Goal: Task Accomplishment & Management: Use online tool/utility

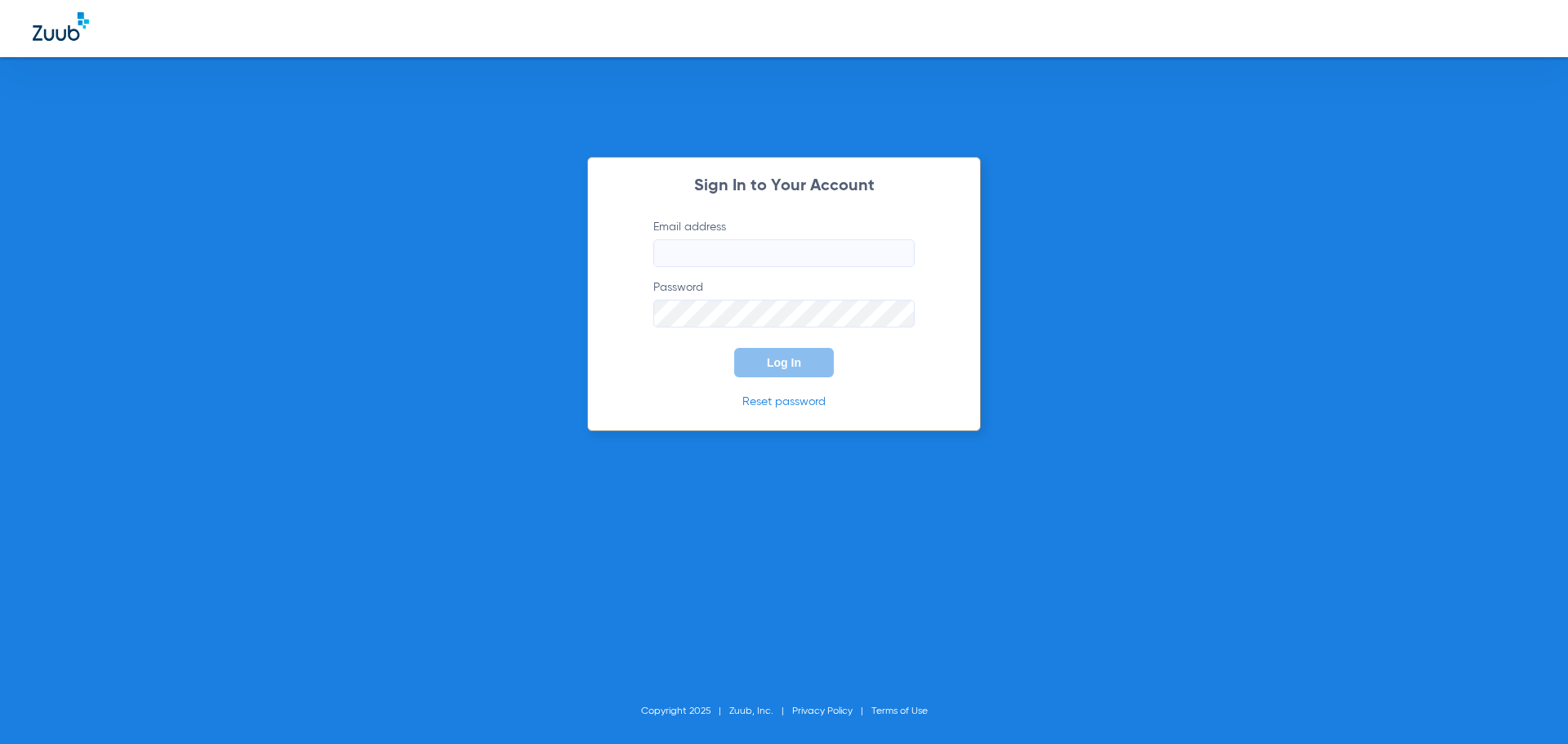
type input "[PERSON_NAME][EMAIL_ADDRESS][PERSON_NAME][DOMAIN_NAME]"
click at [771, 359] on span "Log In" at bounding box center [784, 362] width 34 height 13
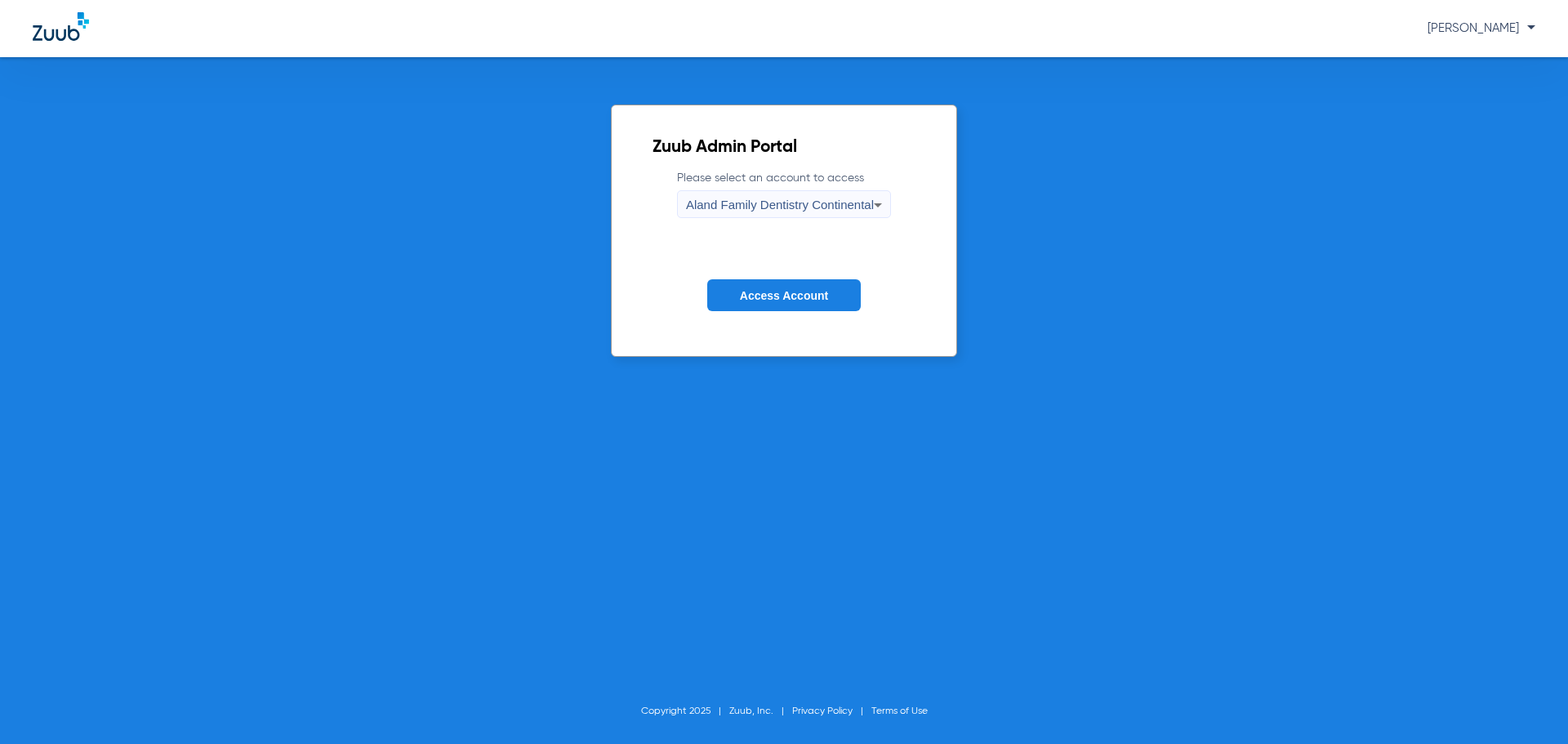
click at [703, 212] on span "Aland Family Dentistry Continental" at bounding box center [780, 204] width 188 height 14
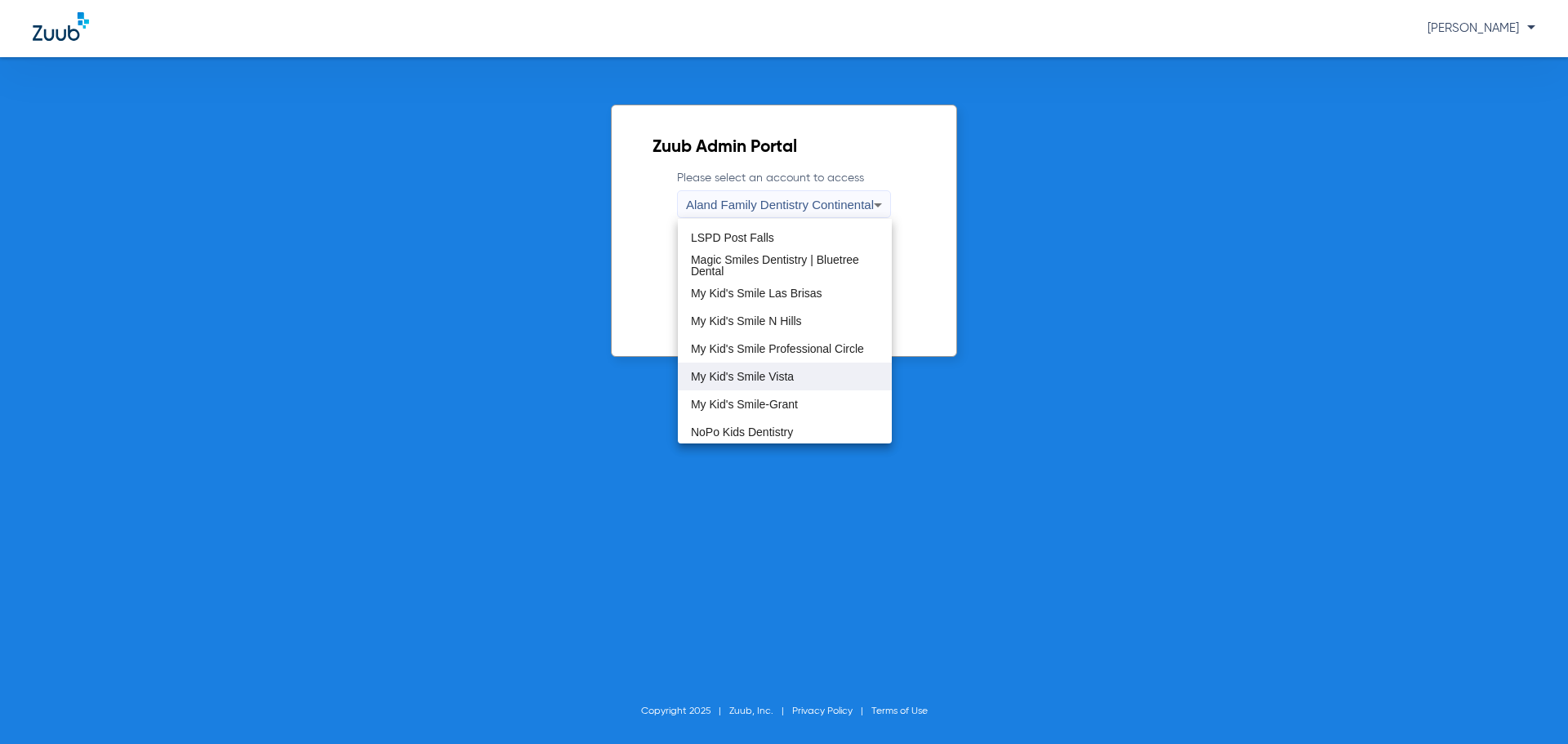
scroll to position [408, 0]
click at [780, 267] on span "My Kid's Smile Las Brisas" at bounding box center [756, 268] width 132 height 11
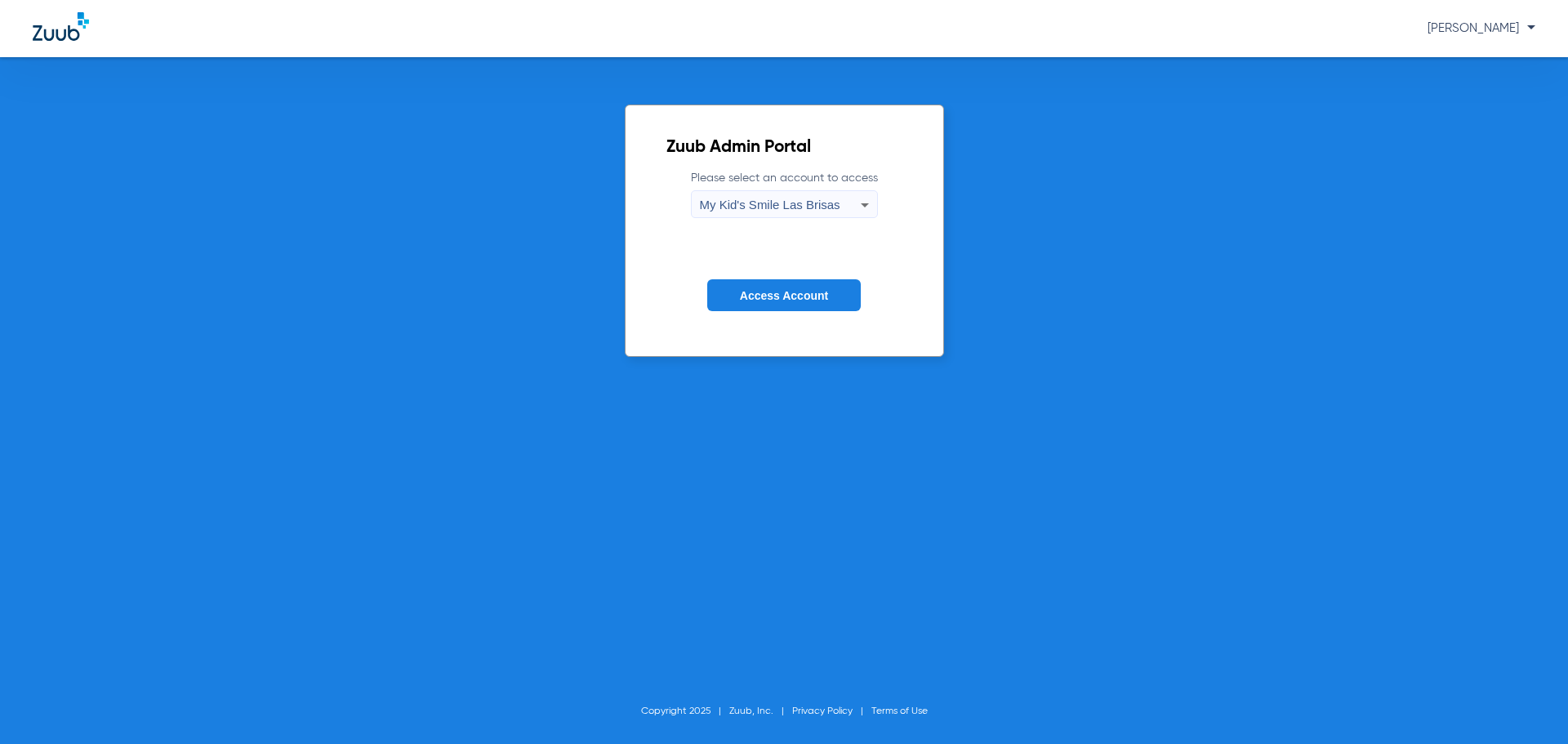
click at [782, 304] on button "Access Account" at bounding box center [784, 295] width 154 height 32
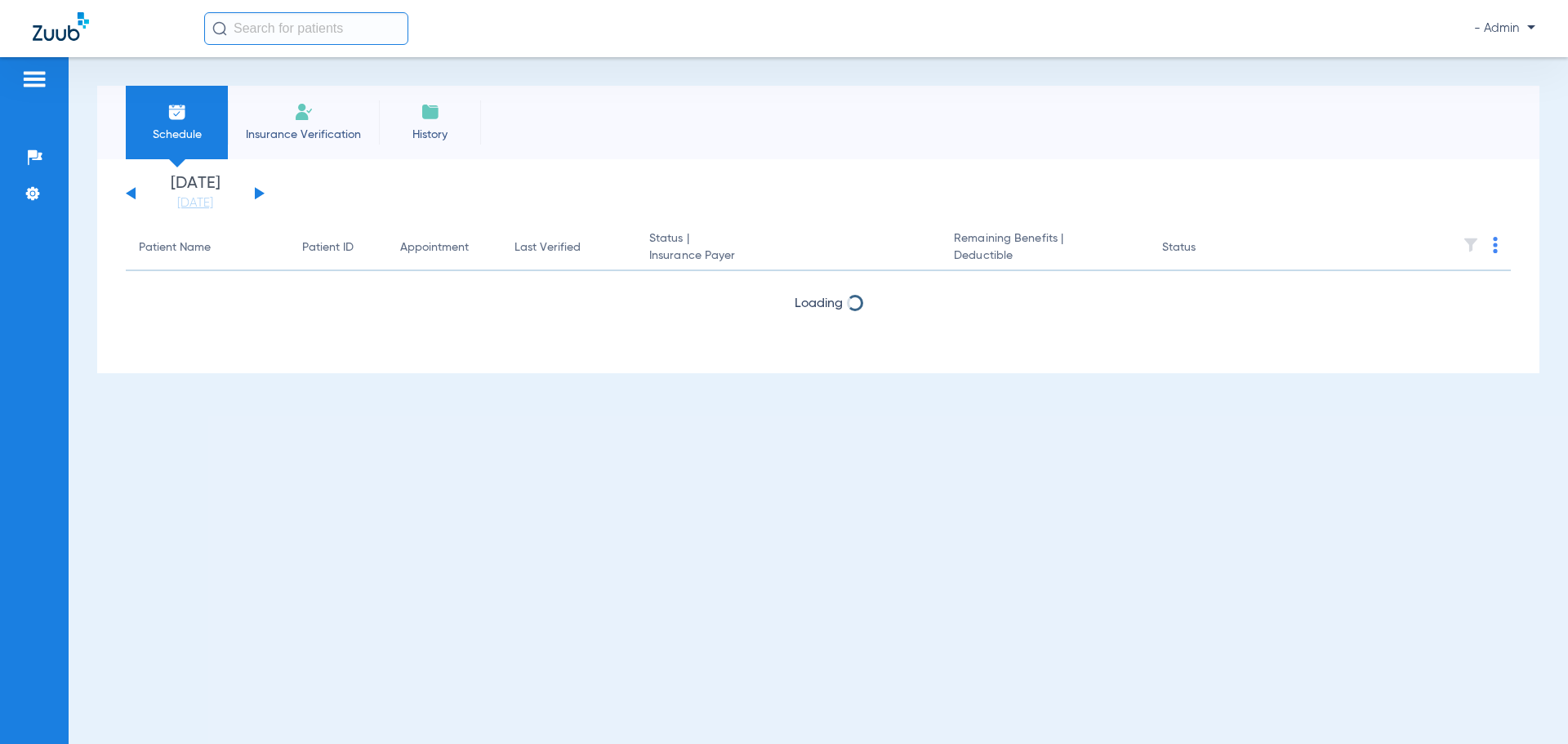
click at [787, 205] on app-single-date-navigator "[DATE] [DATE] [DATE] [DATE] [DATE] [DATE] [DATE] [DATE] [DATE] [DATE] [DATE] [D…" at bounding box center [818, 193] width 1385 height 36
click at [200, 198] on link "[DATE]" at bounding box center [195, 202] width 98 height 16
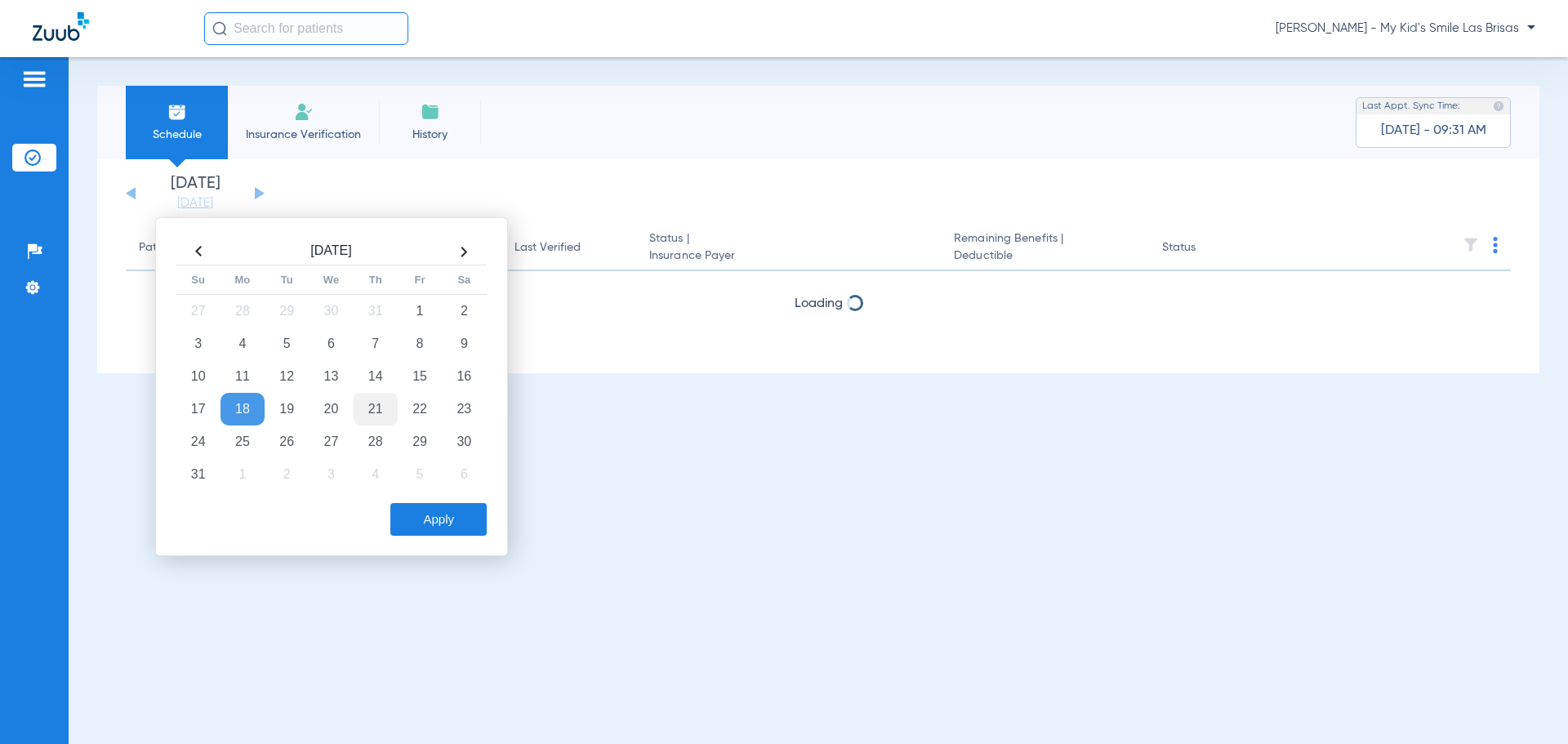
click at [375, 406] on td "21" at bounding box center [376, 409] width 44 height 32
click at [421, 522] on button "Apply" at bounding box center [438, 519] width 97 height 32
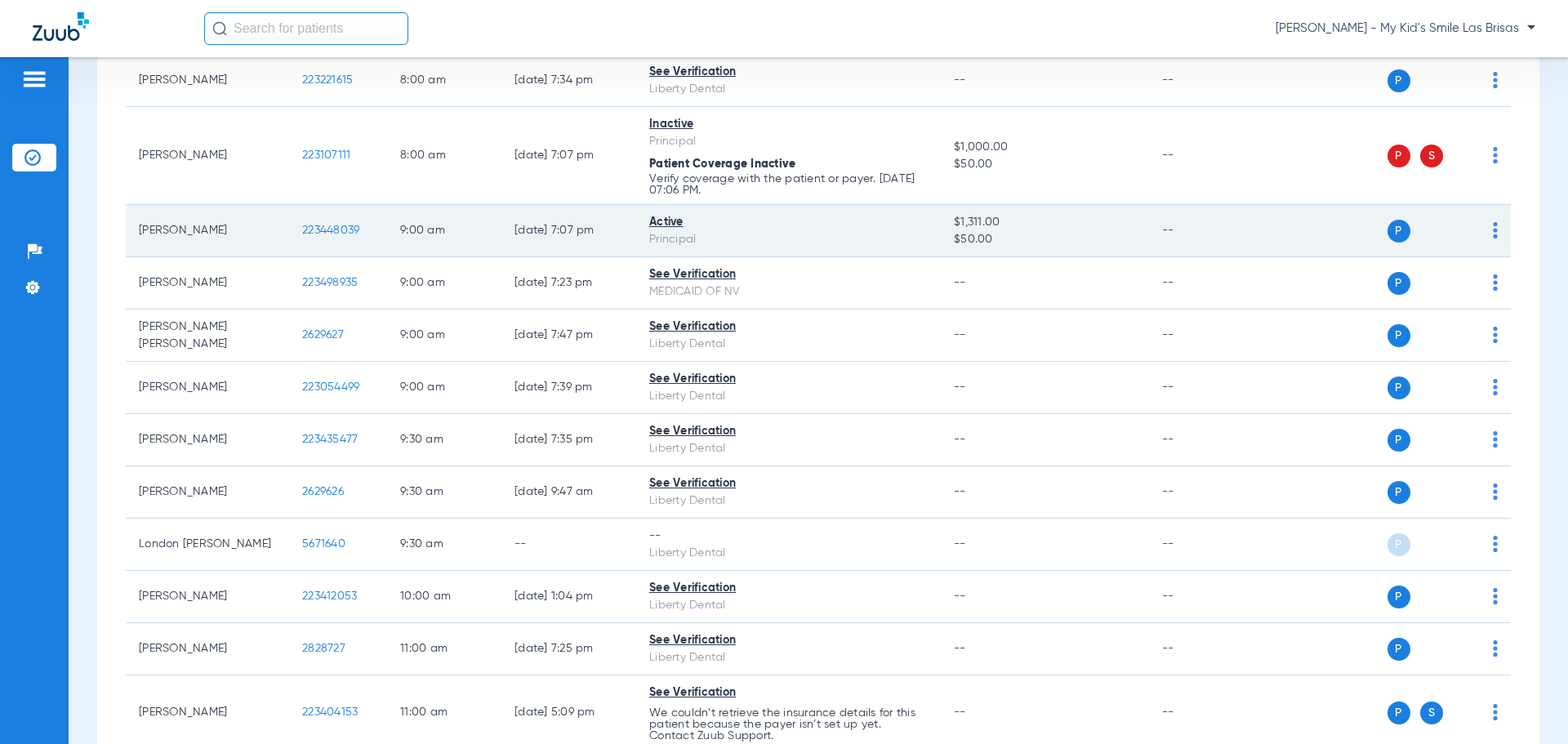
scroll to position [408, 0]
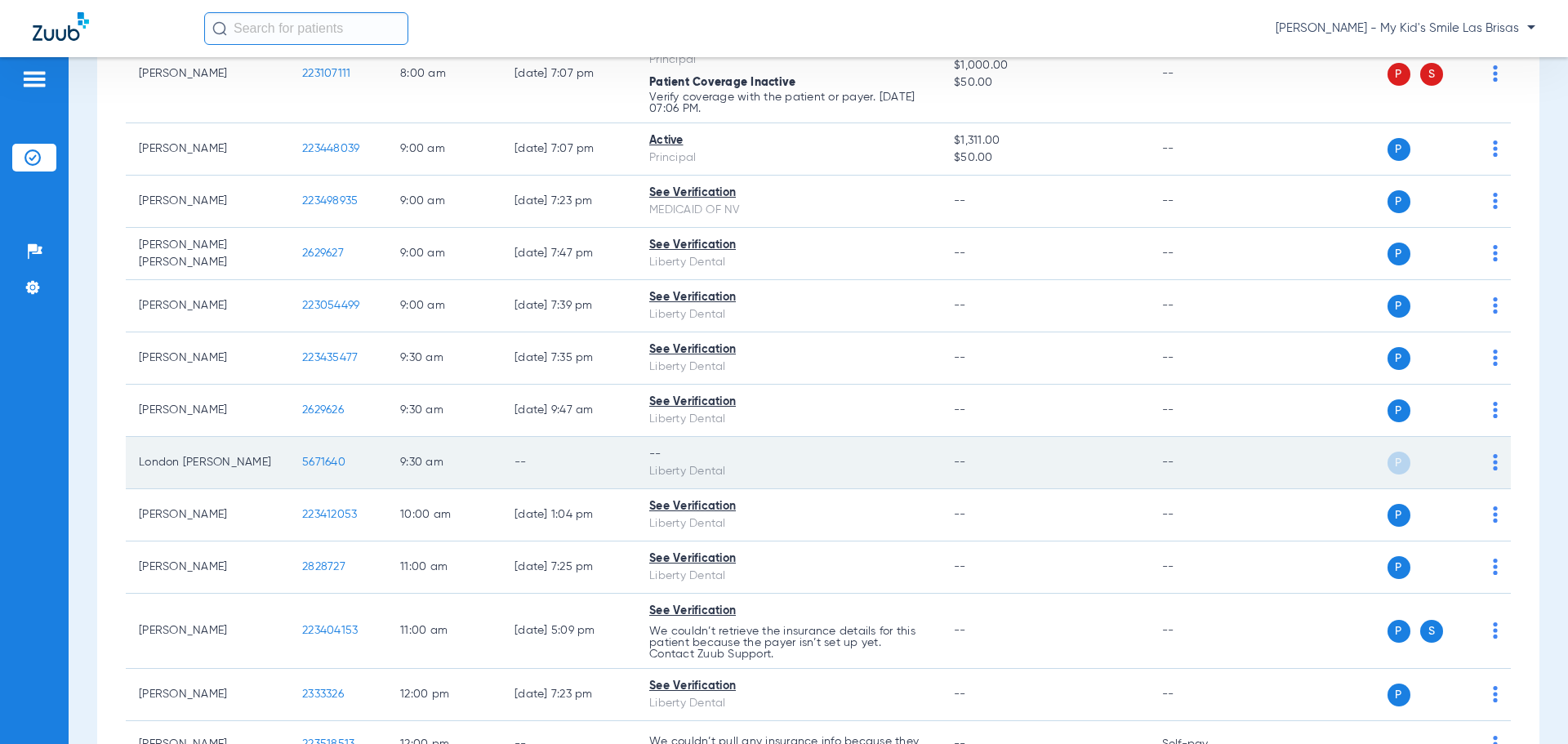
click at [1493, 460] on img at bounding box center [1495, 461] width 5 height 16
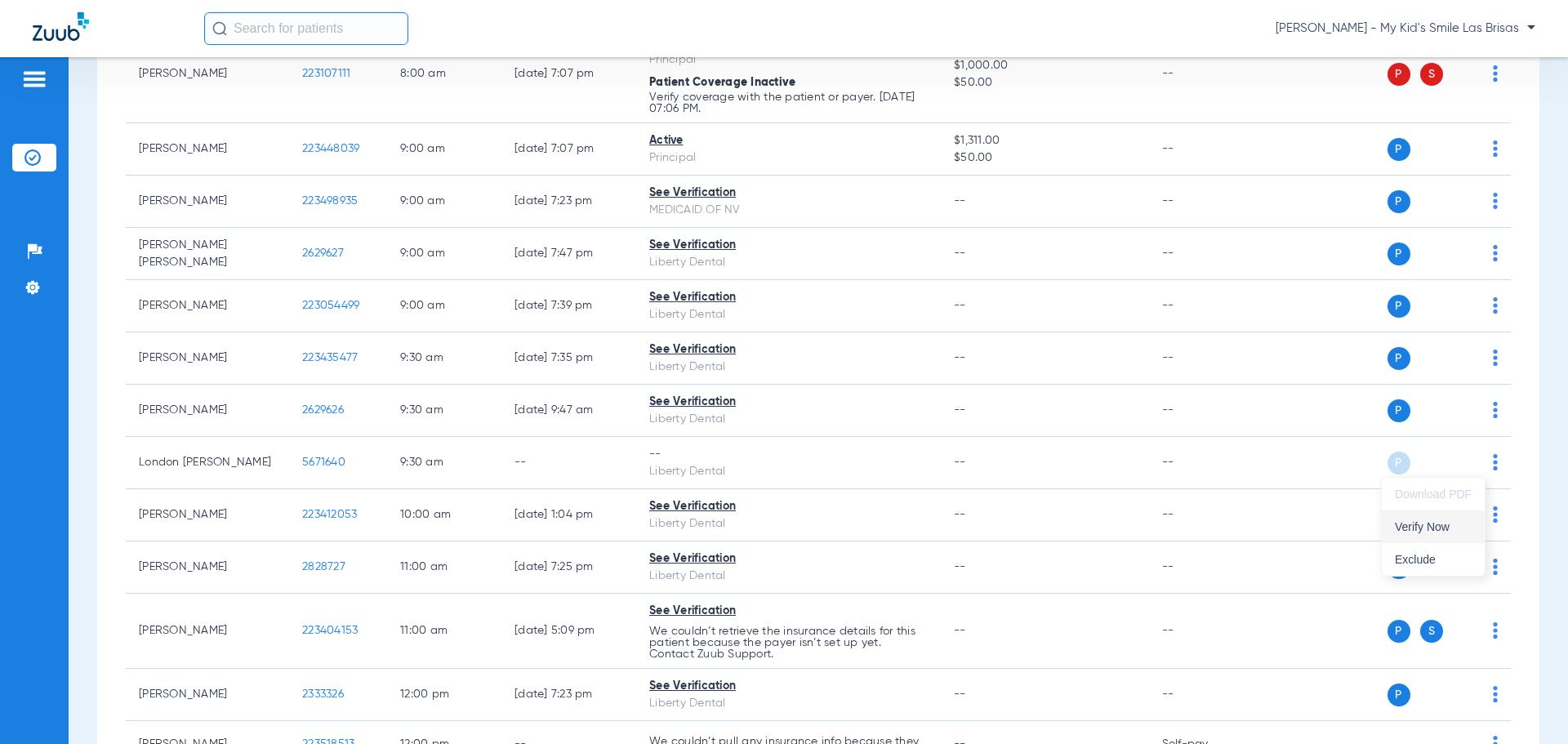
click at [1445, 527] on span "Verify Now" at bounding box center [1433, 526] width 77 height 11
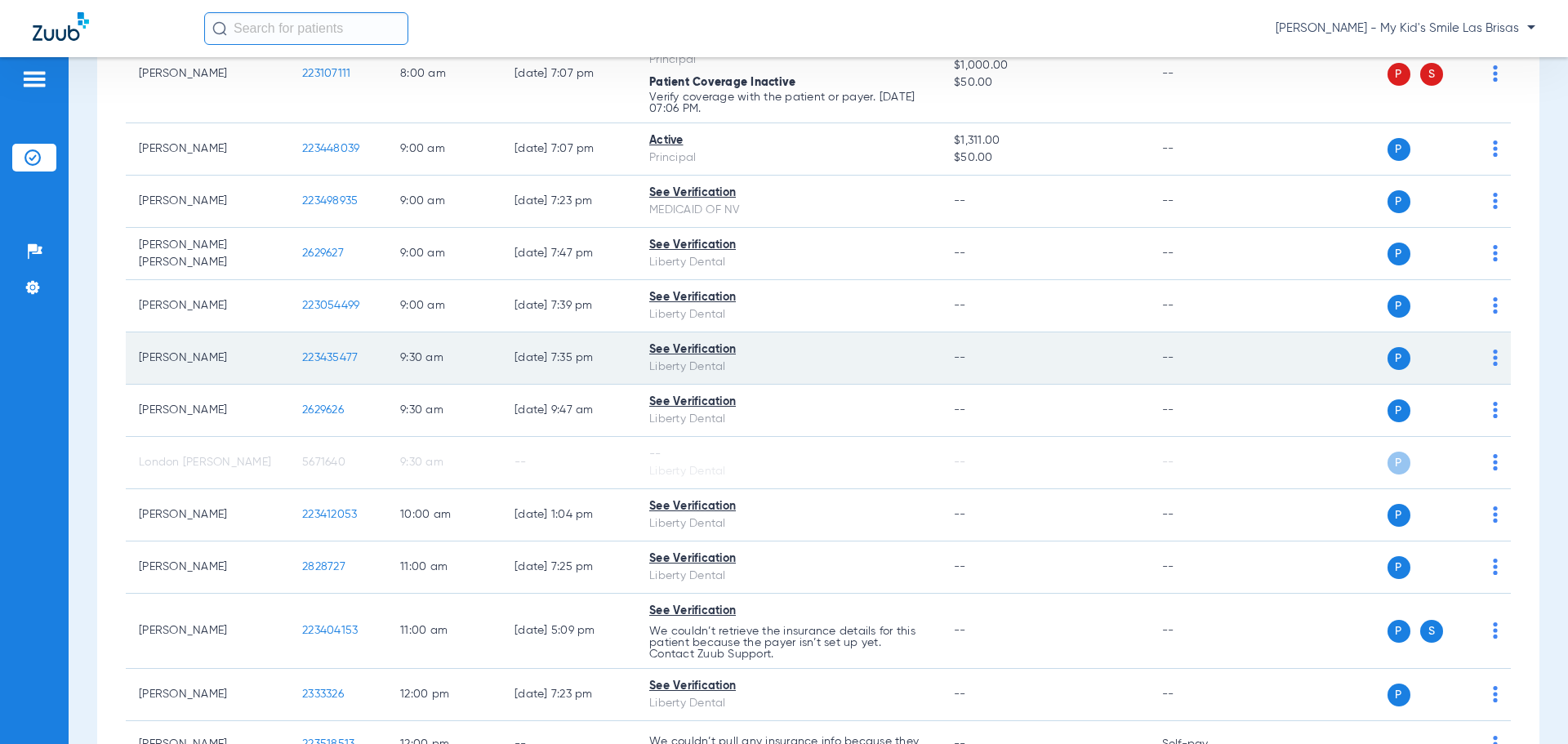
scroll to position [0, 0]
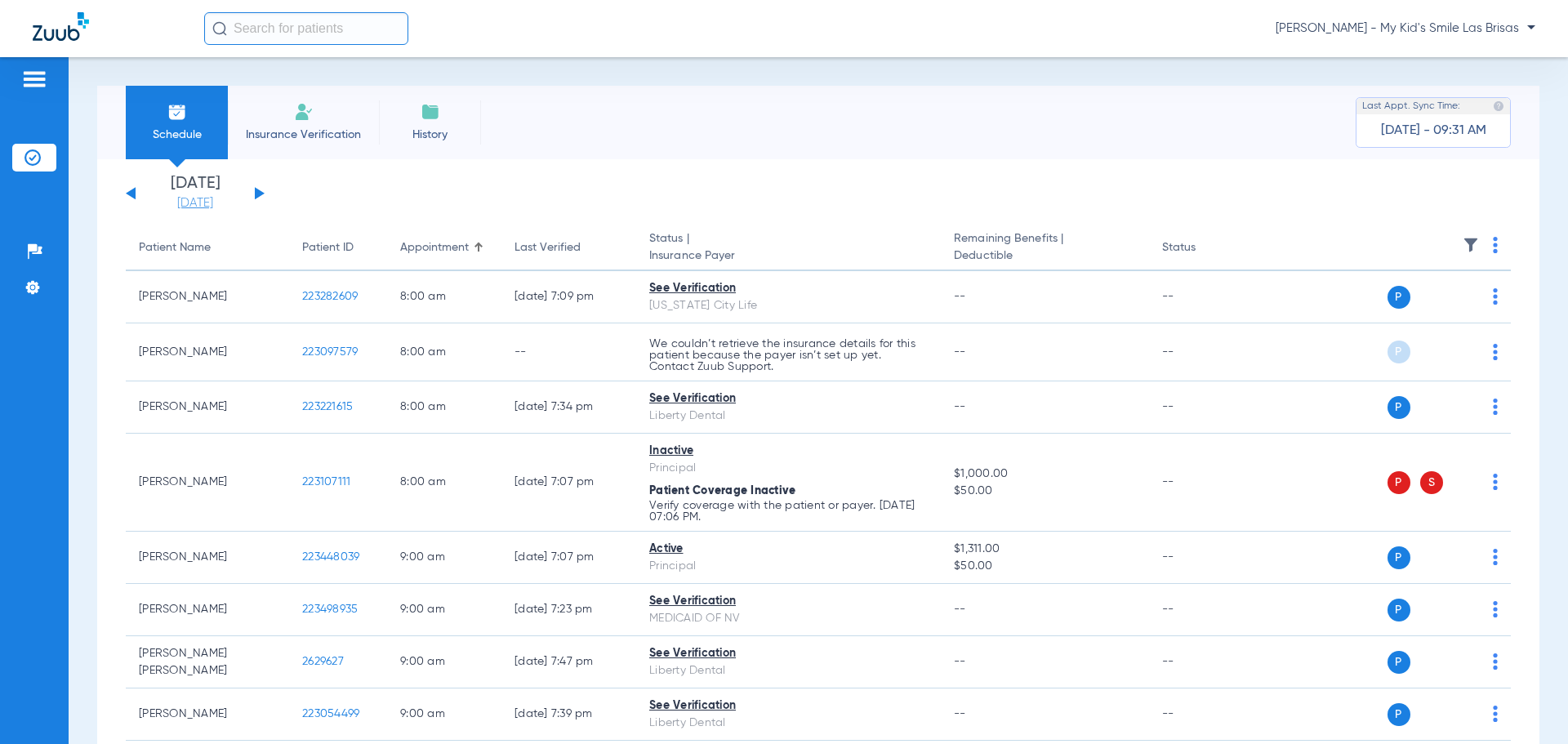
click at [179, 199] on link "[DATE]" at bounding box center [195, 202] width 98 height 16
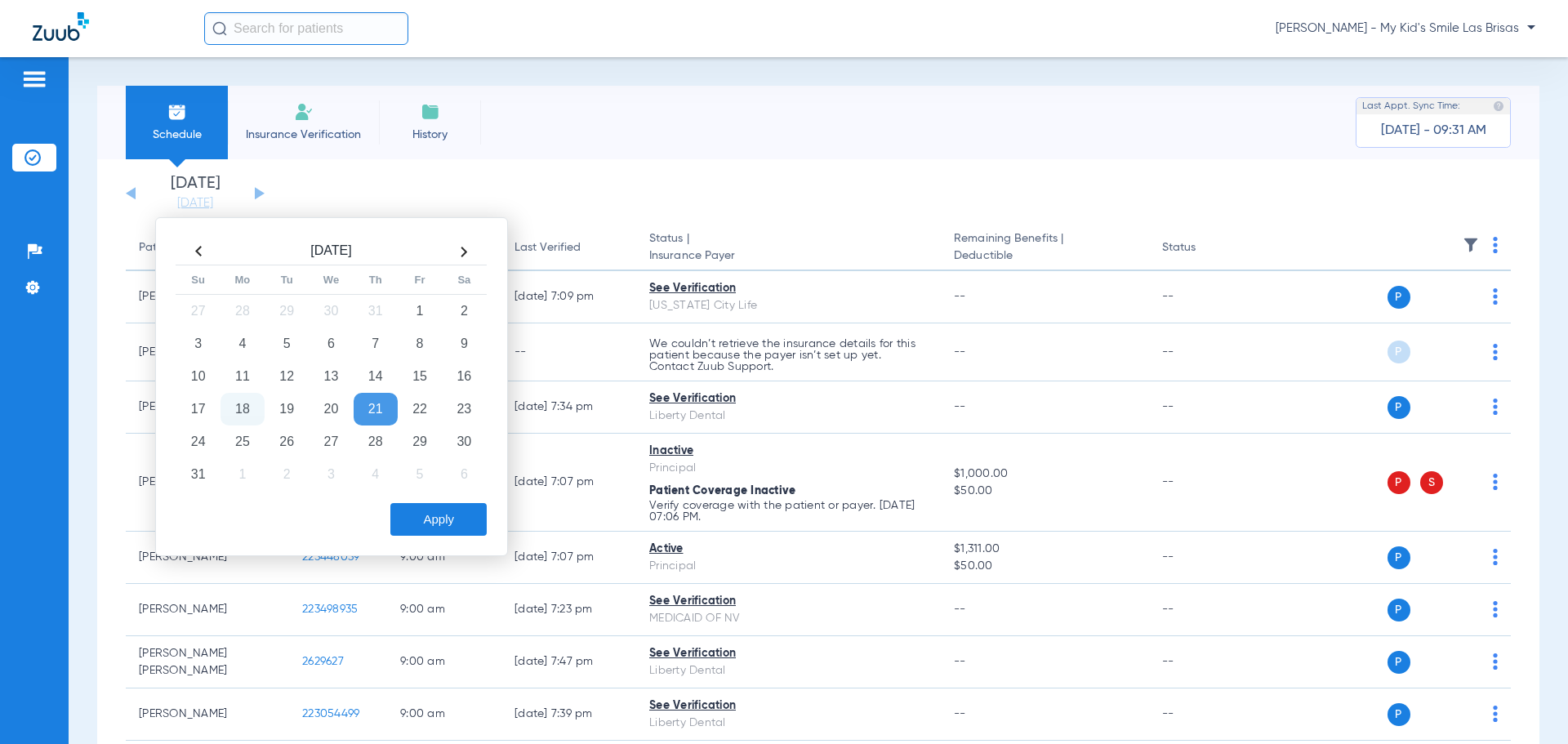
click at [463, 249] on th at bounding box center [464, 251] width 44 height 26
click at [285, 340] on td "9" at bounding box center [287, 343] width 44 height 32
click at [455, 531] on button "Apply" at bounding box center [438, 519] width 97 height 32
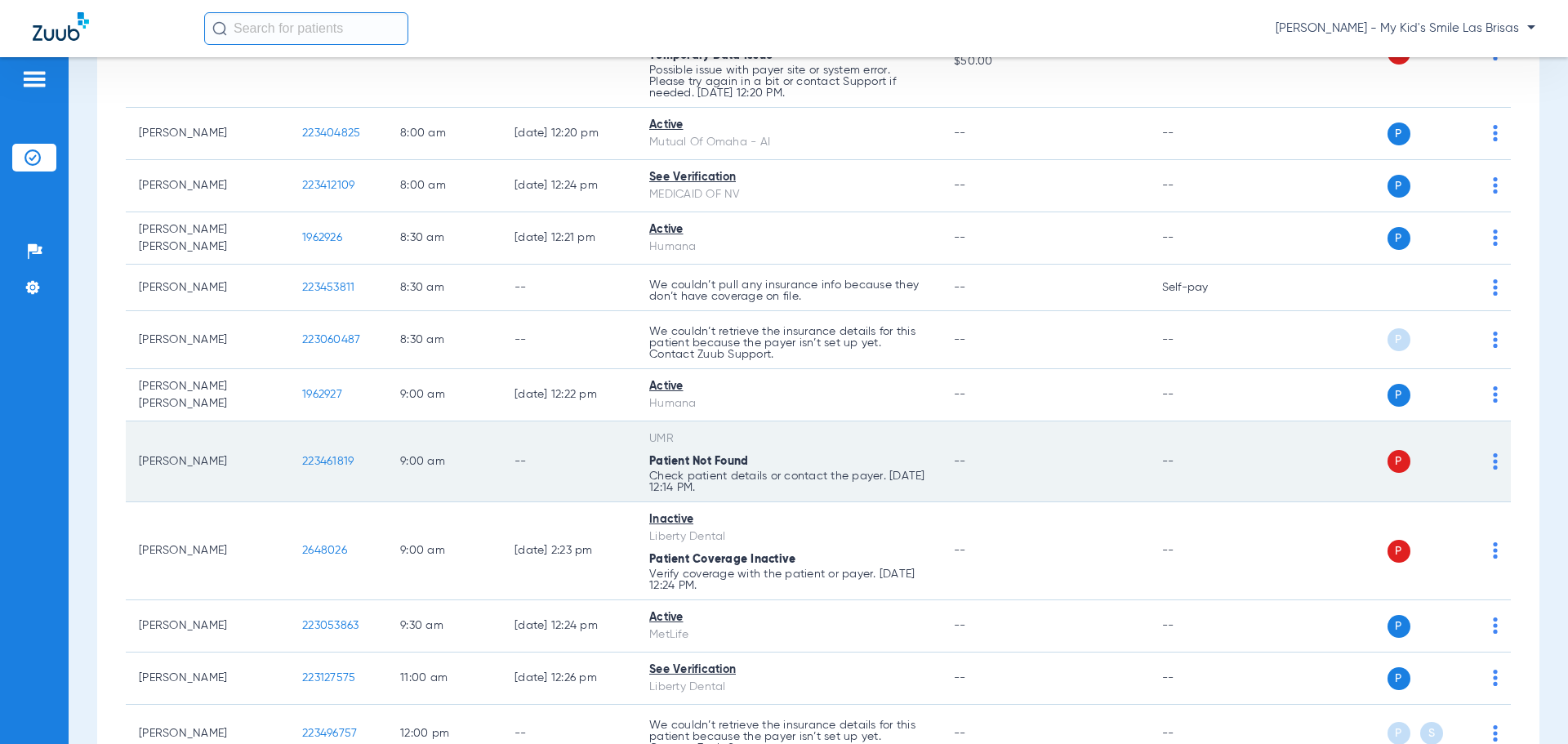
scroll to position [326, 0]
click at [338, 451] on td "223461819" at bounding box center [338, 460] width 98 height 81
click at [354, 460] on span "223461819" at bounding box center [328, 459] width 51 height 11
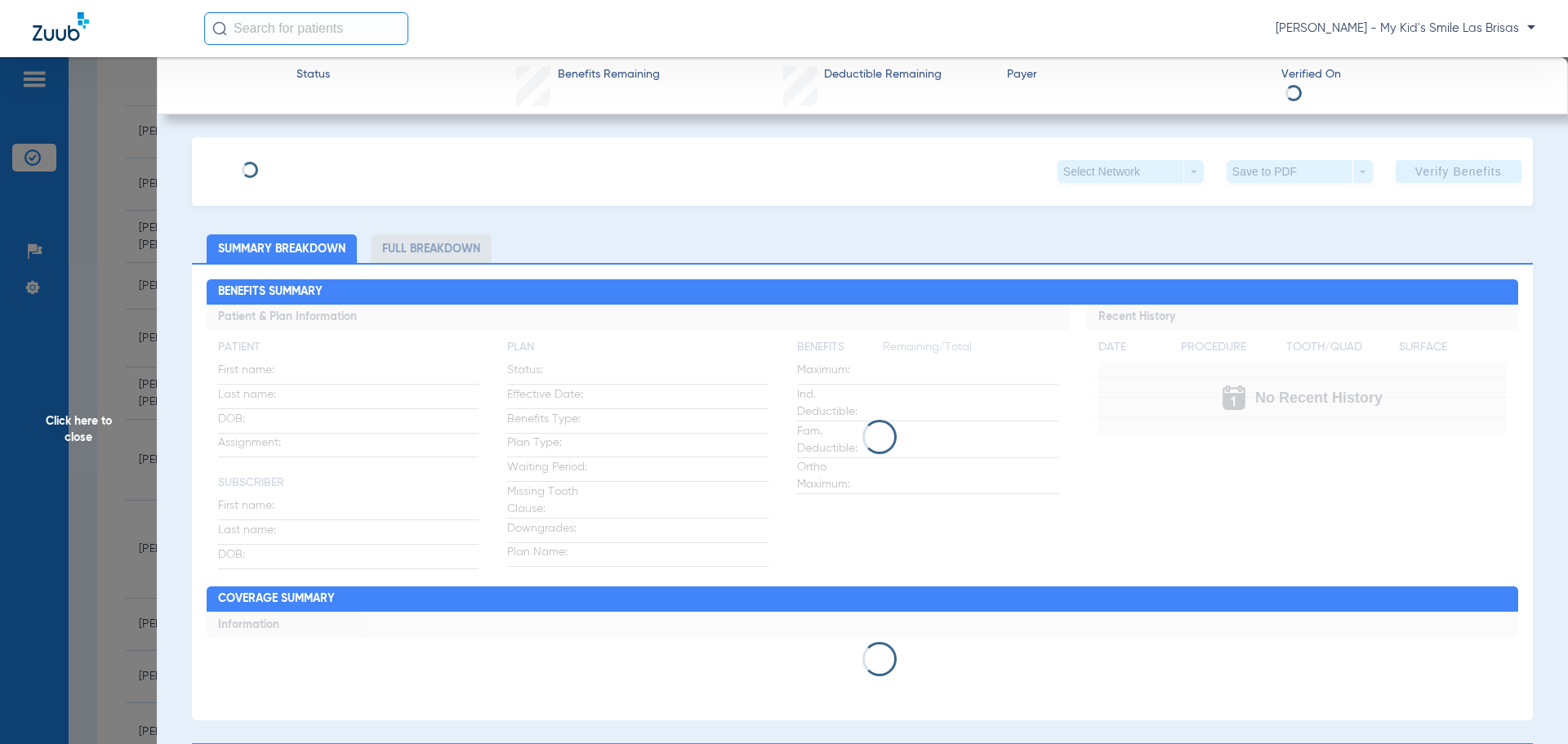
type input "[PERSON_NAME]"
type input "[DATE]"
type input "21035349"
type input "76411061"
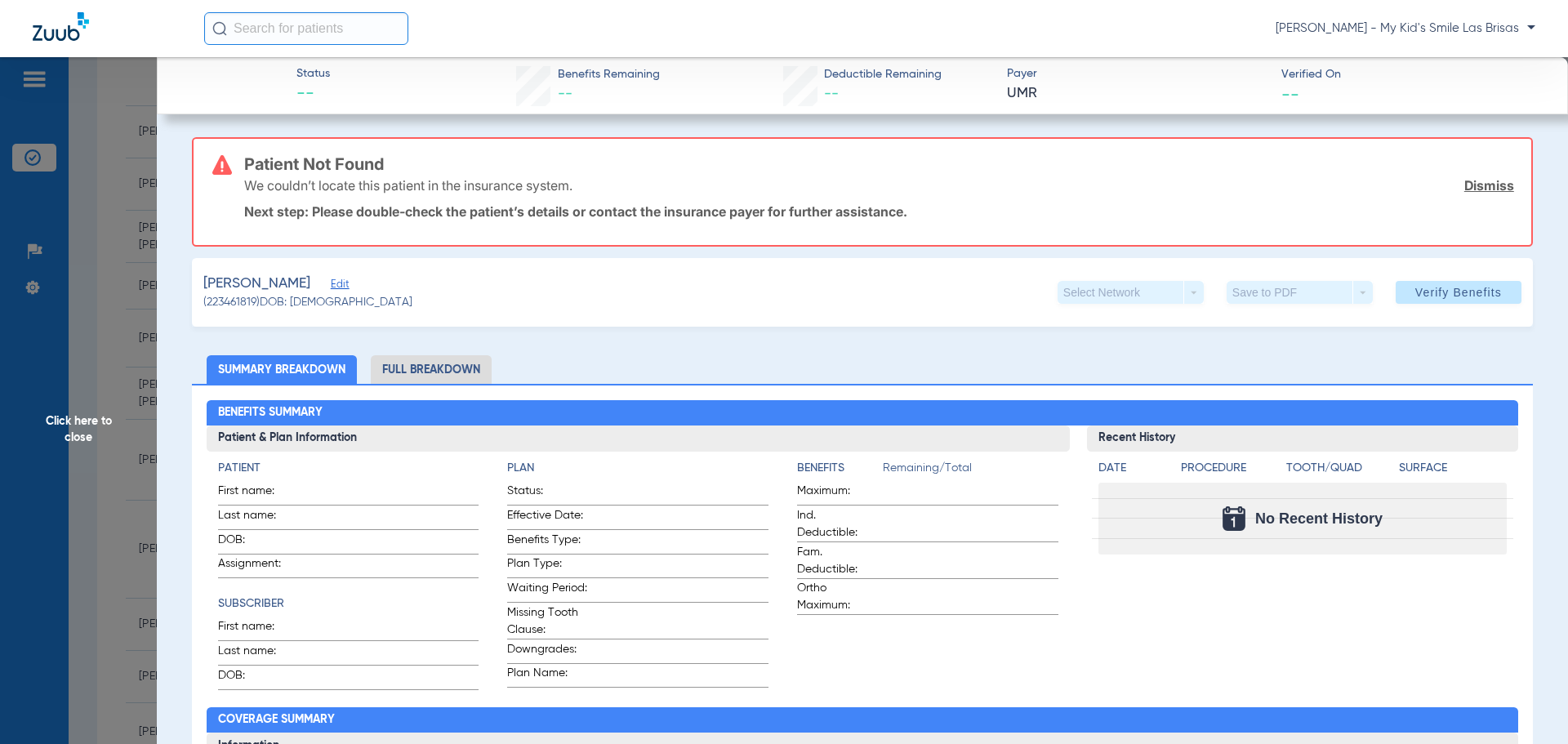
click at [331, 280] on span "Edit" at bounding box center [338, 286] width 15 height 15
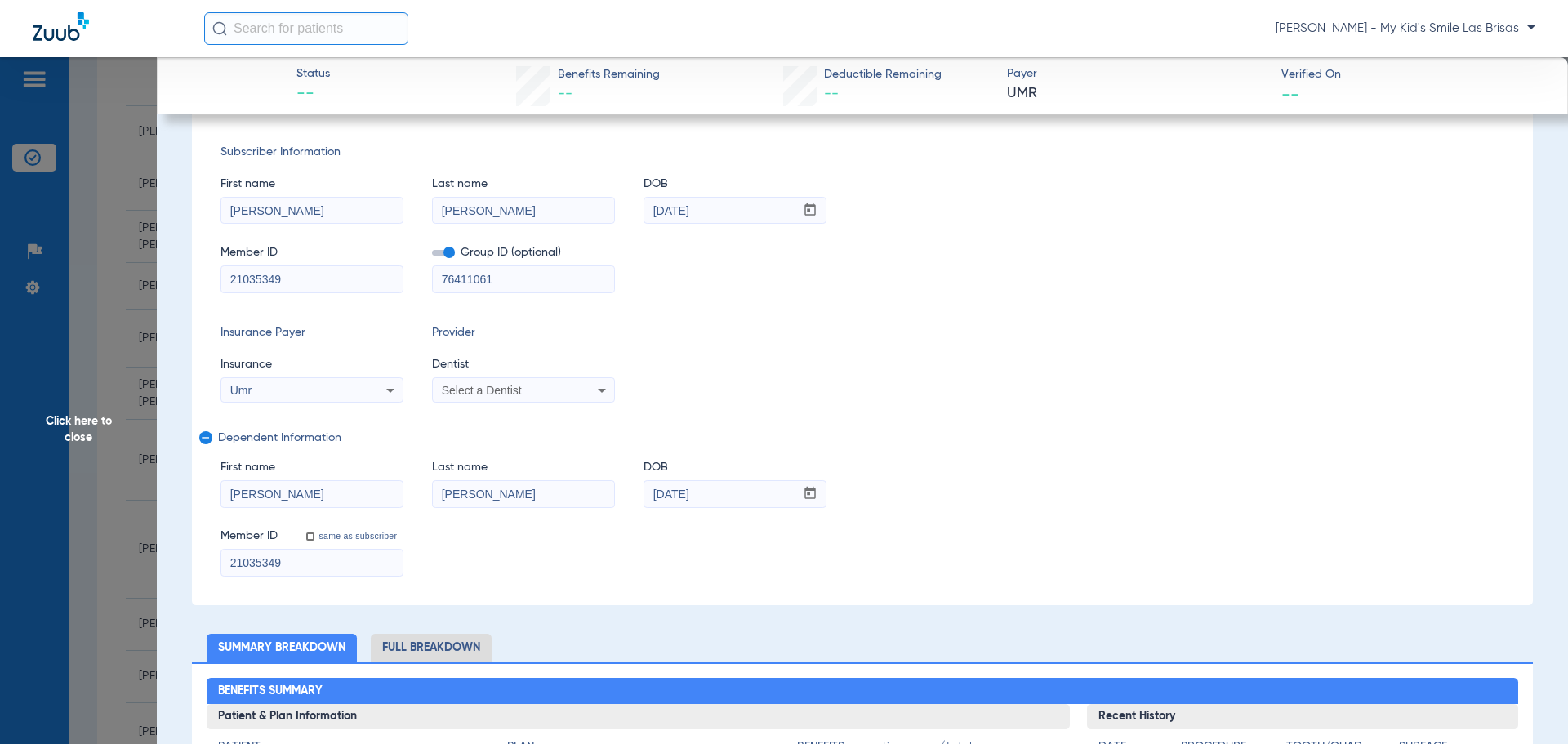
scroll to position [245, 0]
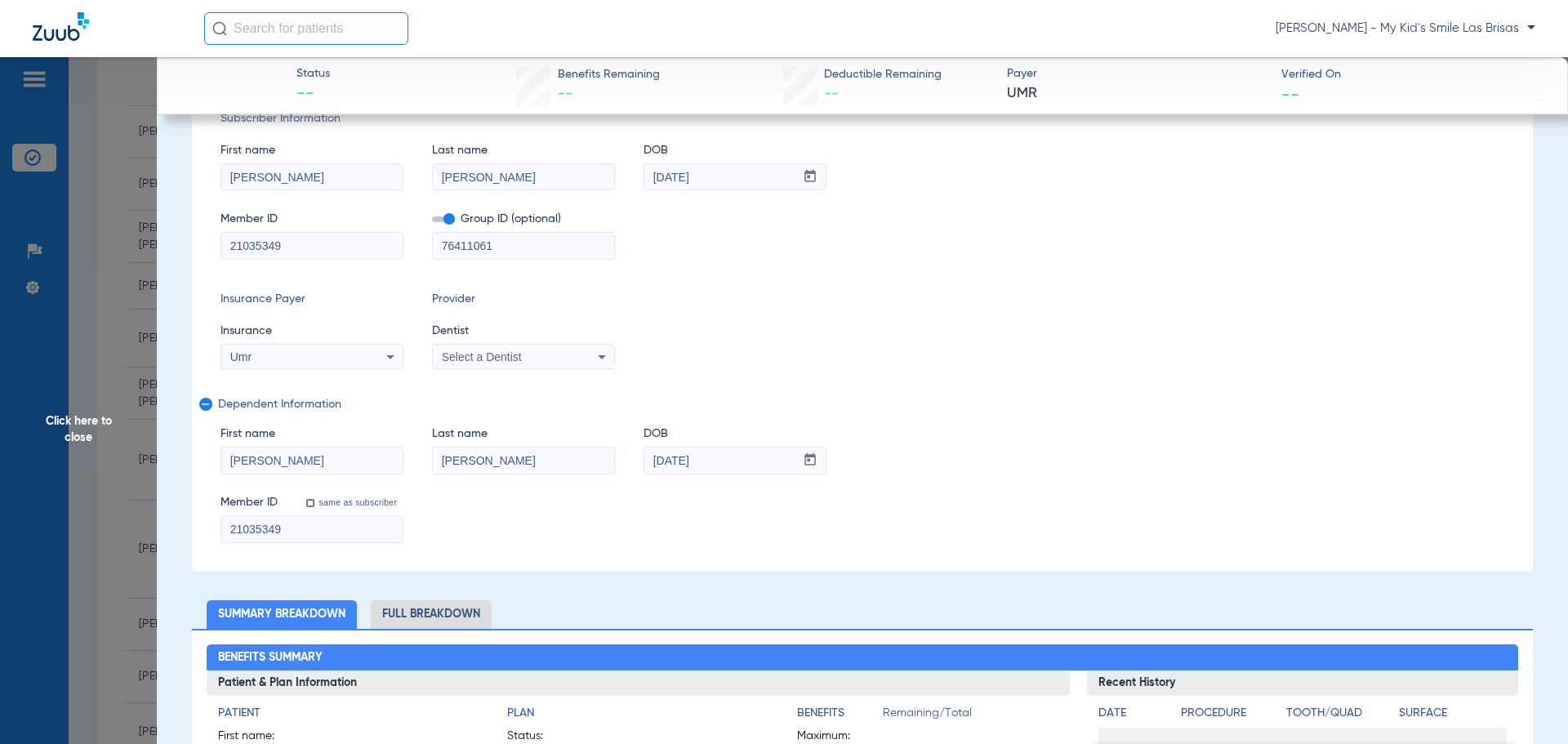
click at [314, 461] on input "[PERSON_NAME]" at bounding box center [312, 460] width 181 height 26
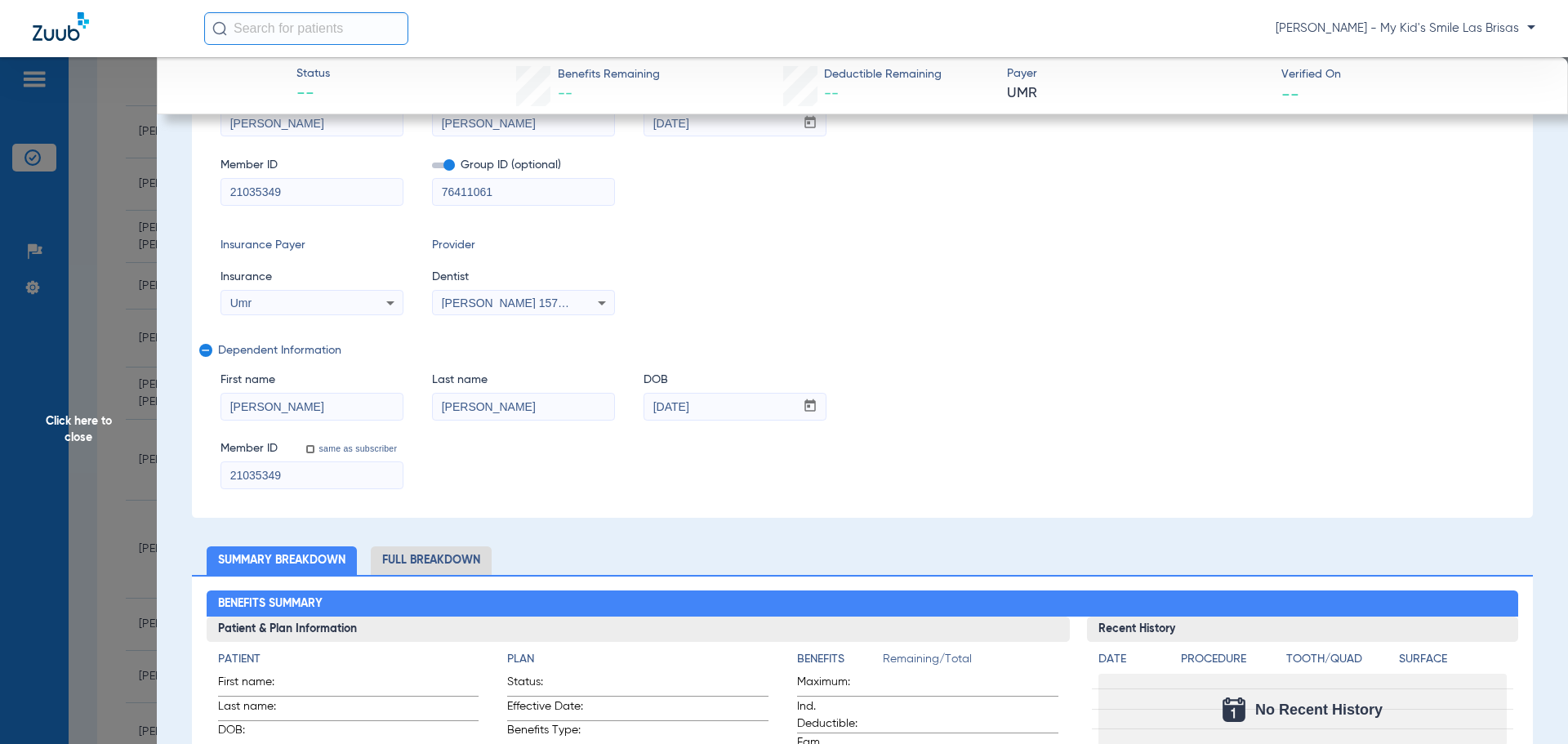
scroll to position [0, 0]
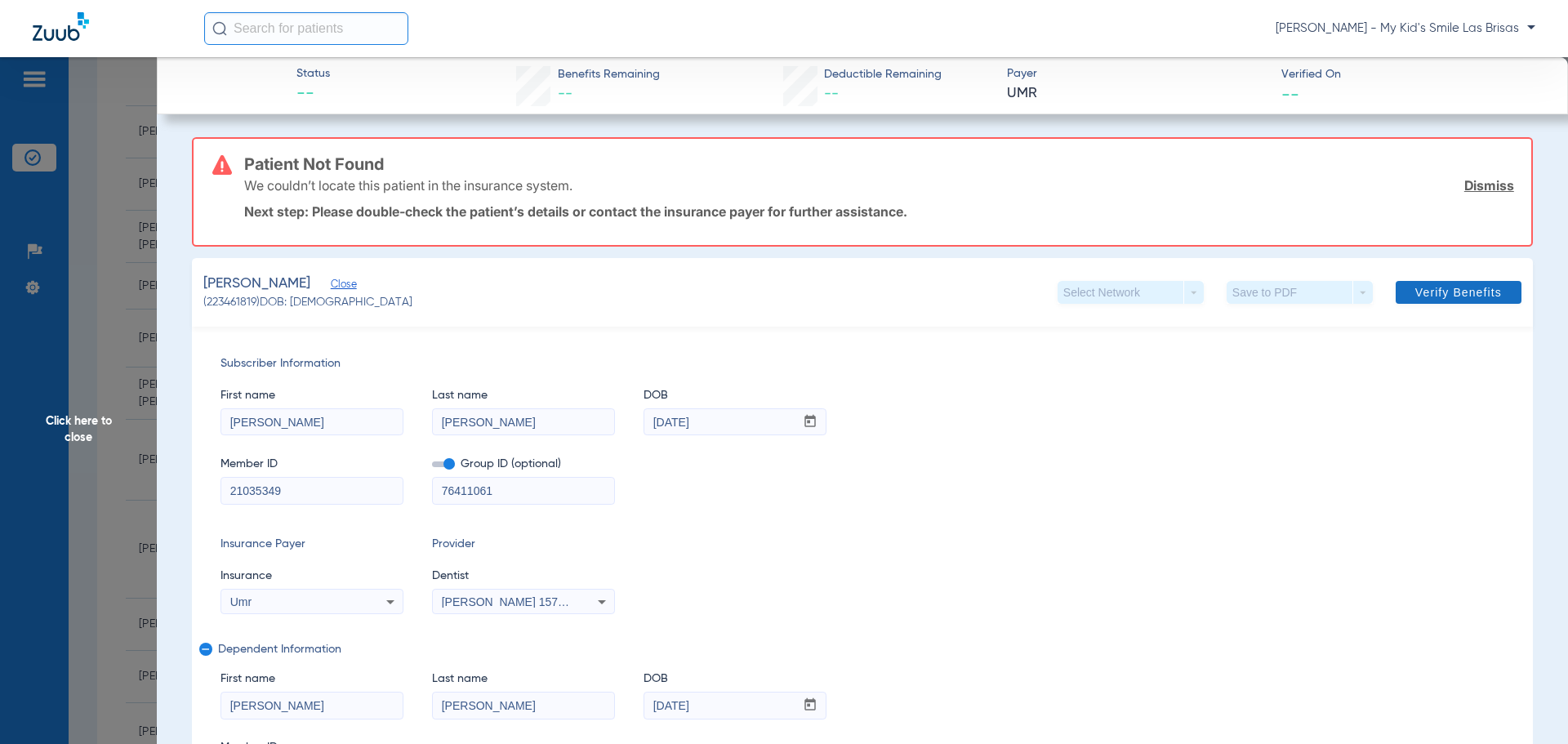
type input "[PERSON_NAME]"
click at [1459, 290] on span "Verify Benefits" at bounding box center [1458, 291] width 86 height 13
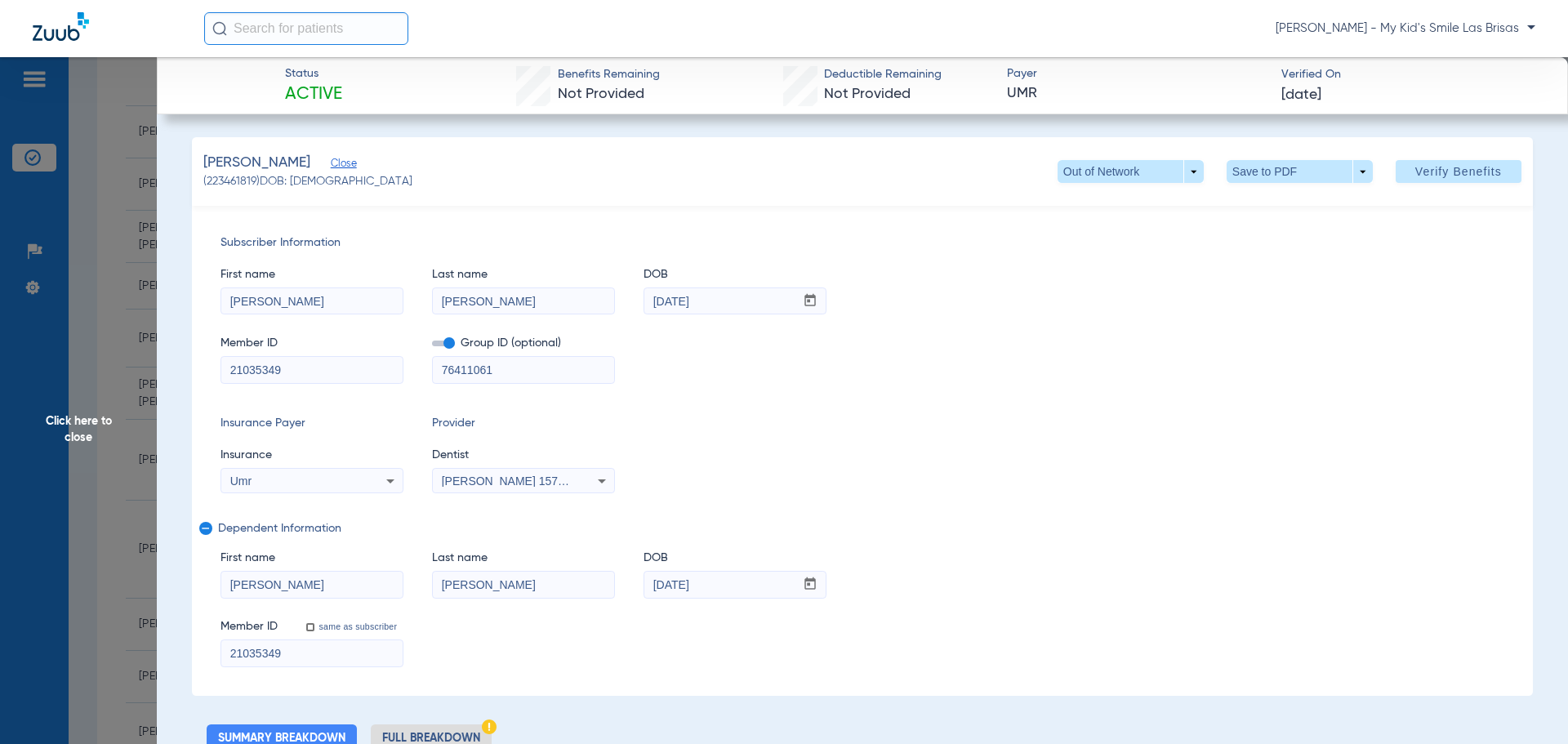
drag, startPoint x: 104, startPoint y: 345, endPoint x: 79, endPoint y: 407, distance: 66.9
click at [104, 345] on span "Click here to close" at bounding box center [78, 429] width 156 height 744
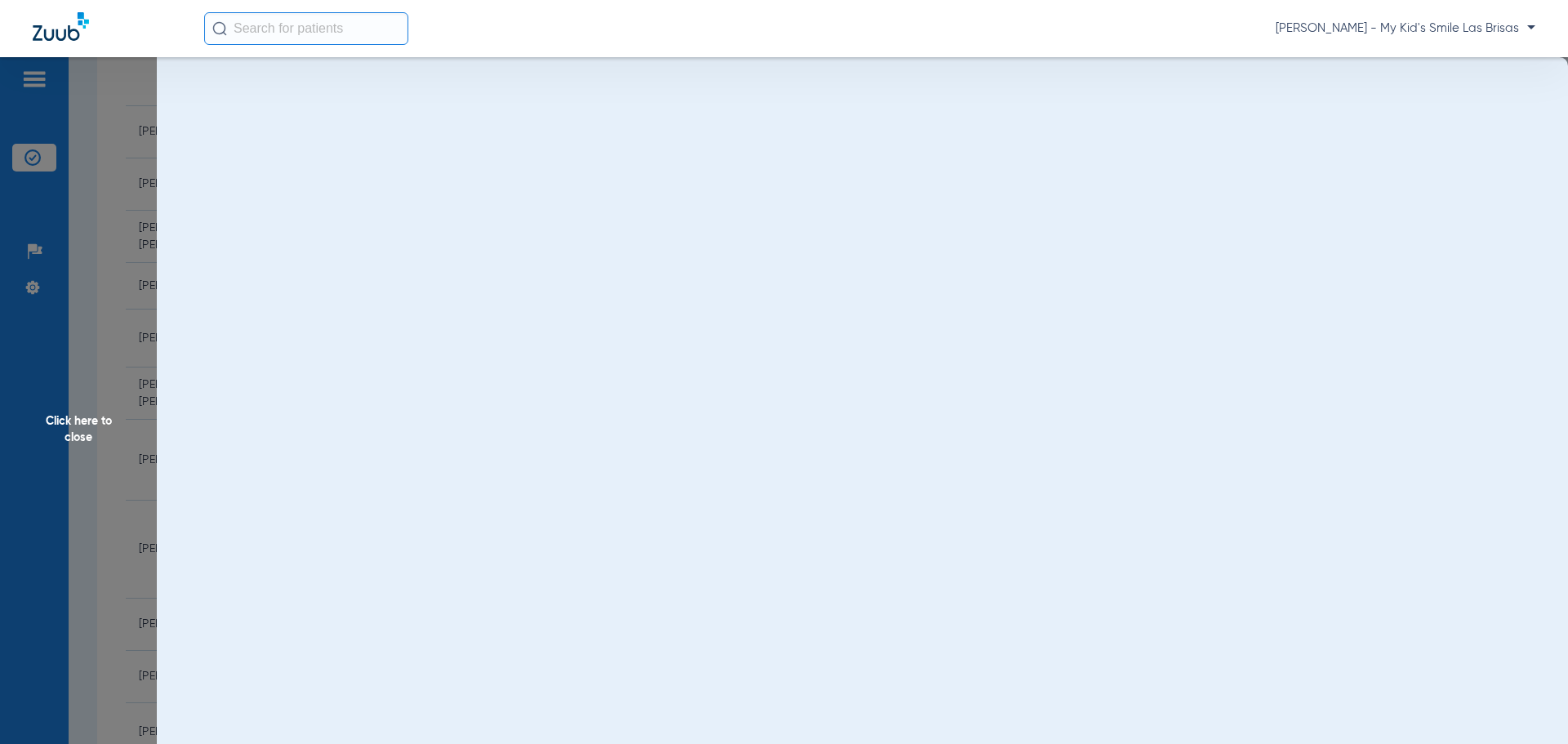
click at [69, 452] on span "Click here to close" at bounding box center [78, 429] width 156 height 744
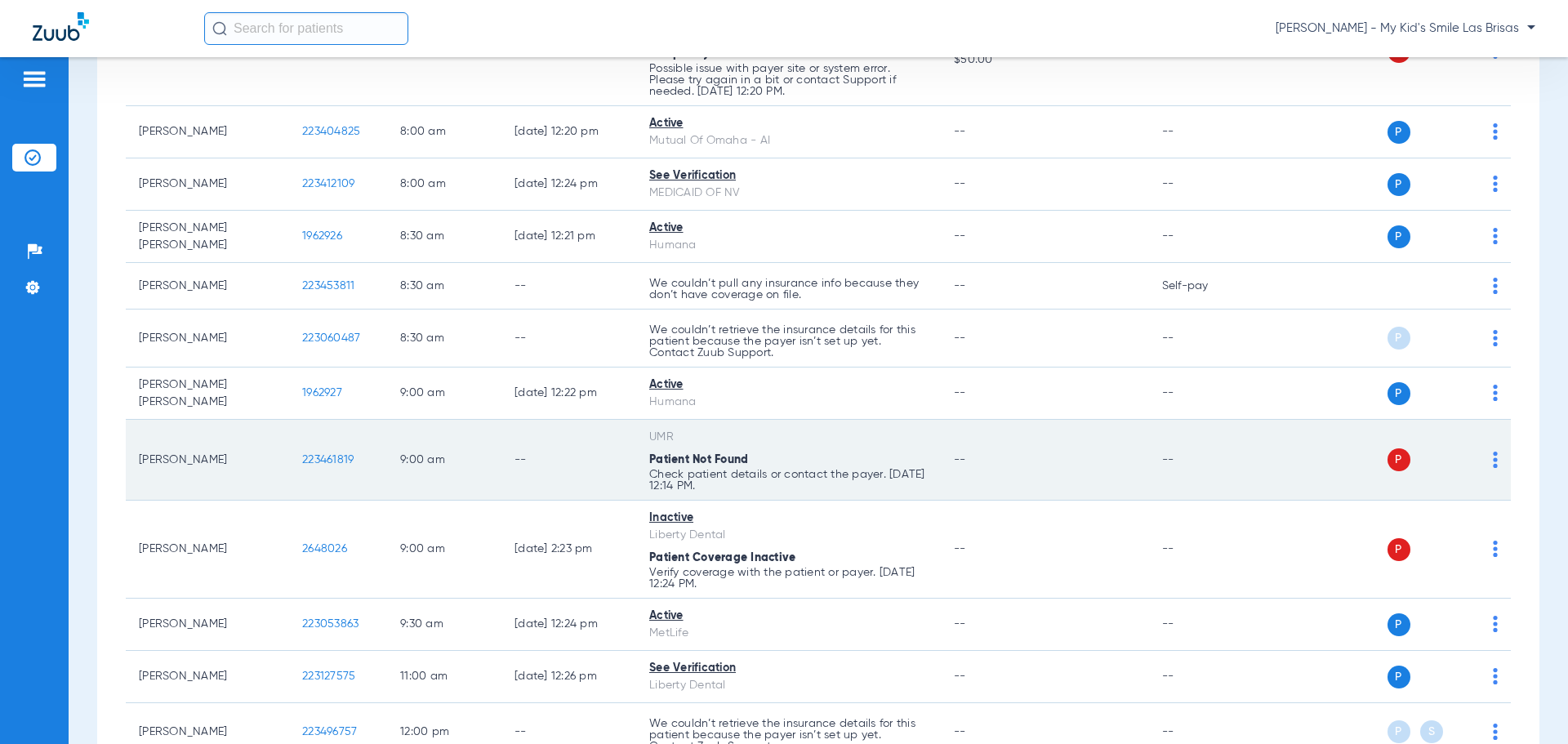
click at [320, 451] on td "223461819" at bounding box center [338, 460] width 98 height 81
click at [323, 454] on span "223461819" at bounding box center [328, 459] width 51 height 11
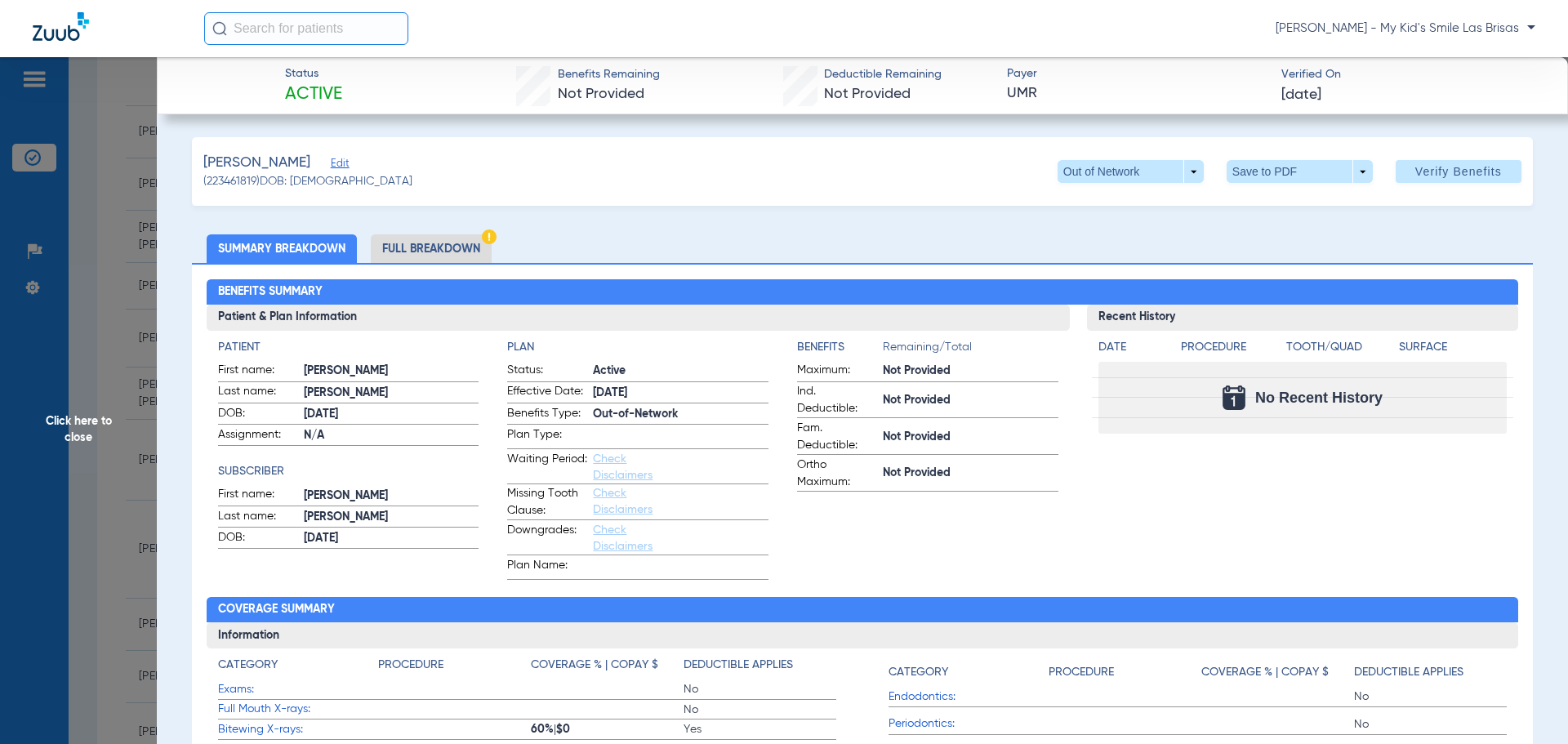
click at [456, 241] on li "Full Breakdown" at bounding box center [431, 248] width 120 height 28
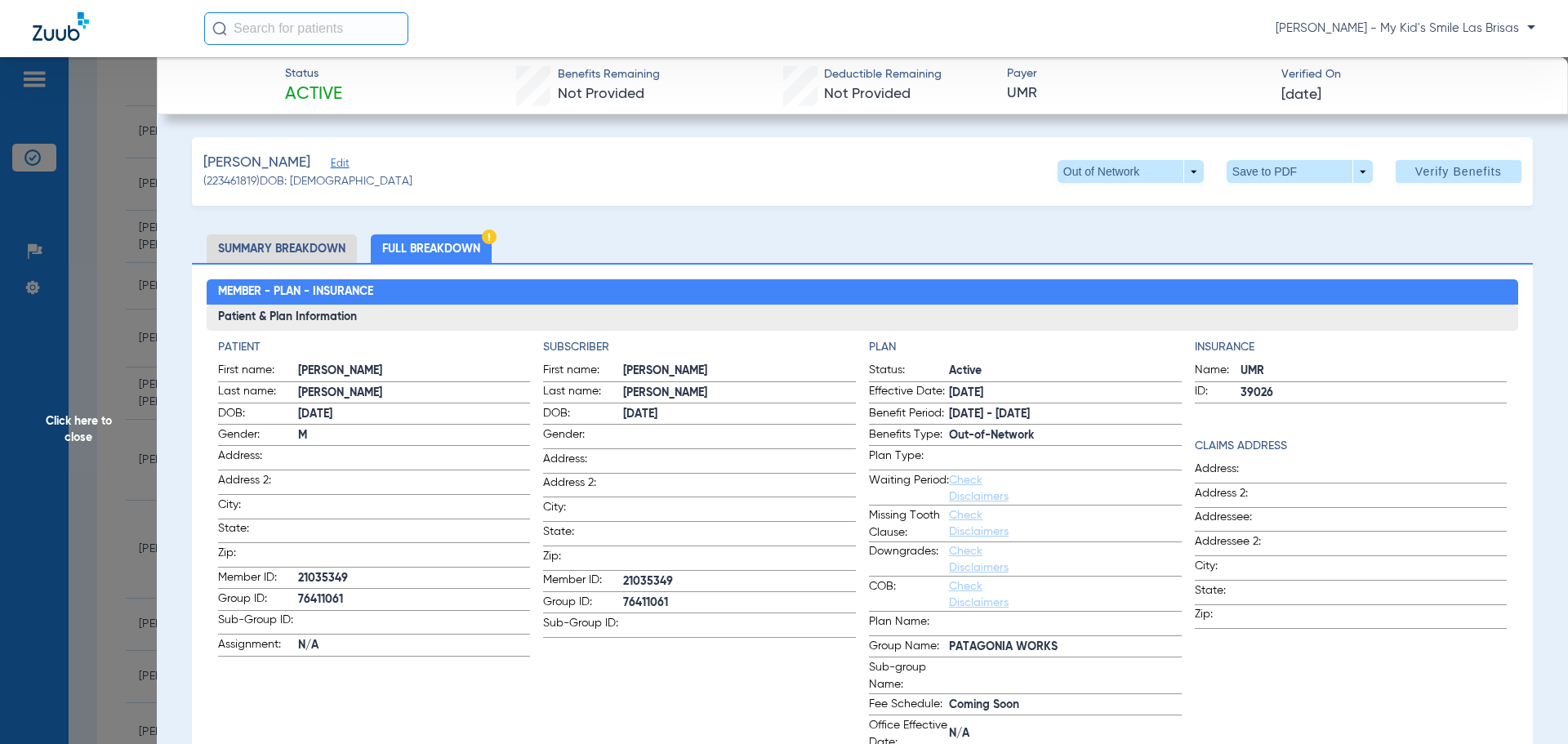
click at [489, 238] on img at bounding box center [489, 237] width 15 height 15
click at [1258, 169] on span at bounding box center [1299, 171] width 146 height 23
click at [1113, 179] on div at bounding box center [784, 372] width 1568 height 744
click at [1113, 179] on span at bounding box center [1130, 172] width 39 height 39
click at [1109, 206] on span "In Network" at bounding box center [1096, 203] width 76 height 11
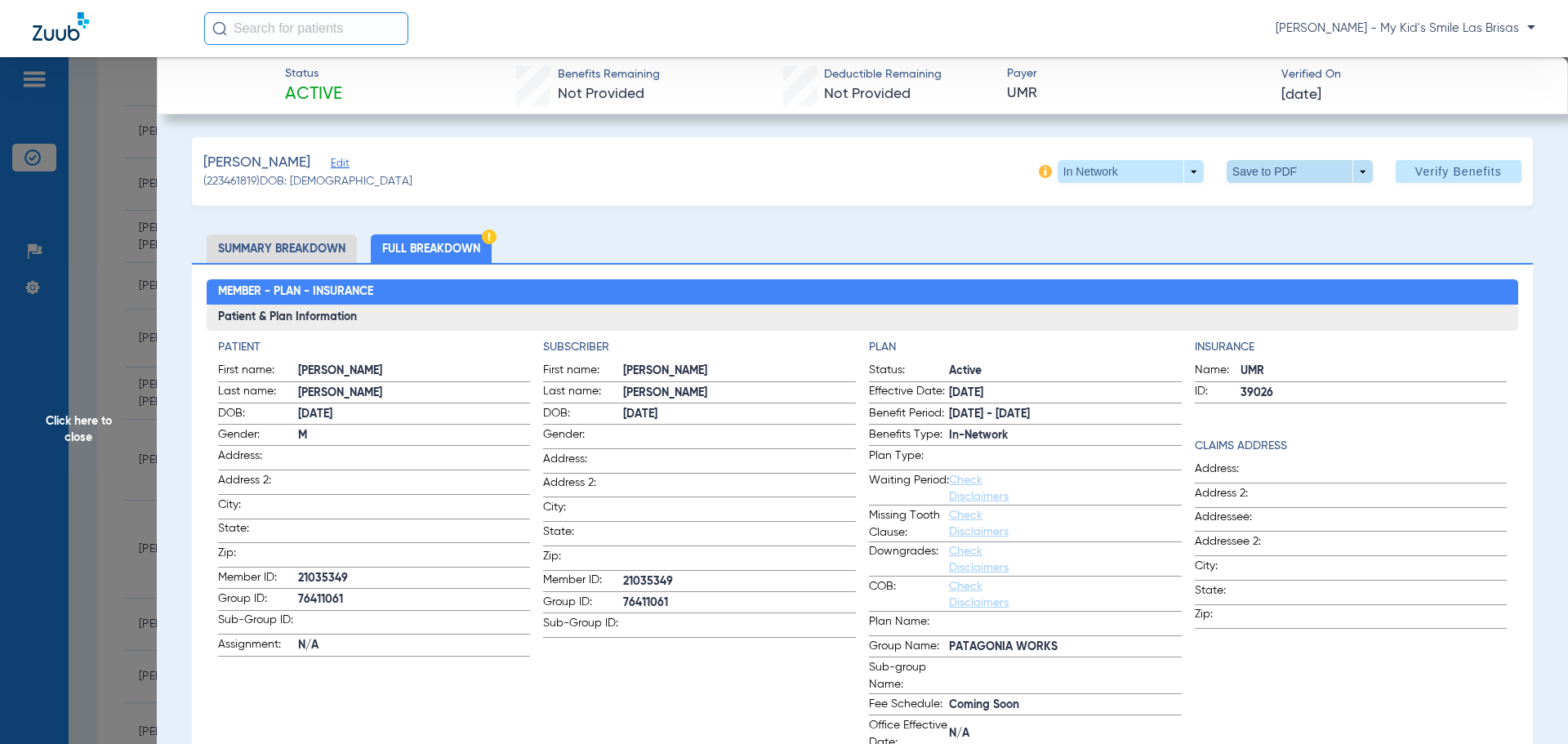
click at [1286, 169] on span at bounding box center [1299, 172] width 39 height 39
click at [1254, 202] on button "insert_drive_file Save to PDF" at bounding box center [1277, 204] width 123 height 32
click at [70, 442] on span "Click here to close" at bounding box center [78, 429] width 156 height 744
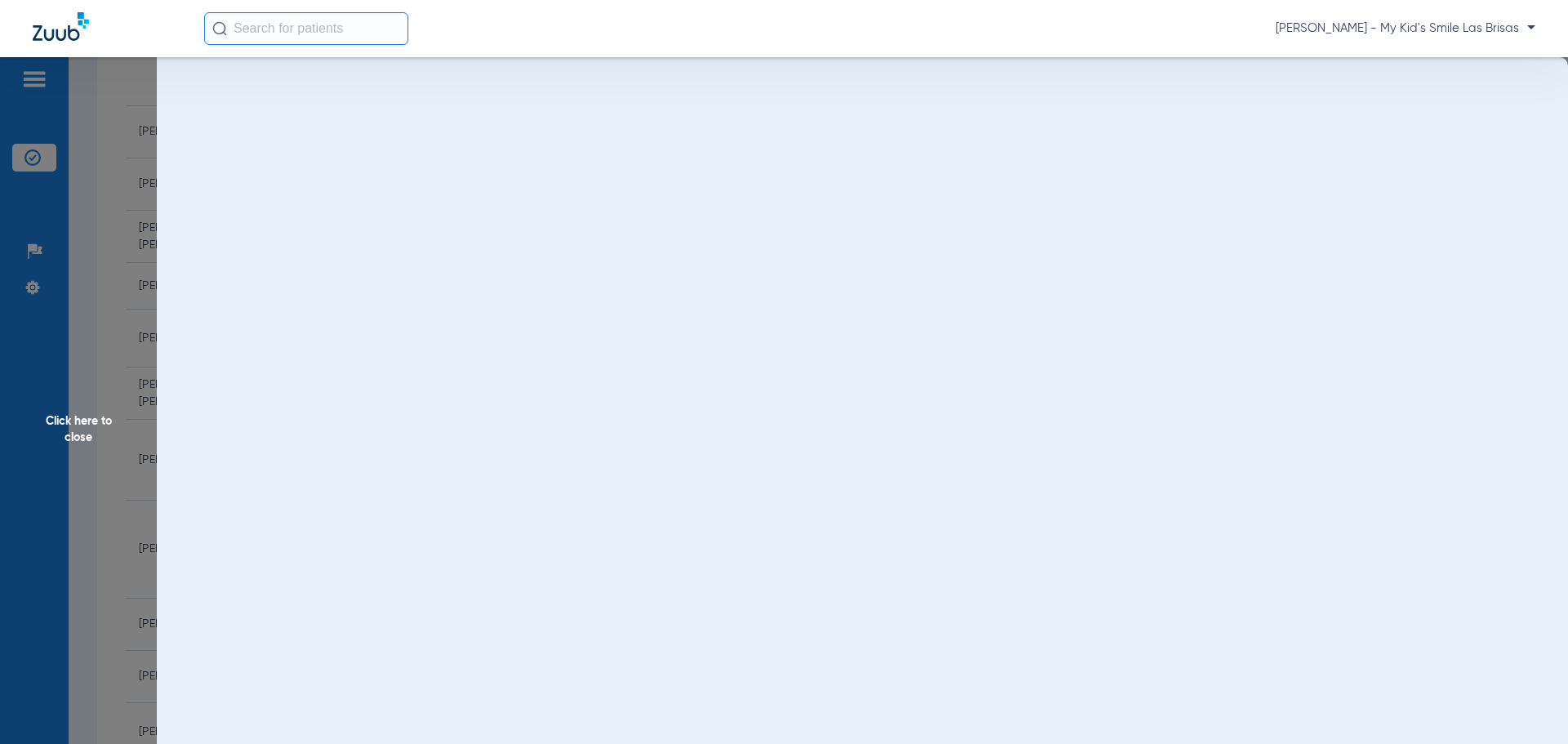
click at [73, 429] on span "Click here to close" at bounding box center [78, 429] width 156 height 744
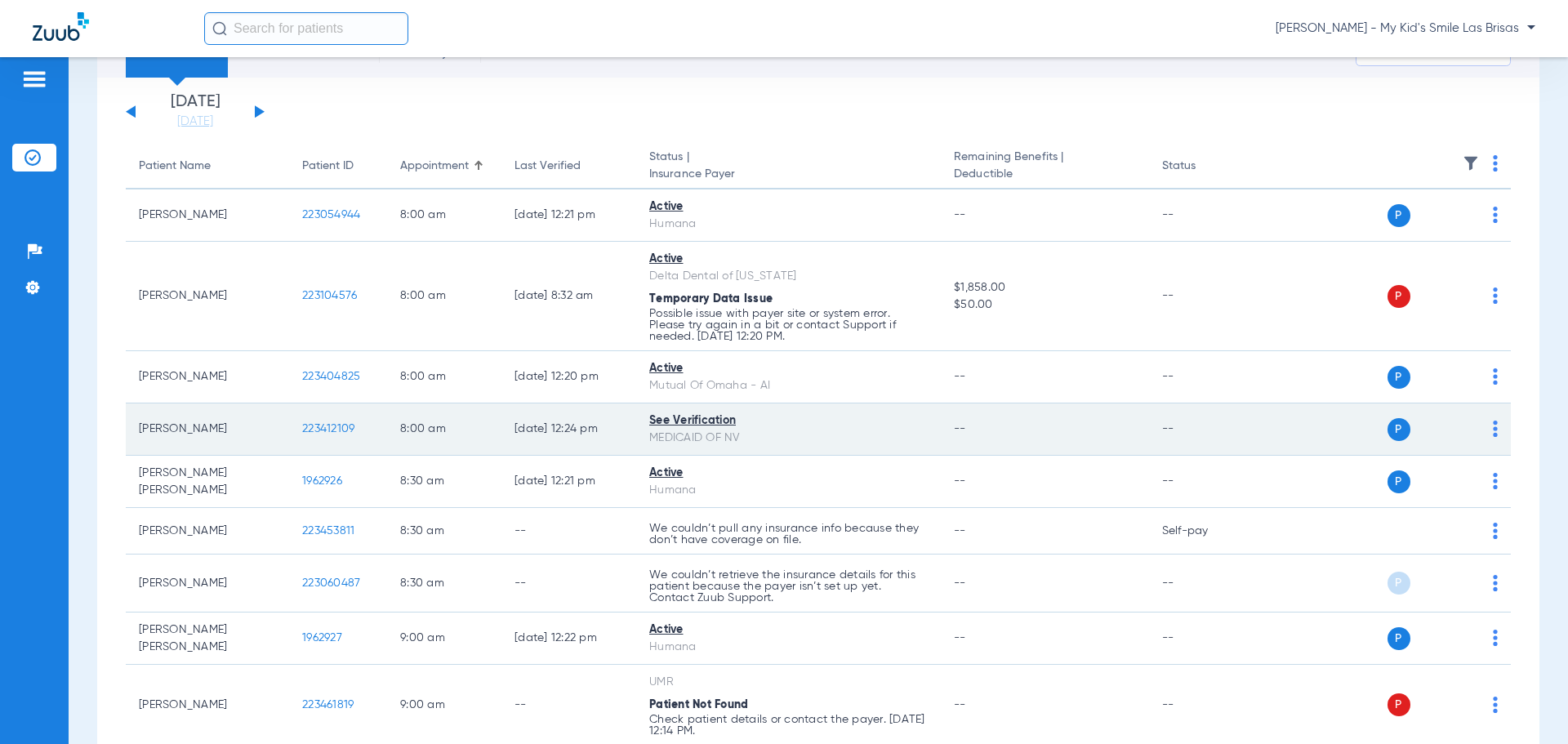
scroll to position [163, 0]
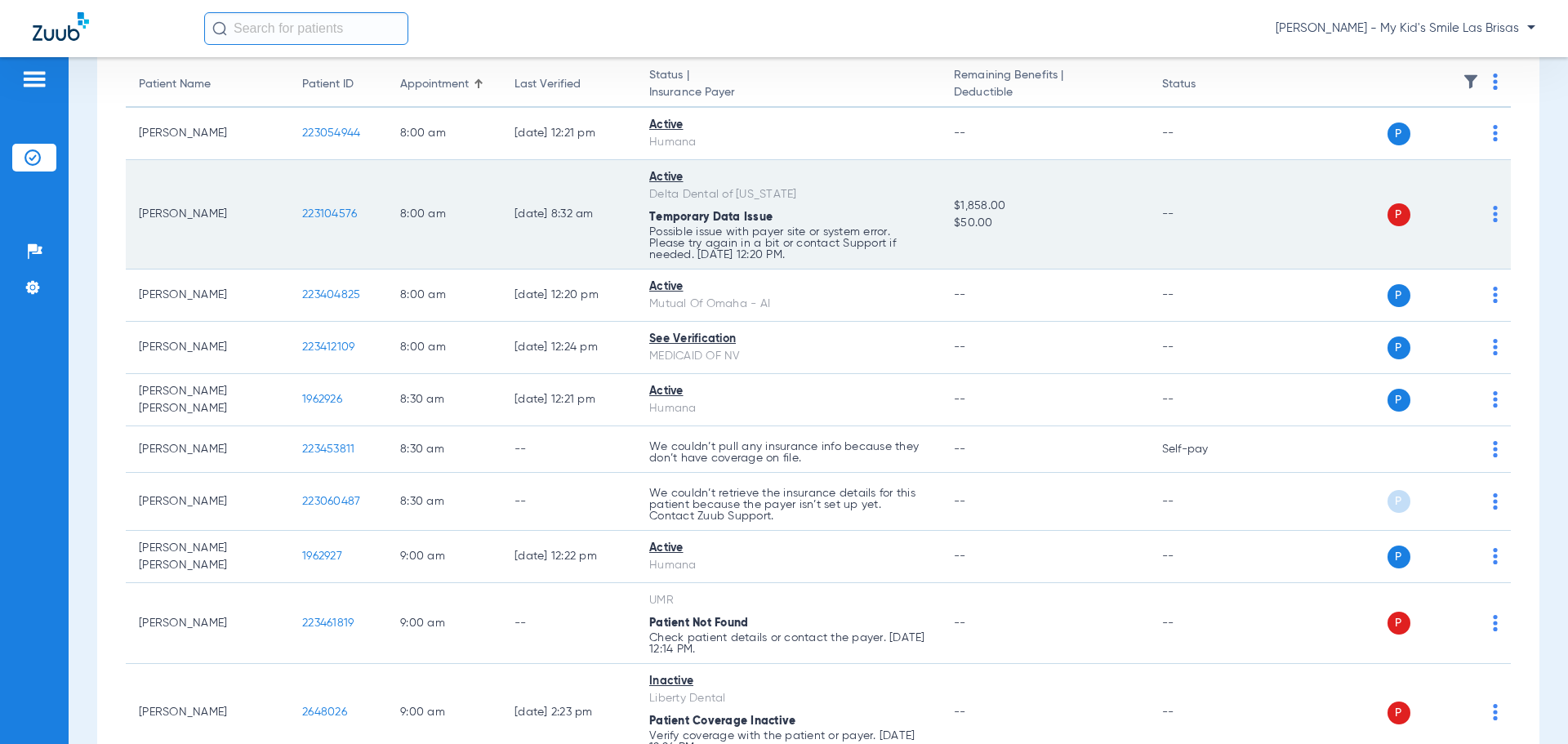
click at [1488, 212] on td "P S" at bounding box center [1385, 214] width 252 height 109
click at [1493, 211] on img at bounding box center [1495, 214] width 5 height 16
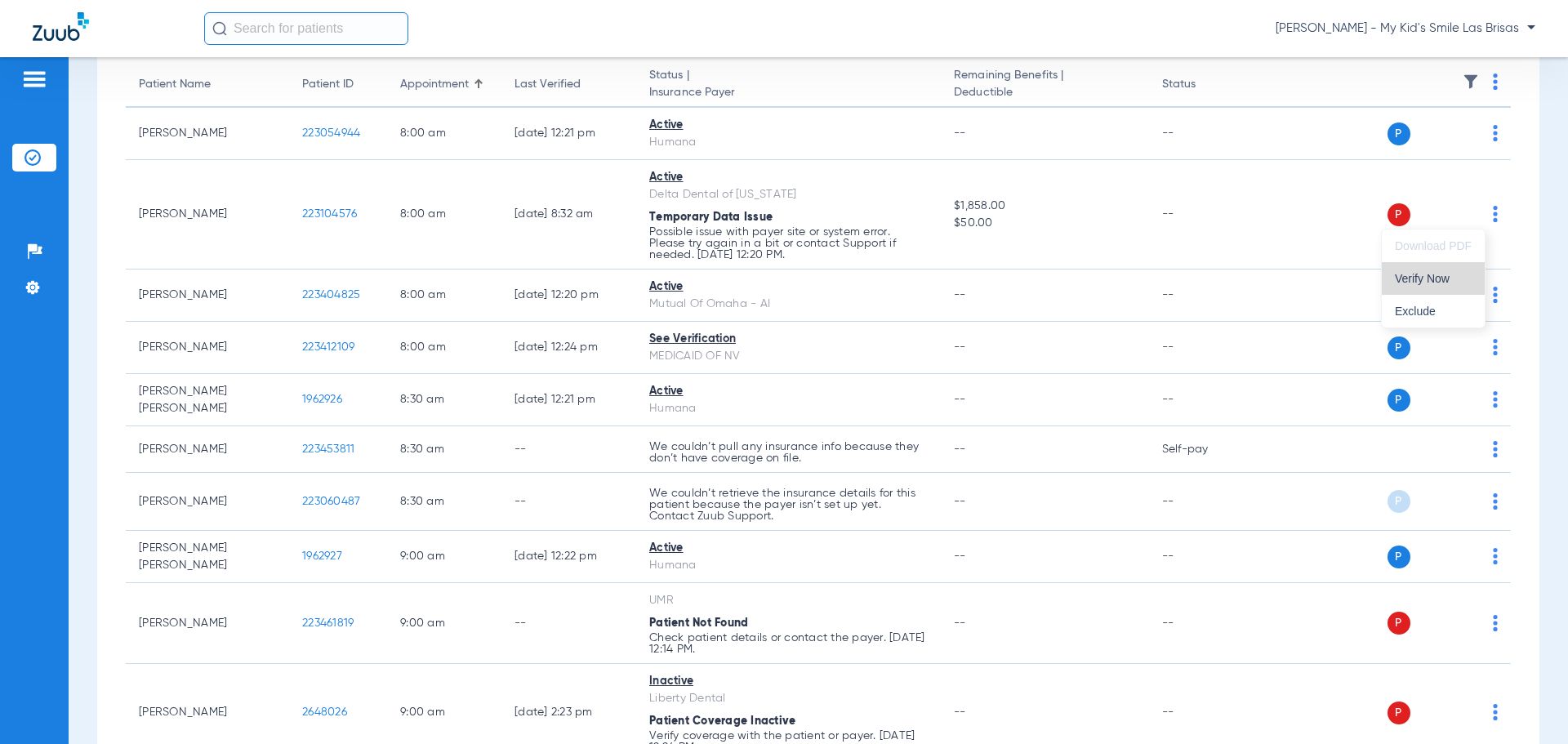
click at [1438, 278] on span "Verify Now" at bounding box center [1433, 278] width 77 height 11
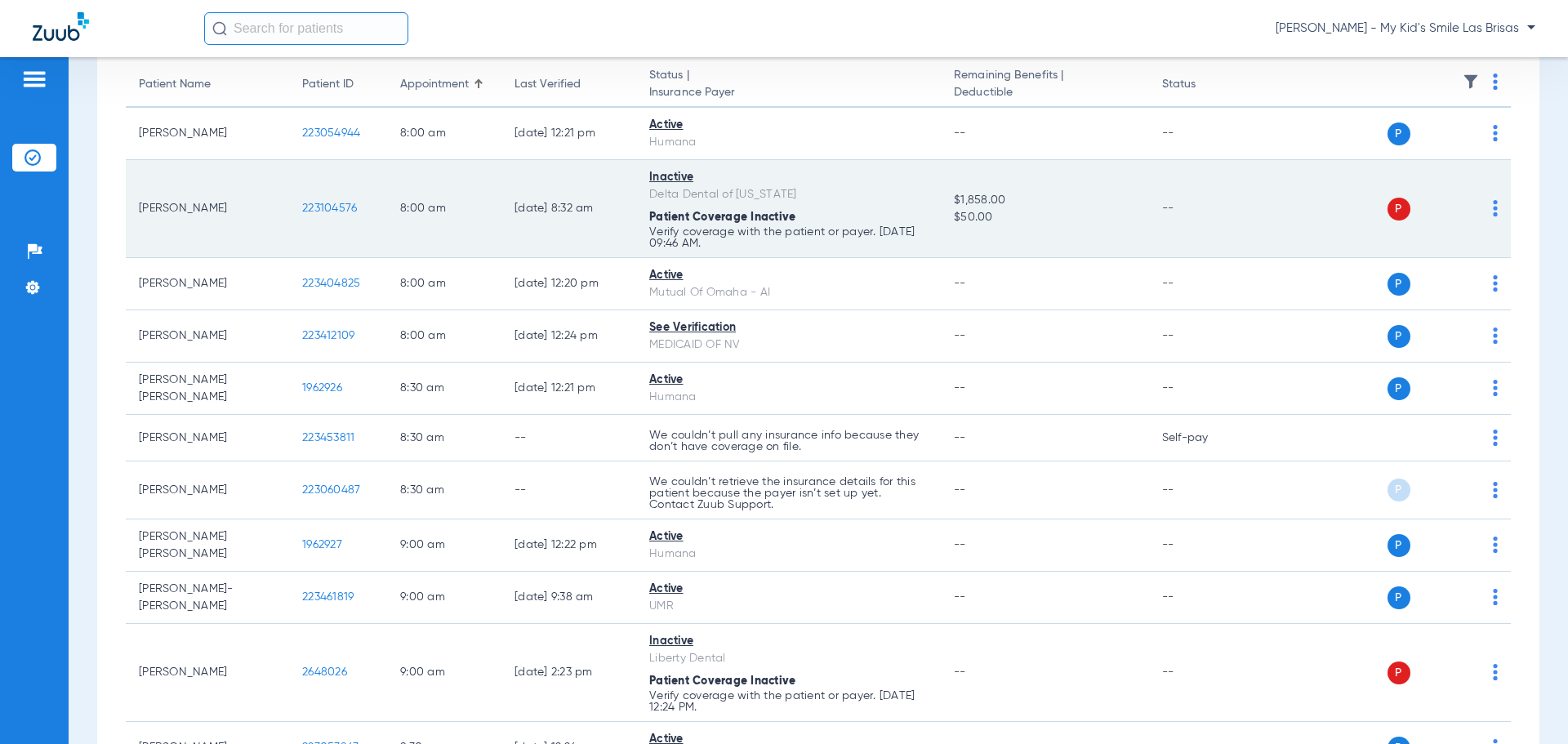
drag, startPoint x: 645, startPoint y: 237, endPoint x: 782, endPoint y: 230, distance: 137.2
click at [782, 230] on td "Inactive Delta Dental of [US_STATE] Patient Coverage Inactive Verify coverage w…" at bounding box center [788, 208] width 304 height 98
click at [782, 254] on td "Inactive Delta Dental of [US_STATE] Patient Coverage Inactive Verify coverage w…" at bounding box center [788, 208] width 304 height 98
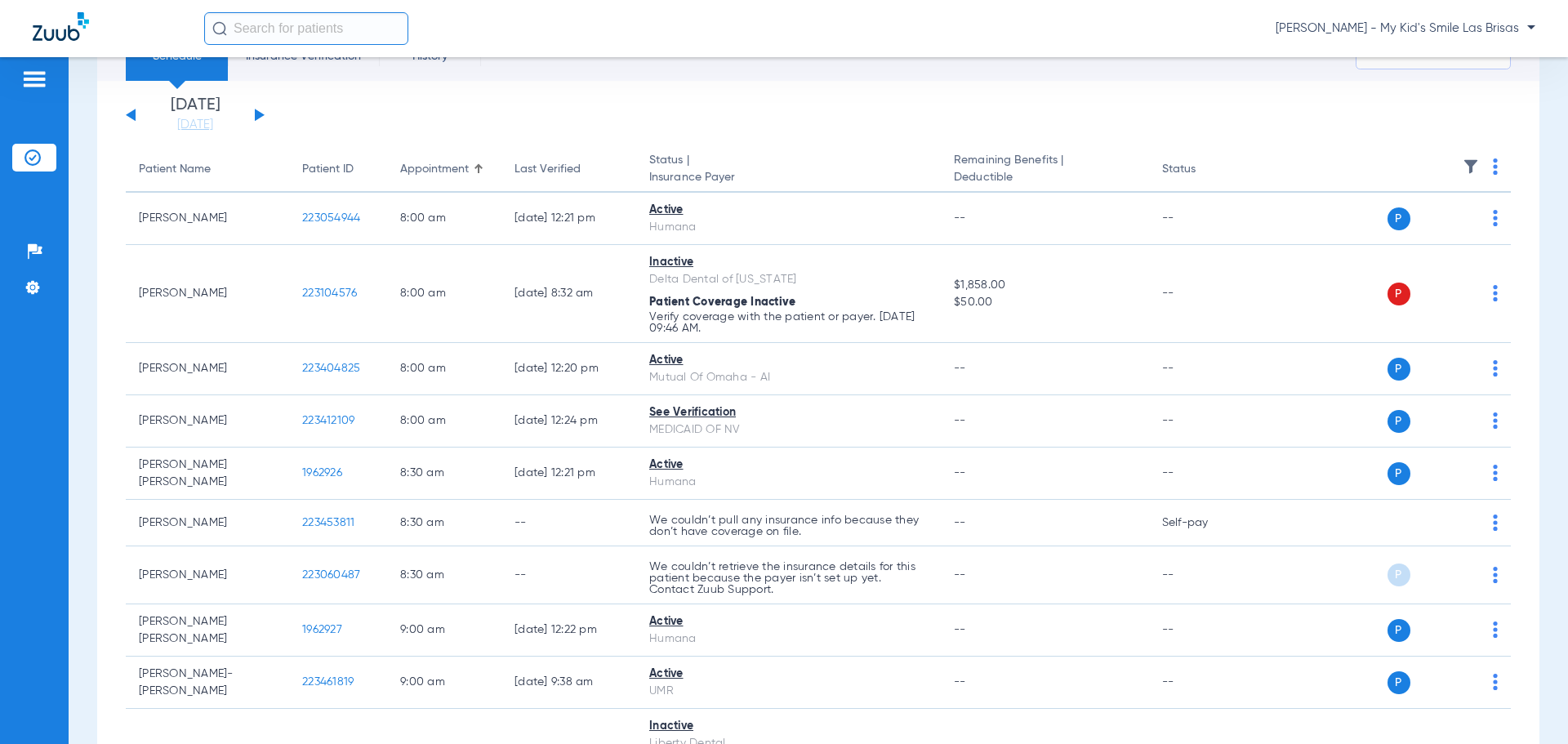
scroll to position [0, 0]
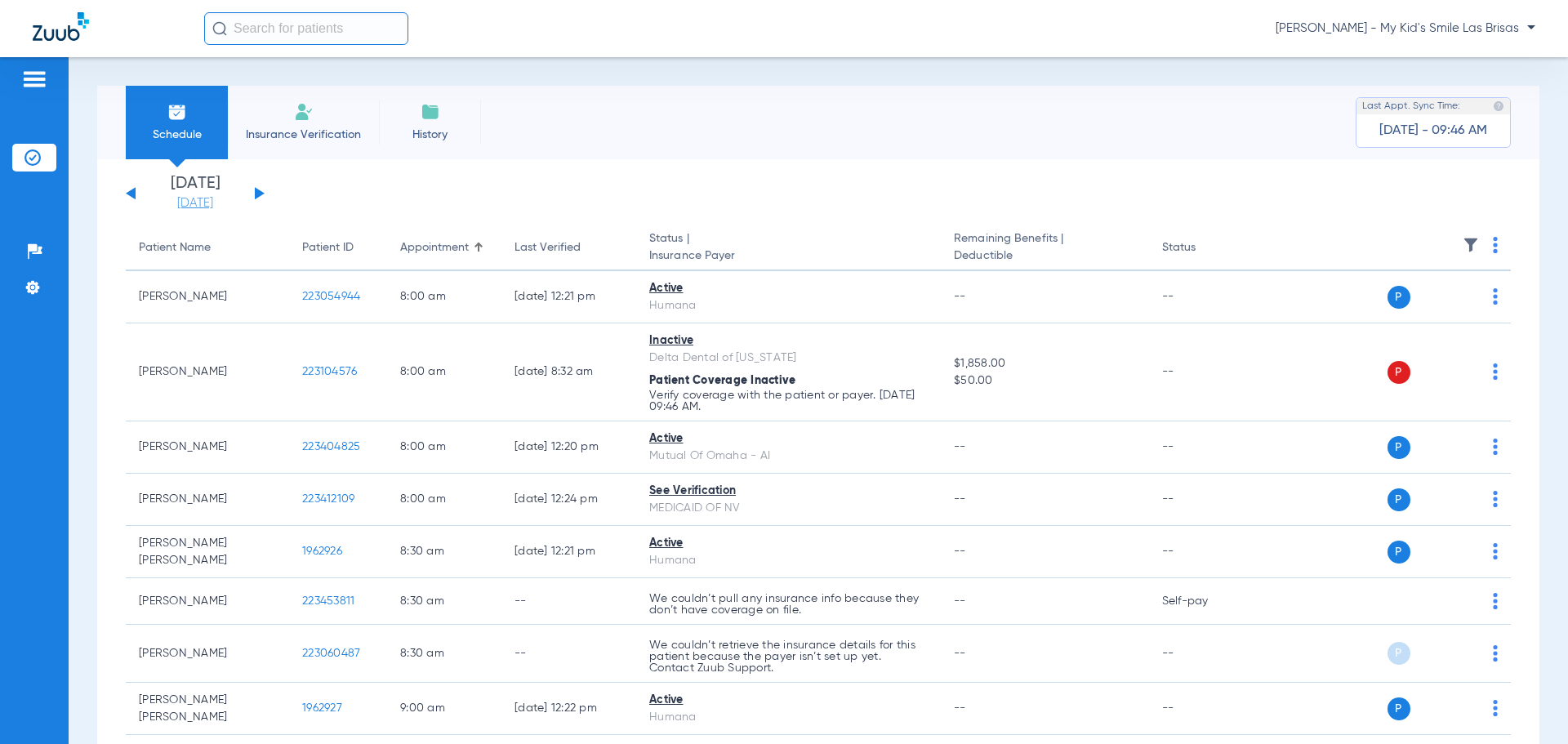
click at [197, 202] on link "[DATE]" at bounding box center [195, 202] width 98 height 16
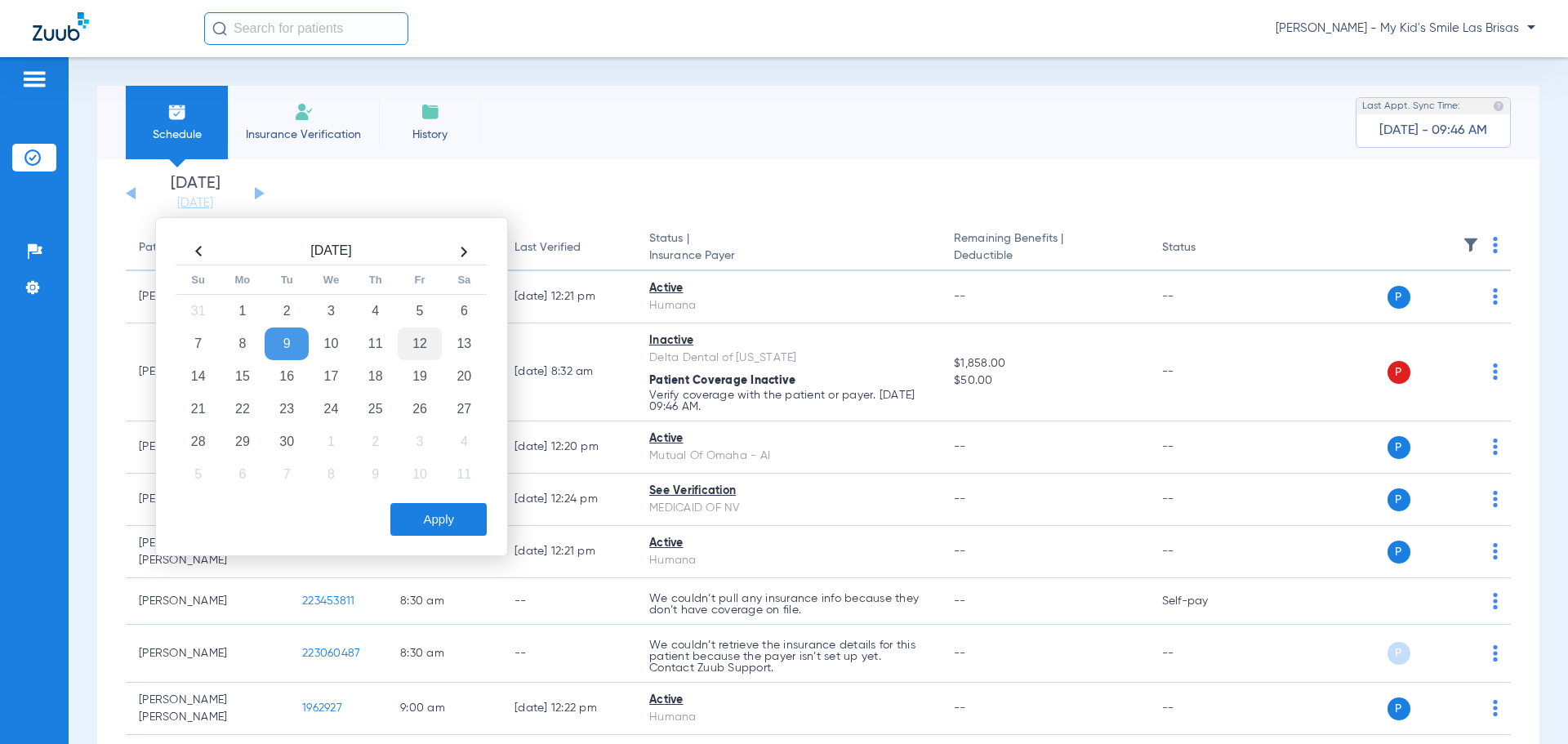
click at [425, 345] on td "12" at bounding box center [420, 343] width 44 height 32
click at [423, 520] on button "Apply" at bounding box center [438, 519] width 97 height 32
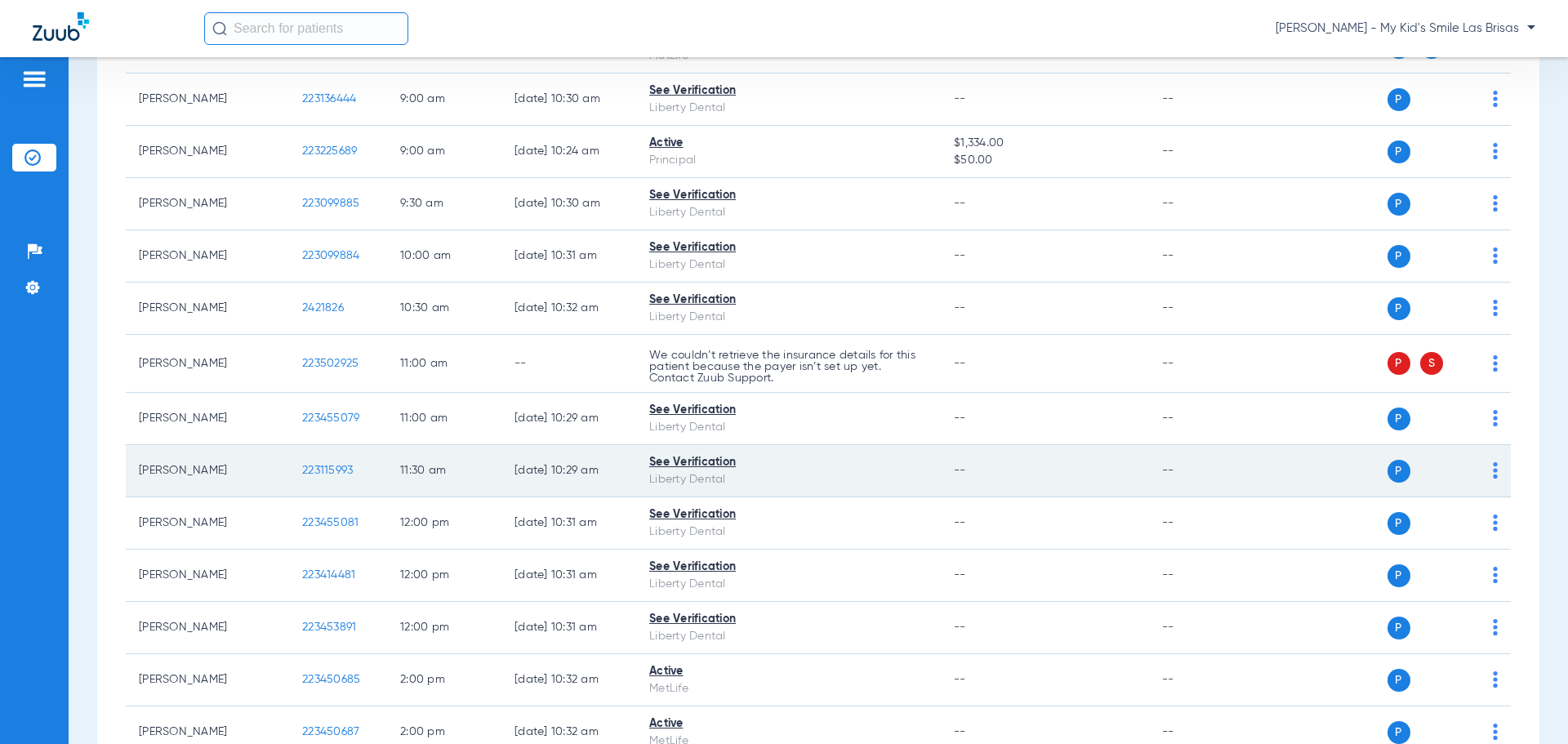
scroll to position [408, 0]
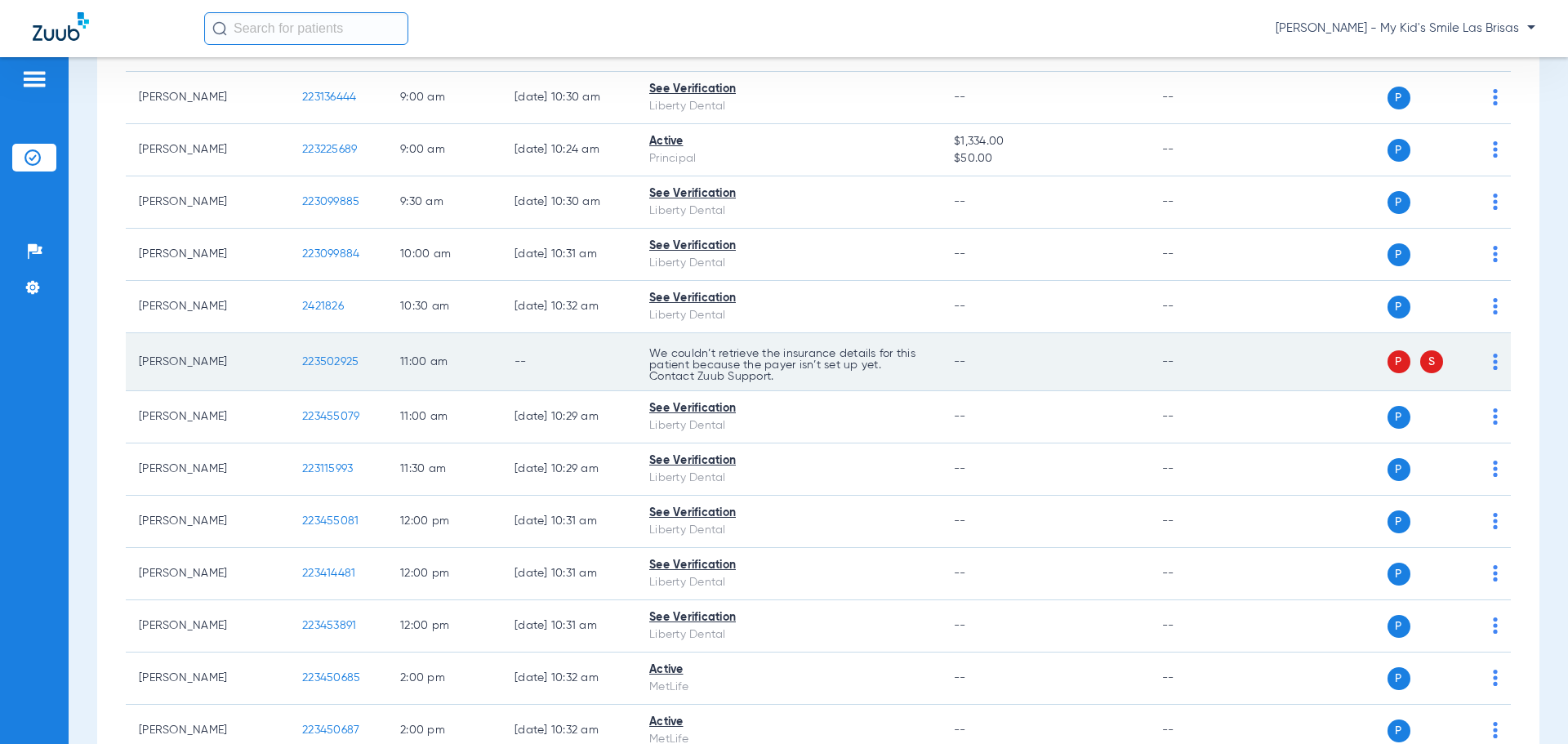
click at [1491, 362] on td "P S" at bounding box center [1385, 362] width 252 height 58
click at [1485, 365] on td "P S" at bounding box center [1385, 362] width 252 height 58
click at [1493, 365] on img at bounding box center [1495, 361] width 5 height 16
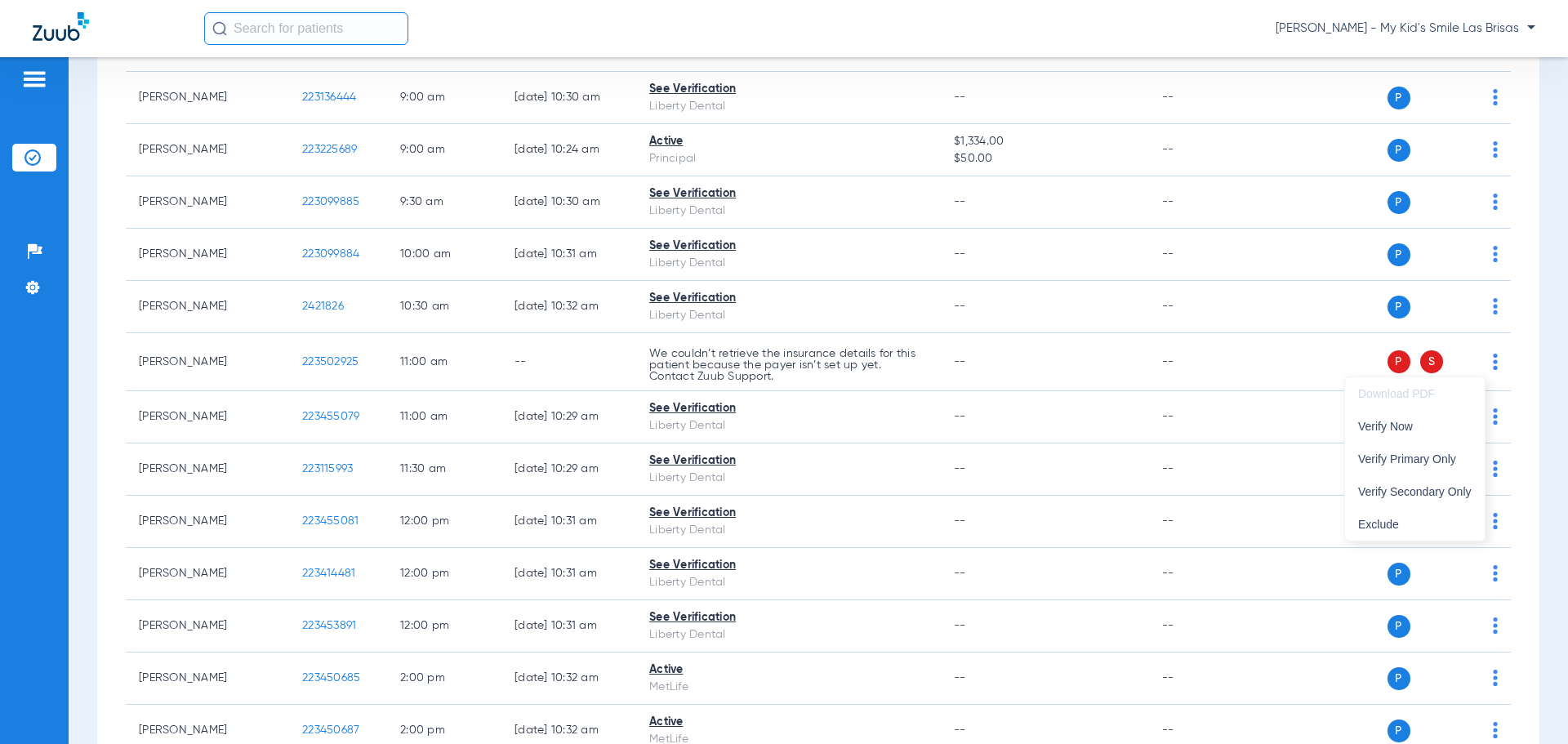
click at [320, 365] on div at bounding box center [784, 372] width 1568 height 744
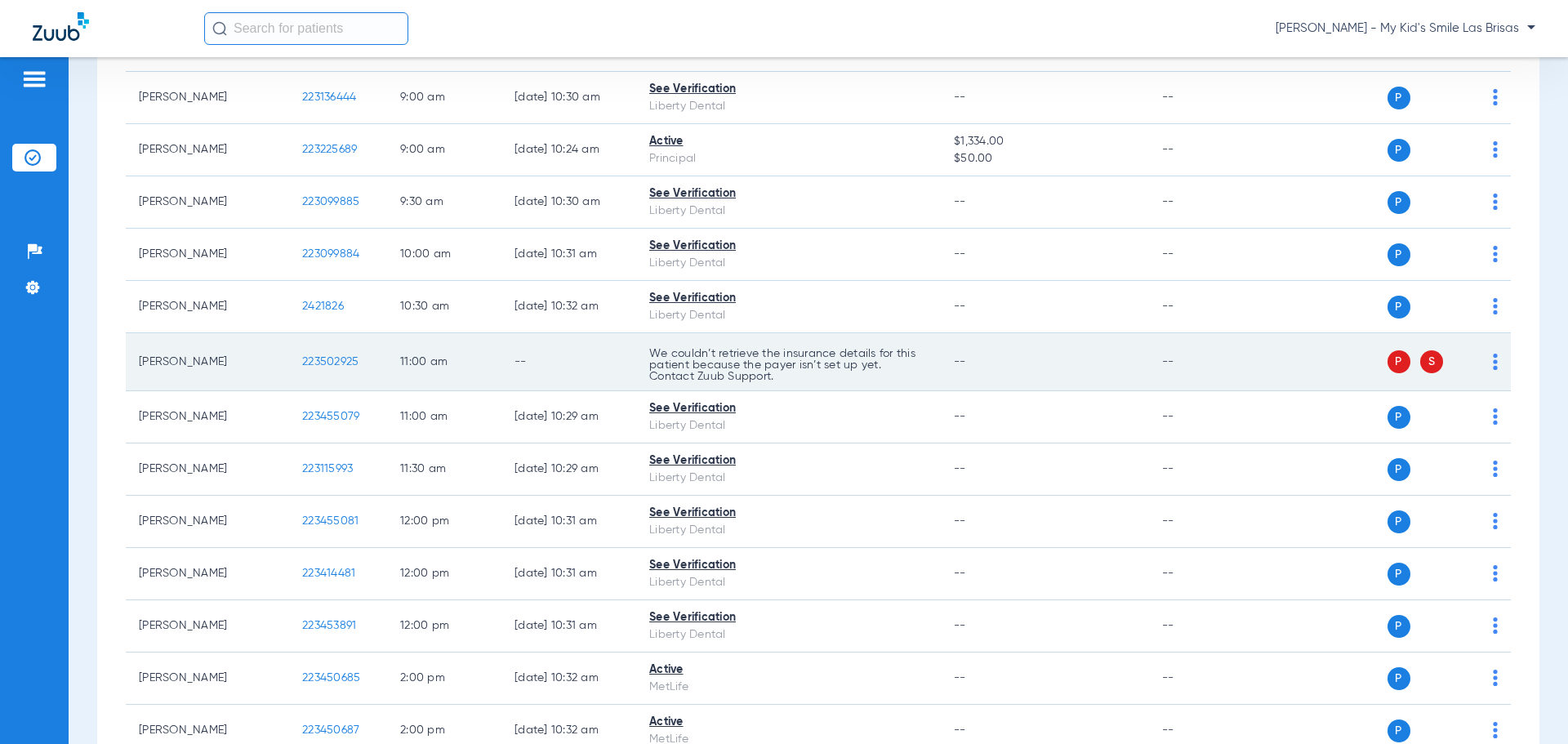
click at [322, 363] on span "223502925" at bounding box center [331, 361] width 56 height 11
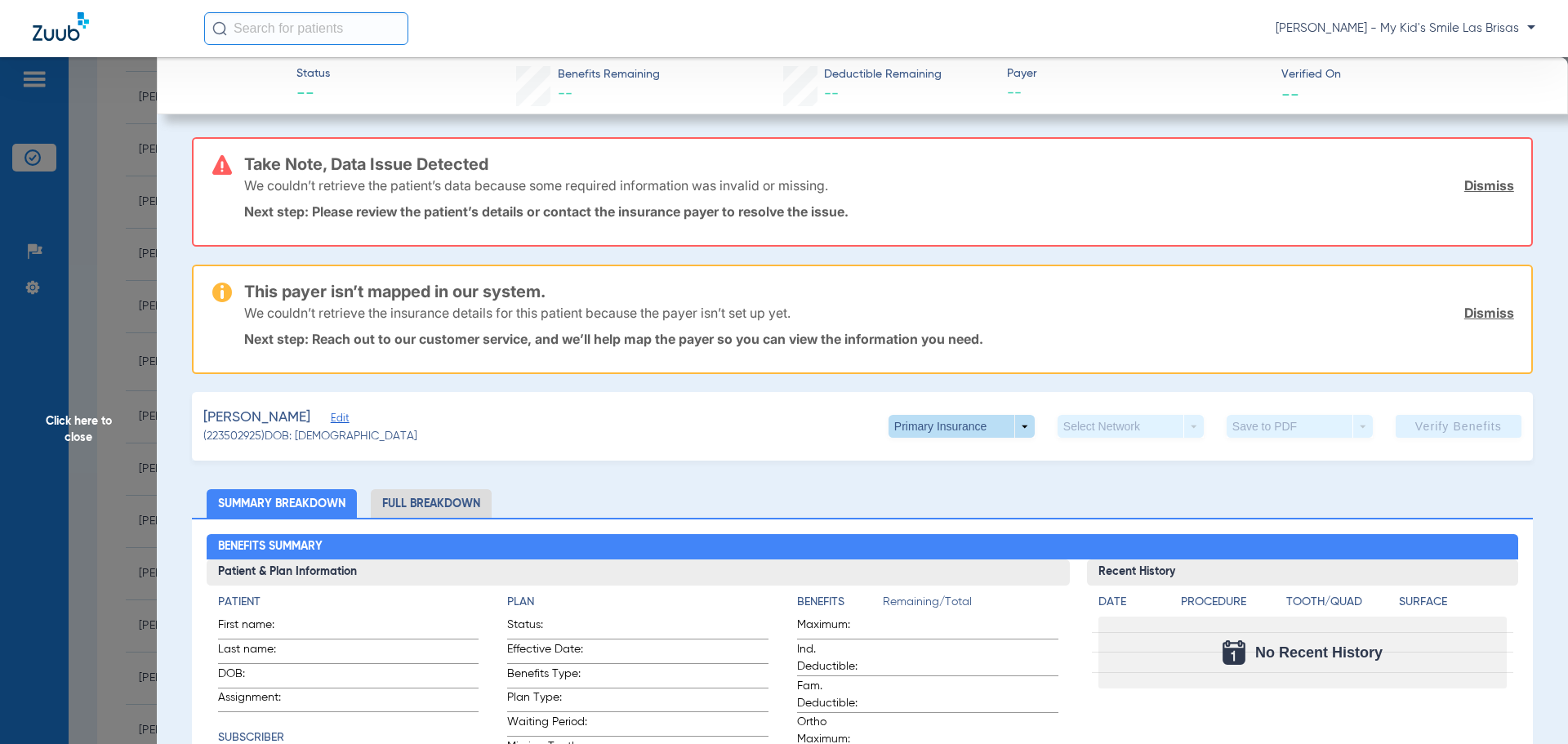
click at [958, 428] on span at bounding box center [961, 426] width 39 height 39
click at [930, 488] on span "Secondary Insurance" at bounding box center [944, 491] width 108 height 11
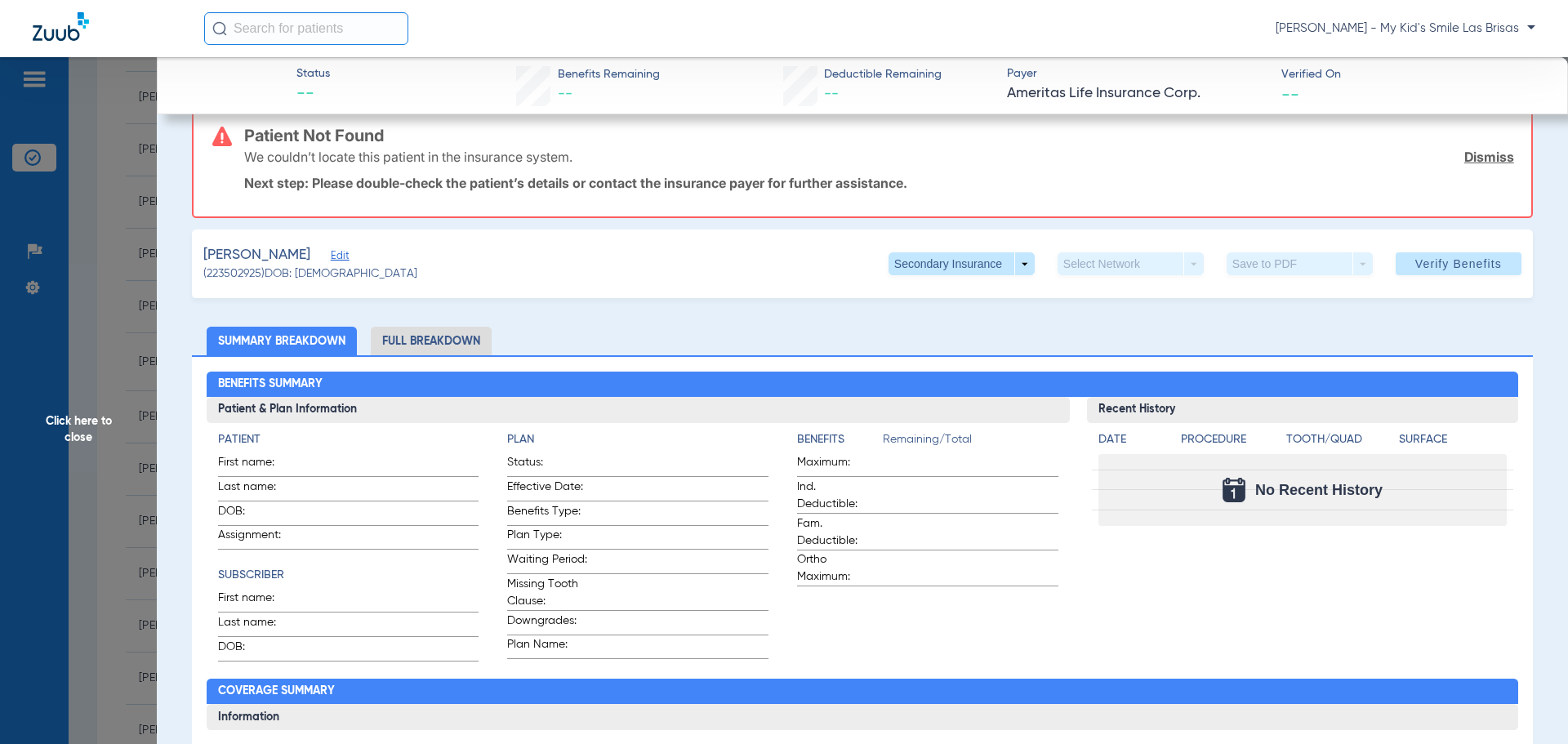
scroll to position [0, 0]
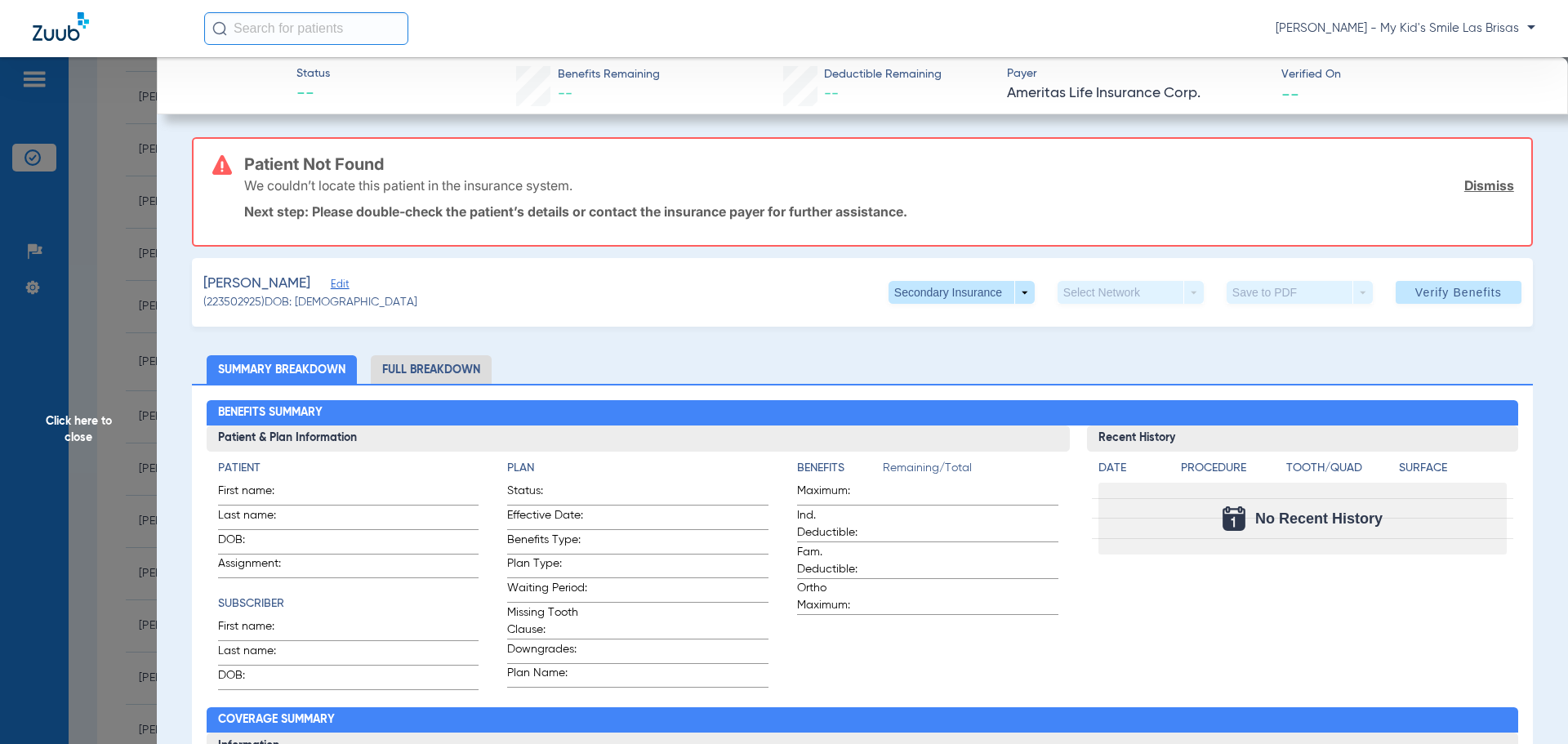
click at [331, 281] on span "Edit" at bounding box center [338, 286] width 15 height 15
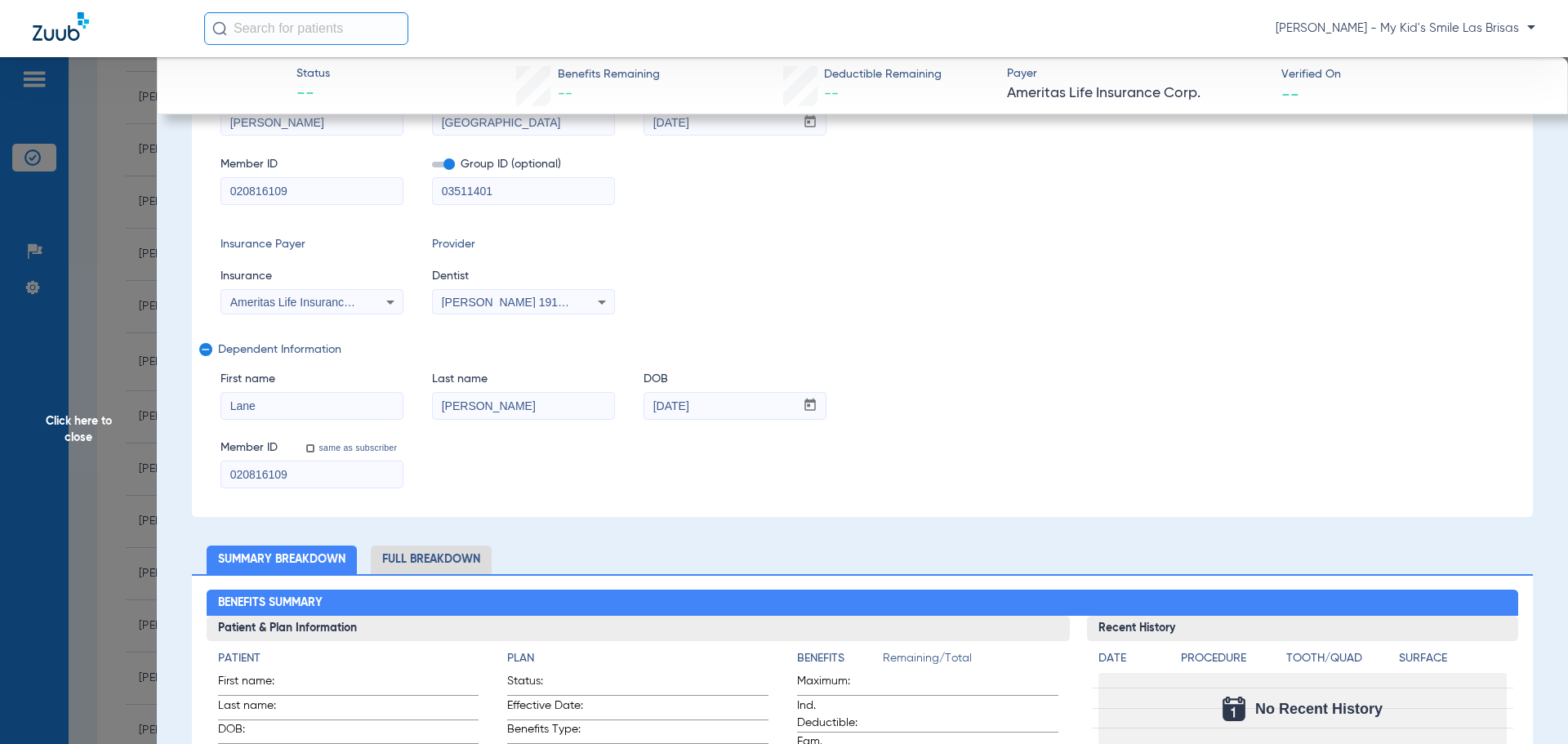
scroll to position [326, 0]
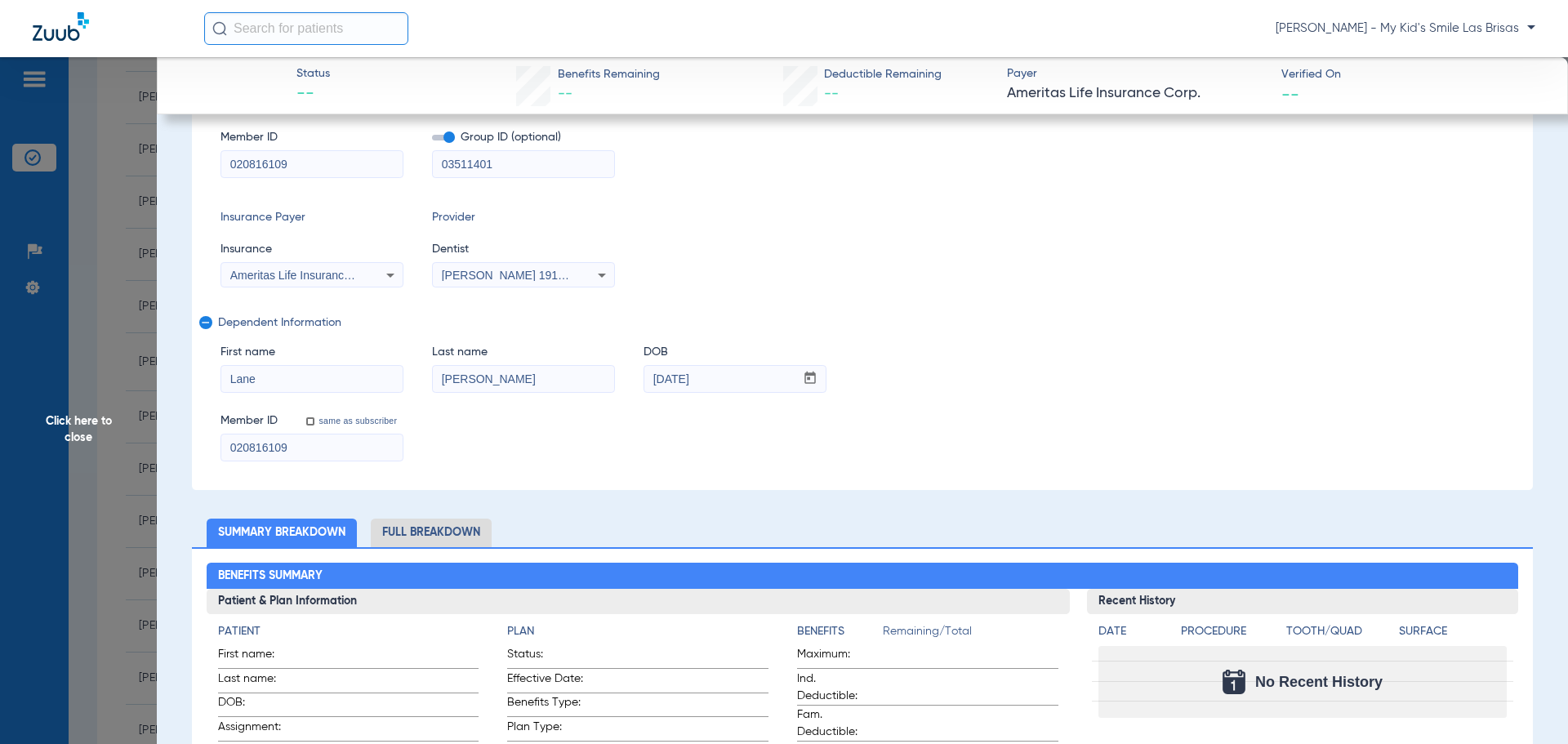
click at [102, 424] on span "Click here to close" at bounding box center [78, 429] width 156 height 744
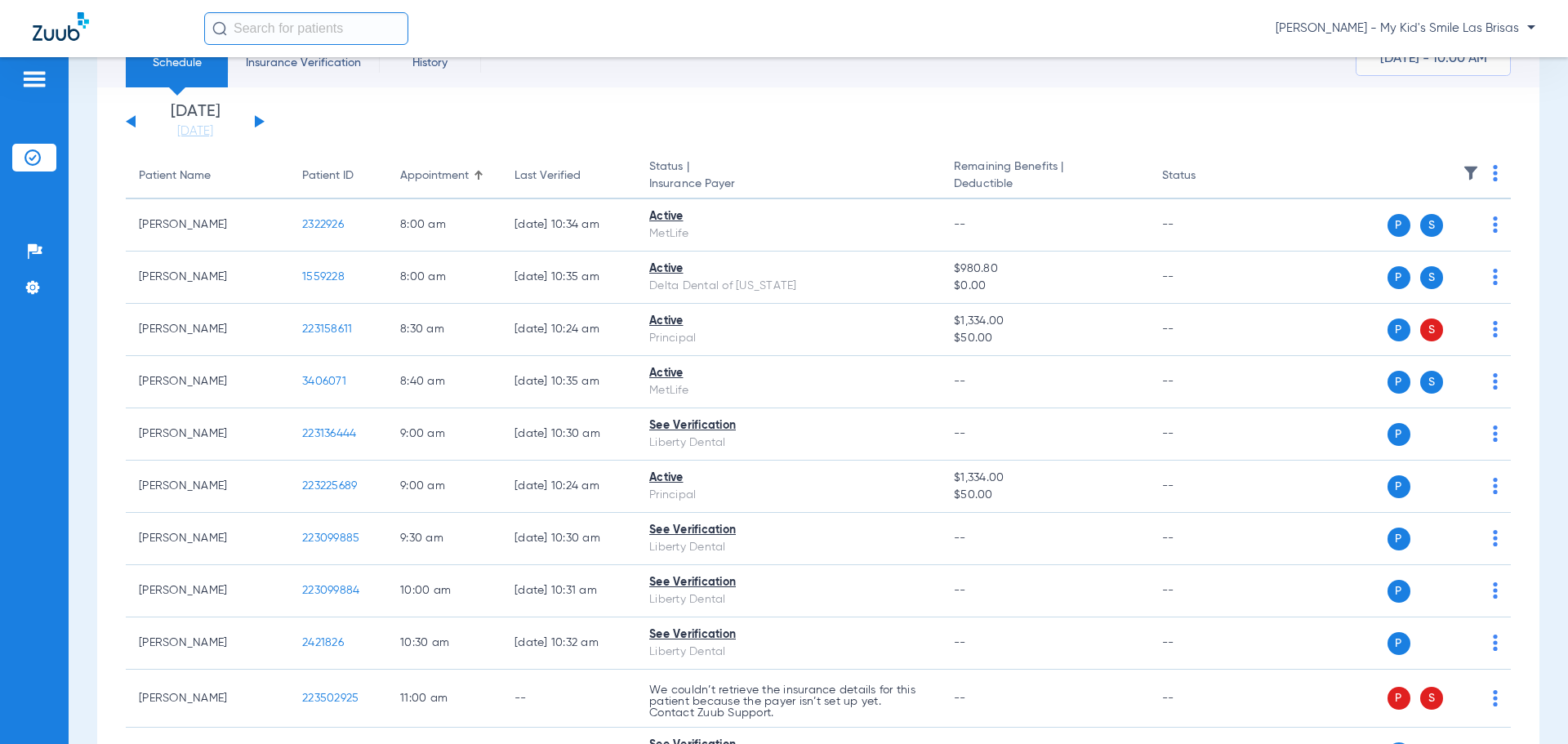
scroll to position [0, 0]
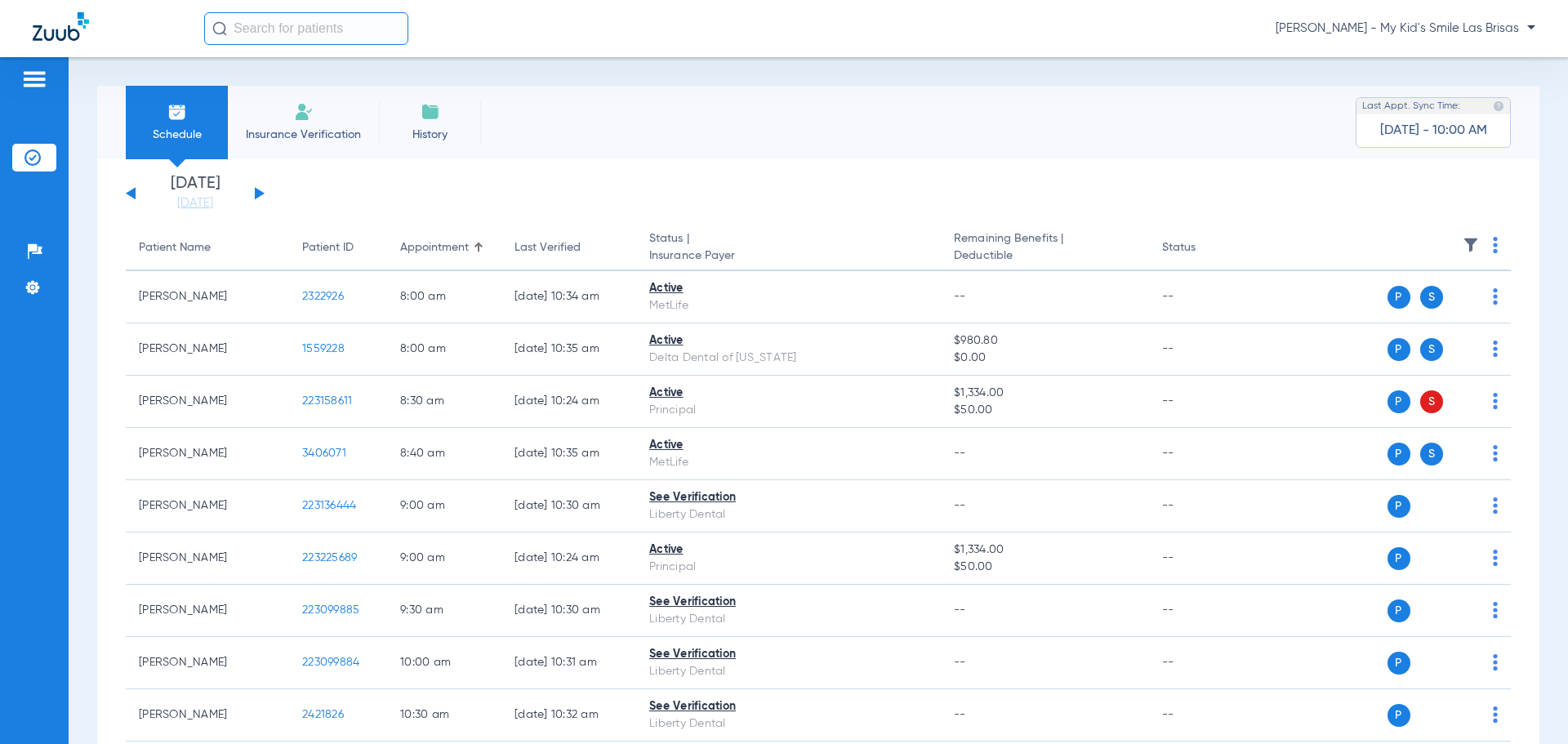
click at [256, 188] on div "[DATE] [DATE] [DATE] [DATE] [DATE] [DATE] [DATE] [DATE] [DATE] [DATE] [DATE] [D…" at bounding box center [195, 193] width 138 height 36
click at [260, 193] on button at bounding box center [259, 193] width 9 height 12
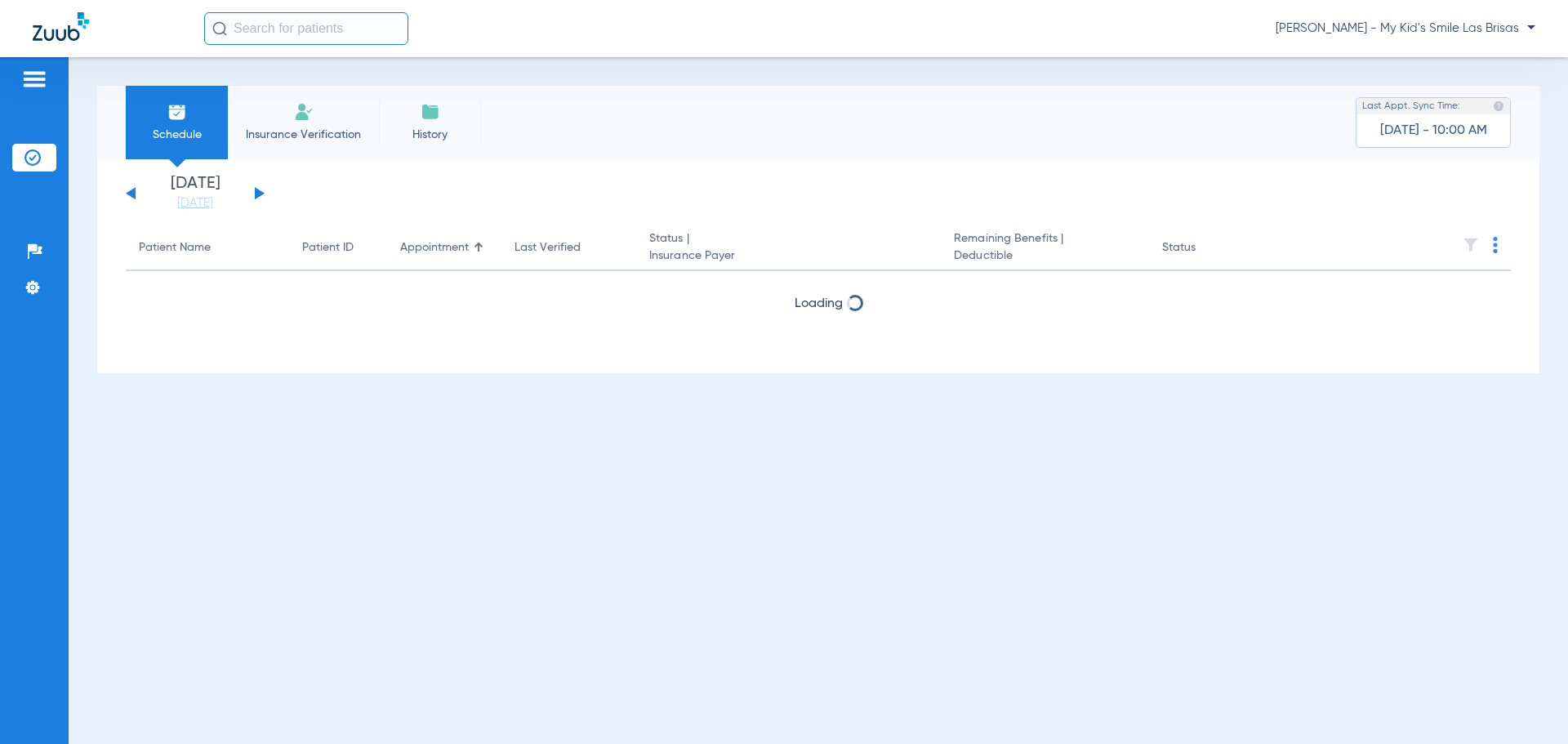
click at [260, 193] on button at bounding box center [259, 193] width 9 height 12
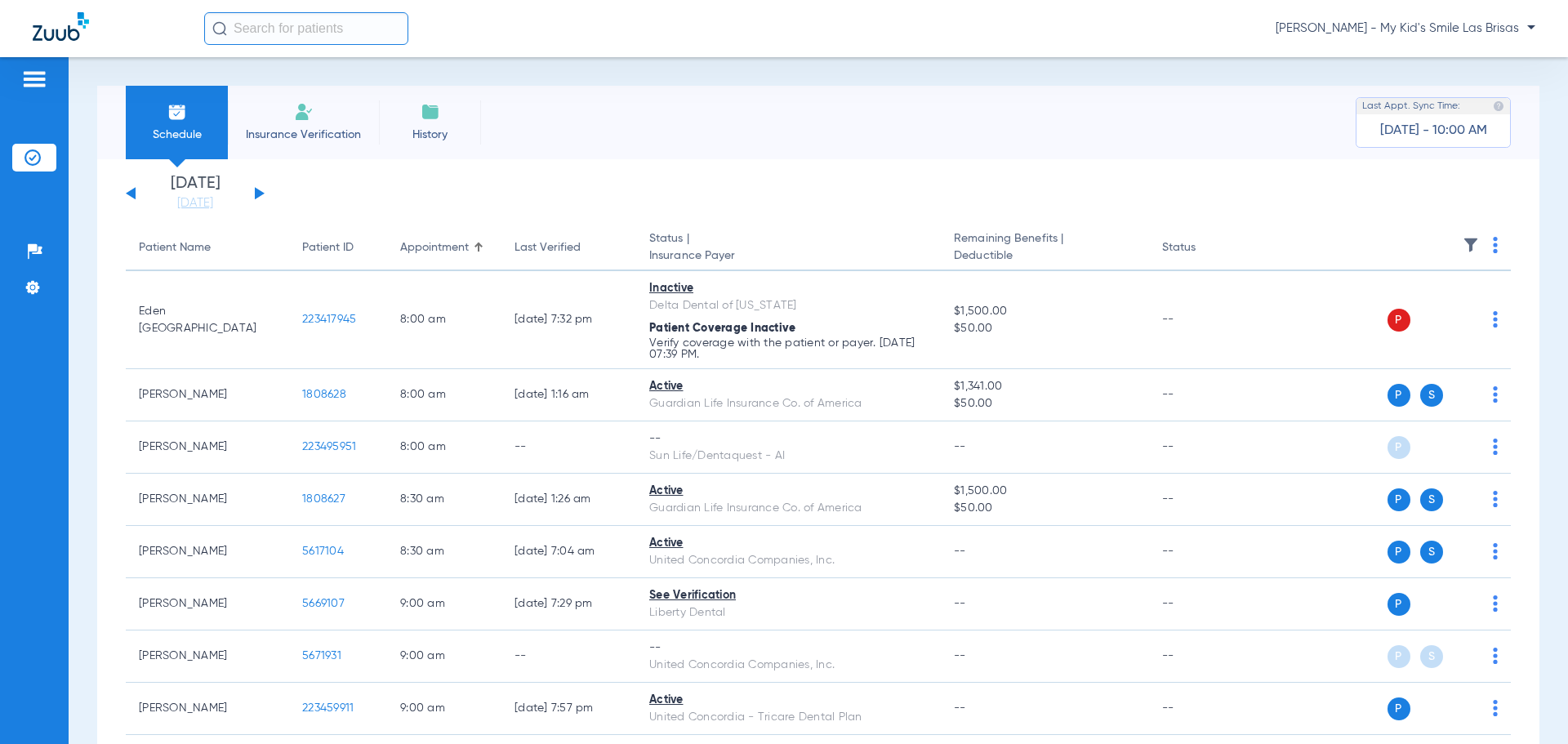
click at [1493, 243] on img at bounding box center [1495, 244] width 5 height 16
click at [1442, 303] on span "Verify All" at bounding box center [1420, 308] width 102 height 11
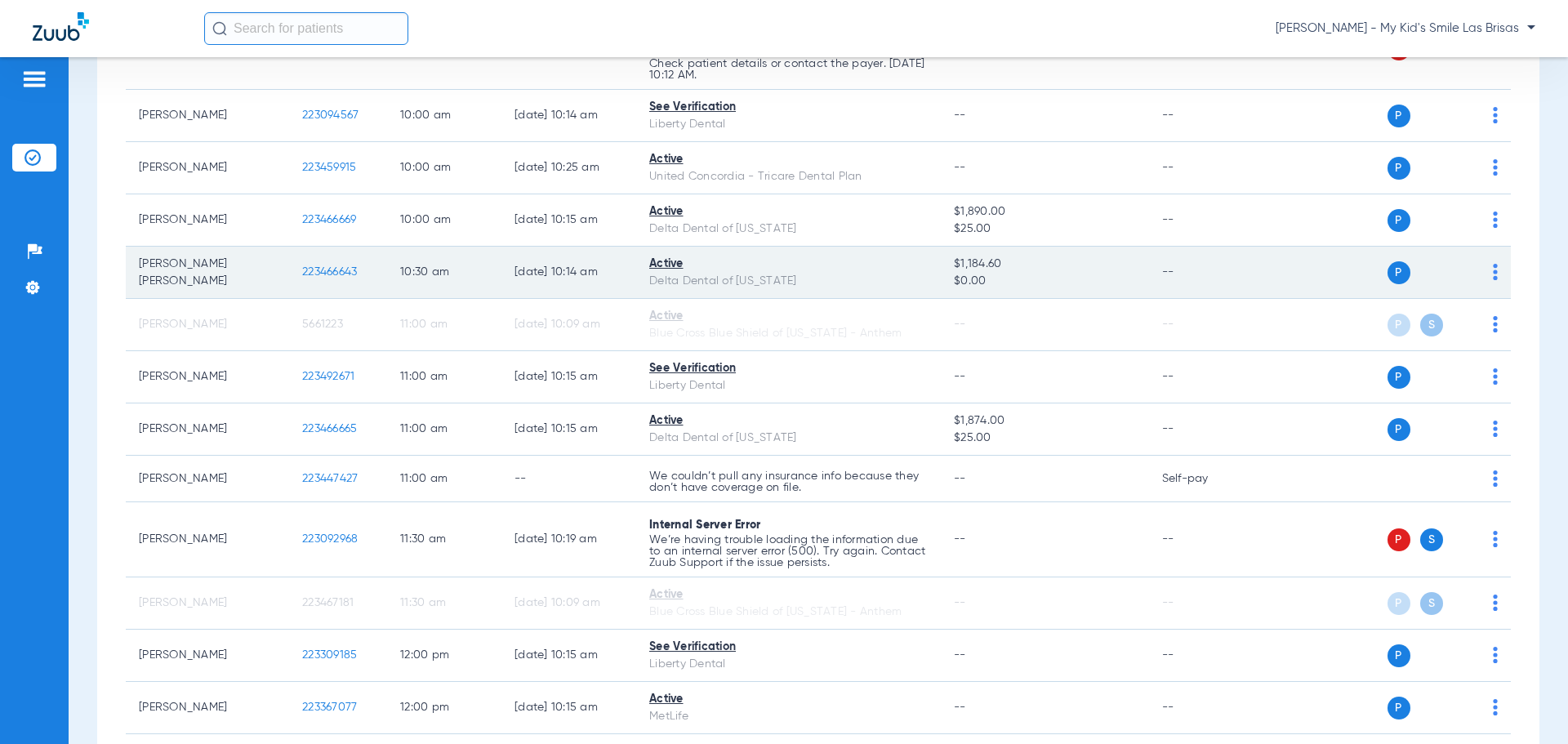
scroll to position [817, 0]
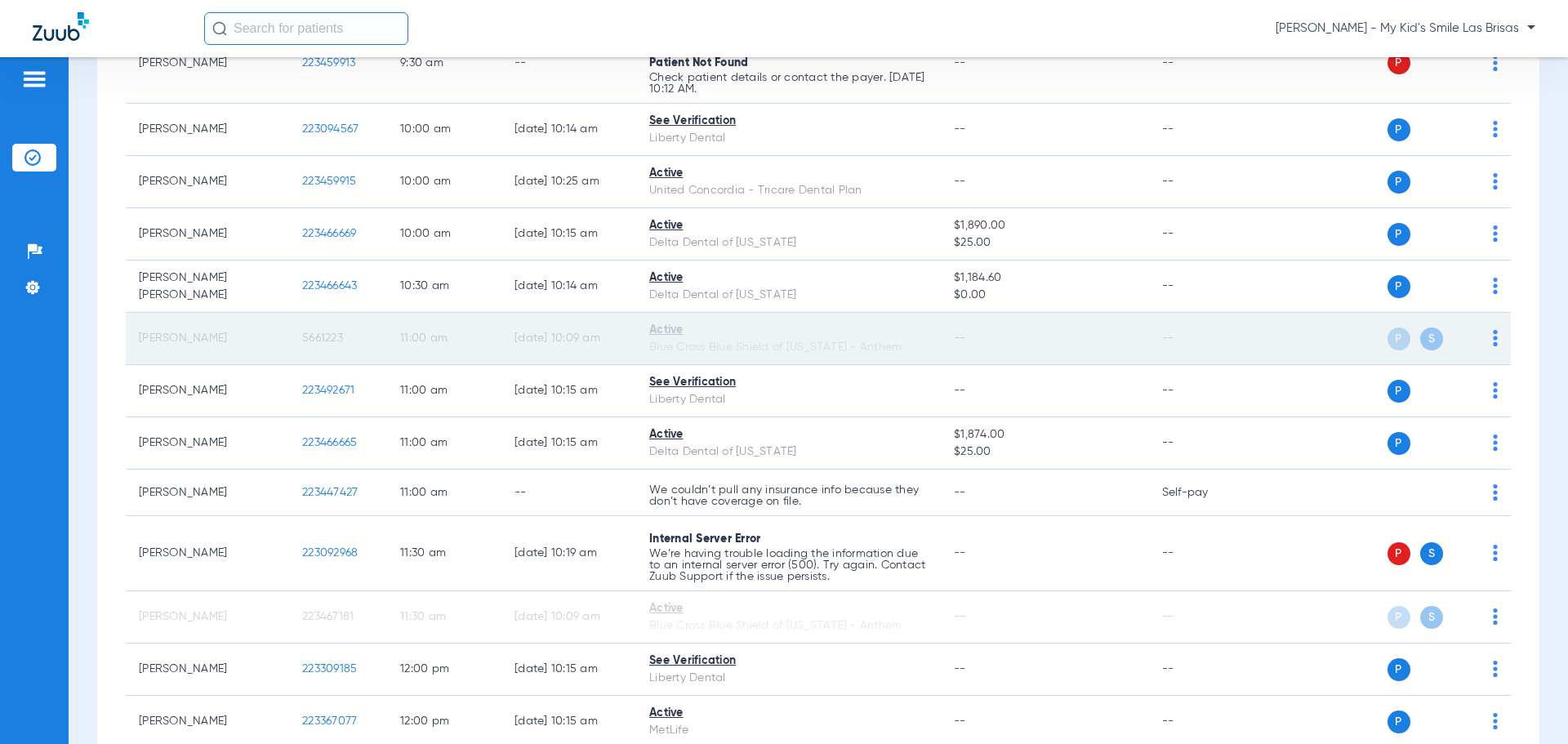
drag, startPoint x: 673, startPoint y: 346, endPoint x: 698, endPoint y: 346, distance: 25.0
click at [673, 346] on div "Blue Cross Blue Shield of [US_STATE] - Anthem" at bounding box center [789, 348] width 279 height 17
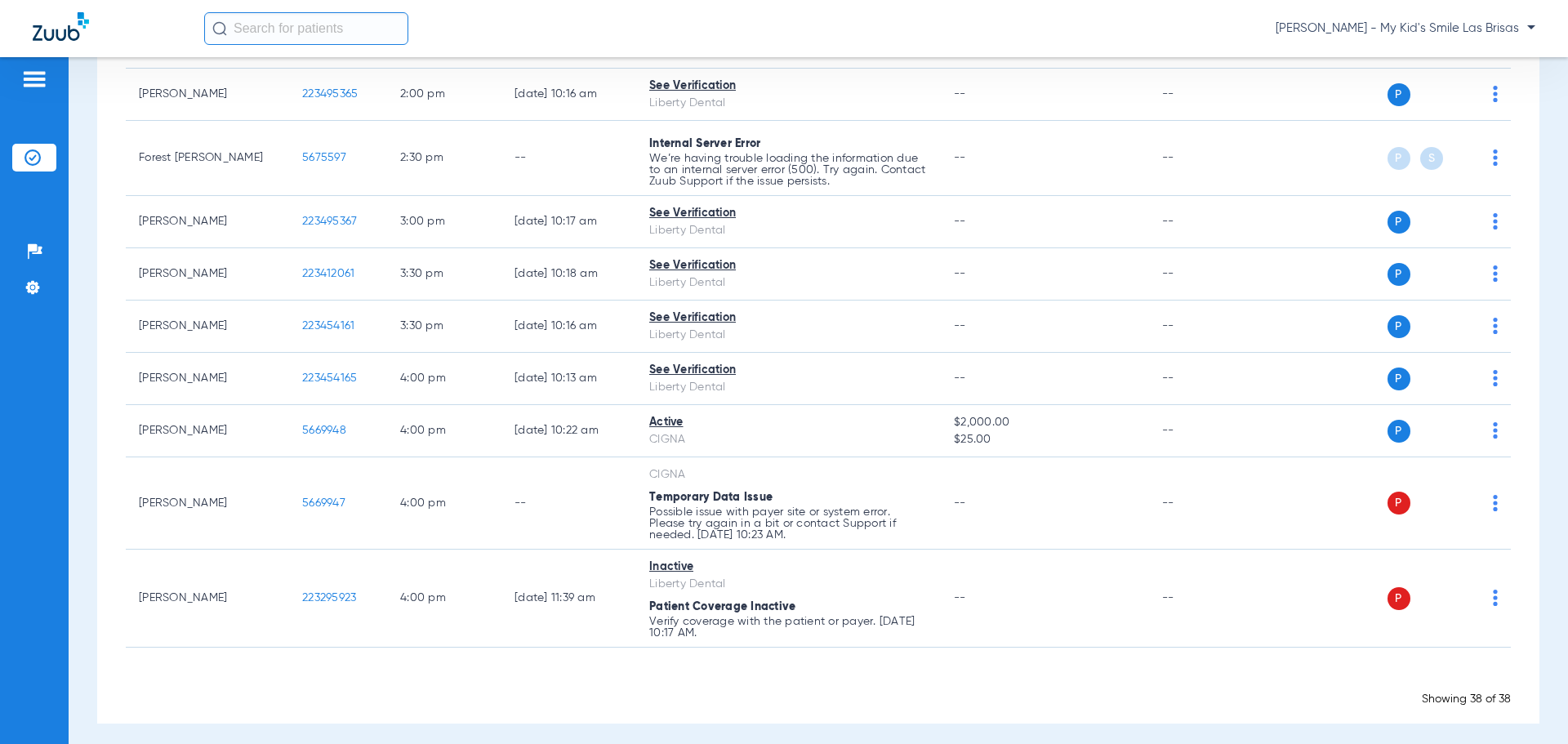
scroll to position [1840, 0]
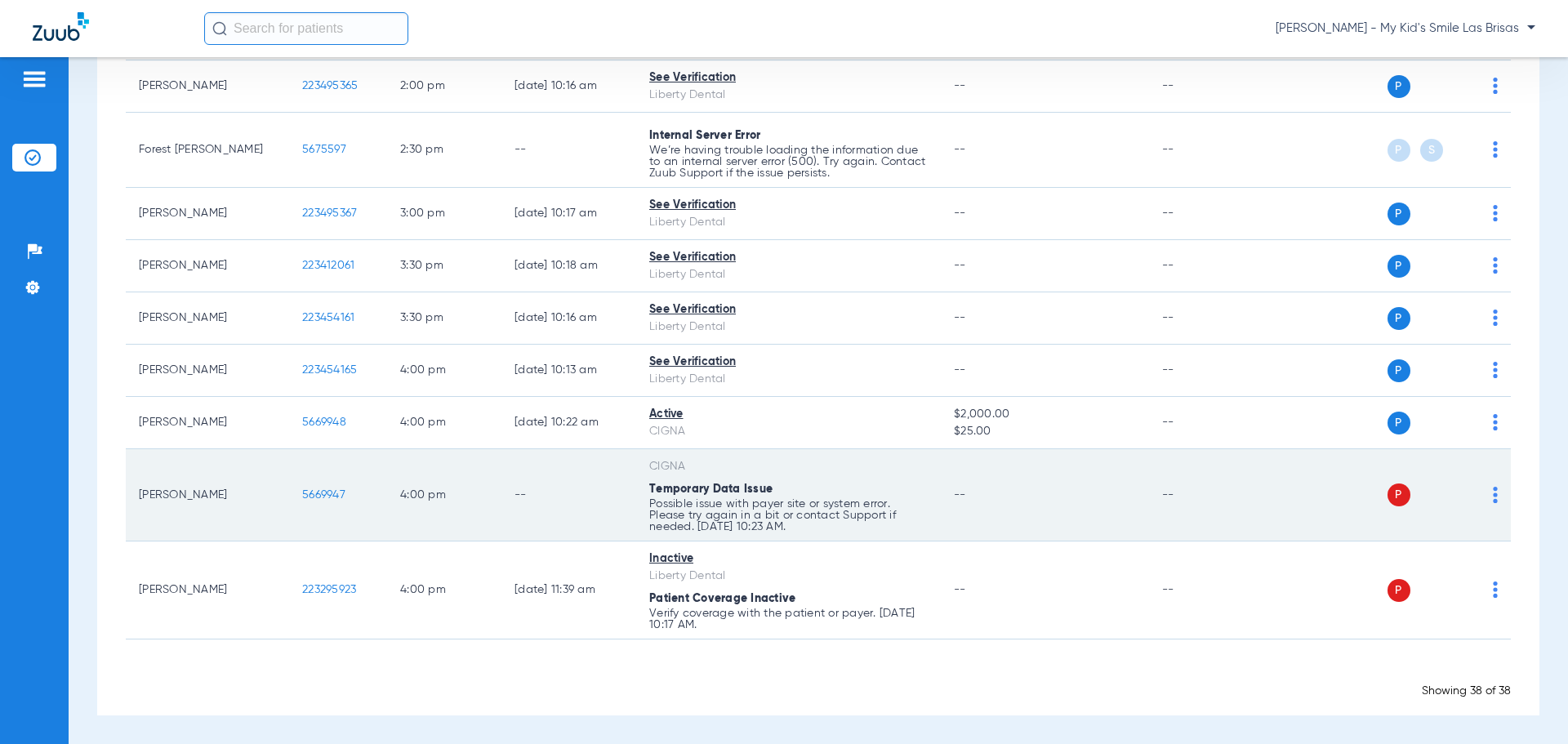
click at [1476, 490] on div "P S" at bounding box center [1379, 495] width 239 height 23
click at [1485, 492] on td "P S" at bounding box center [1385, 495] width 252 height 92
click at [1493, 493] on img at bounding box center [1495, 495] width 5 height 16
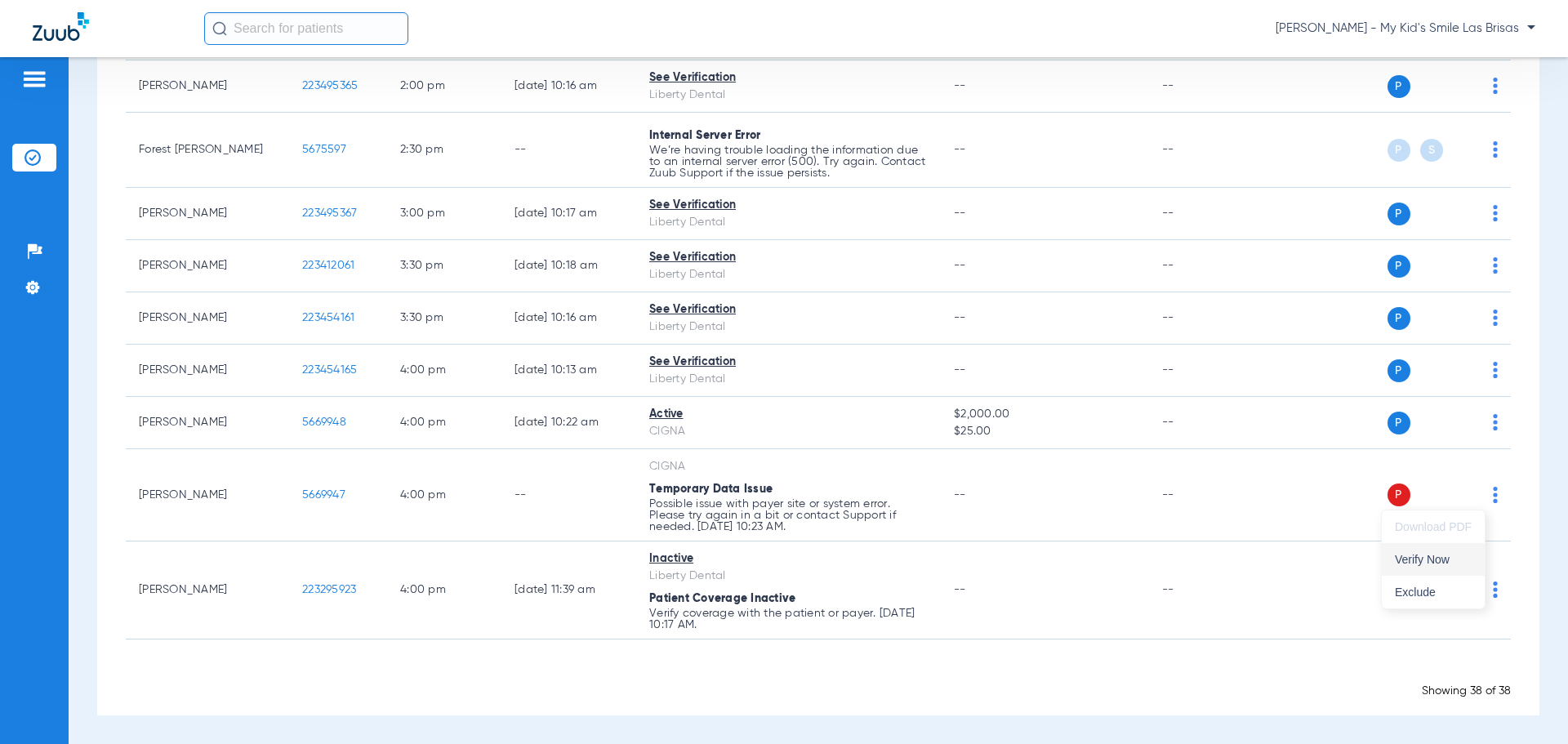
click at [1409, 563] on span "Verify Now" at bounding box center [1433, 559] width 77 height 11
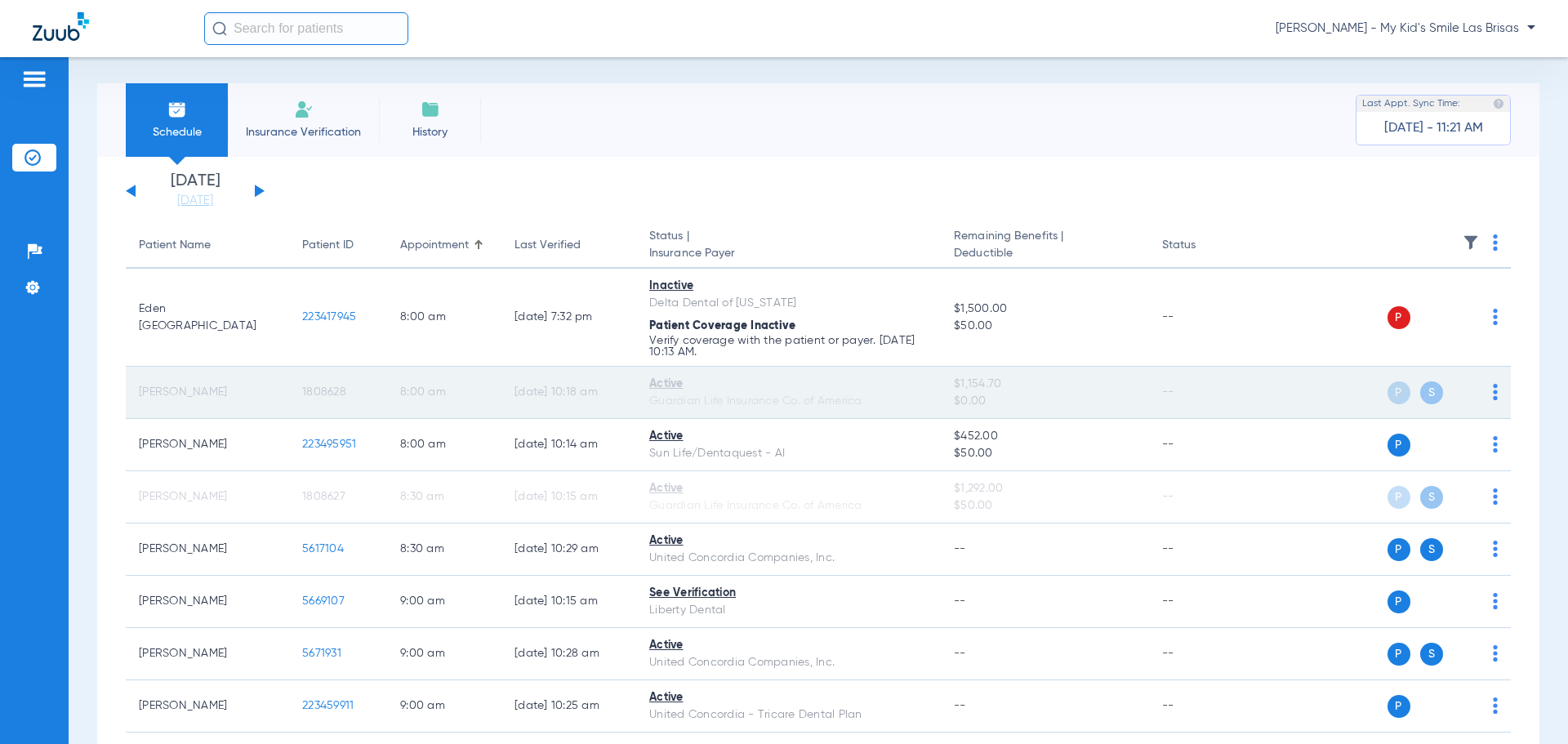
scroll to position [0, 0]
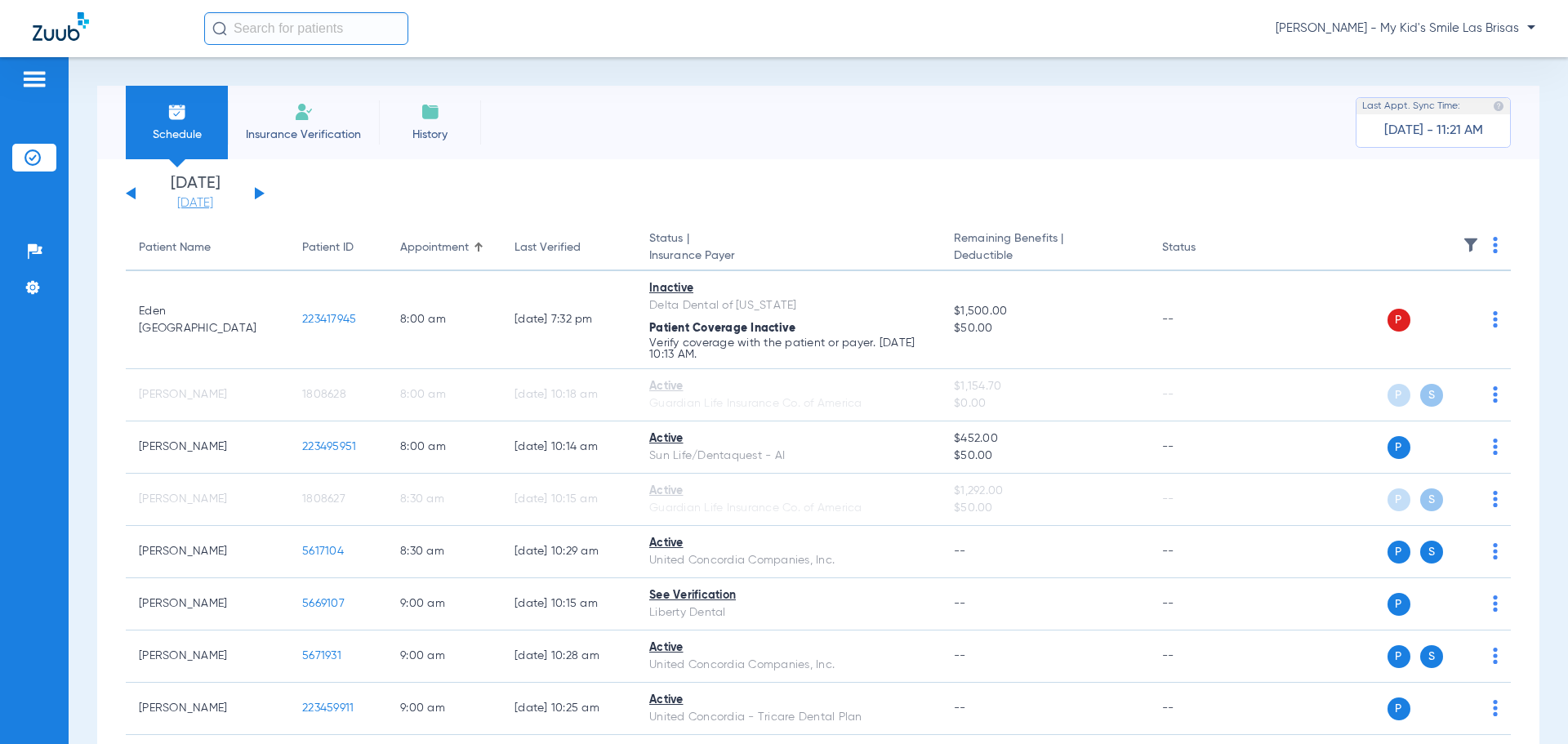
click at [199, 202] on link "[DATE]" at bounding box center [195, 202] width 98 height 16
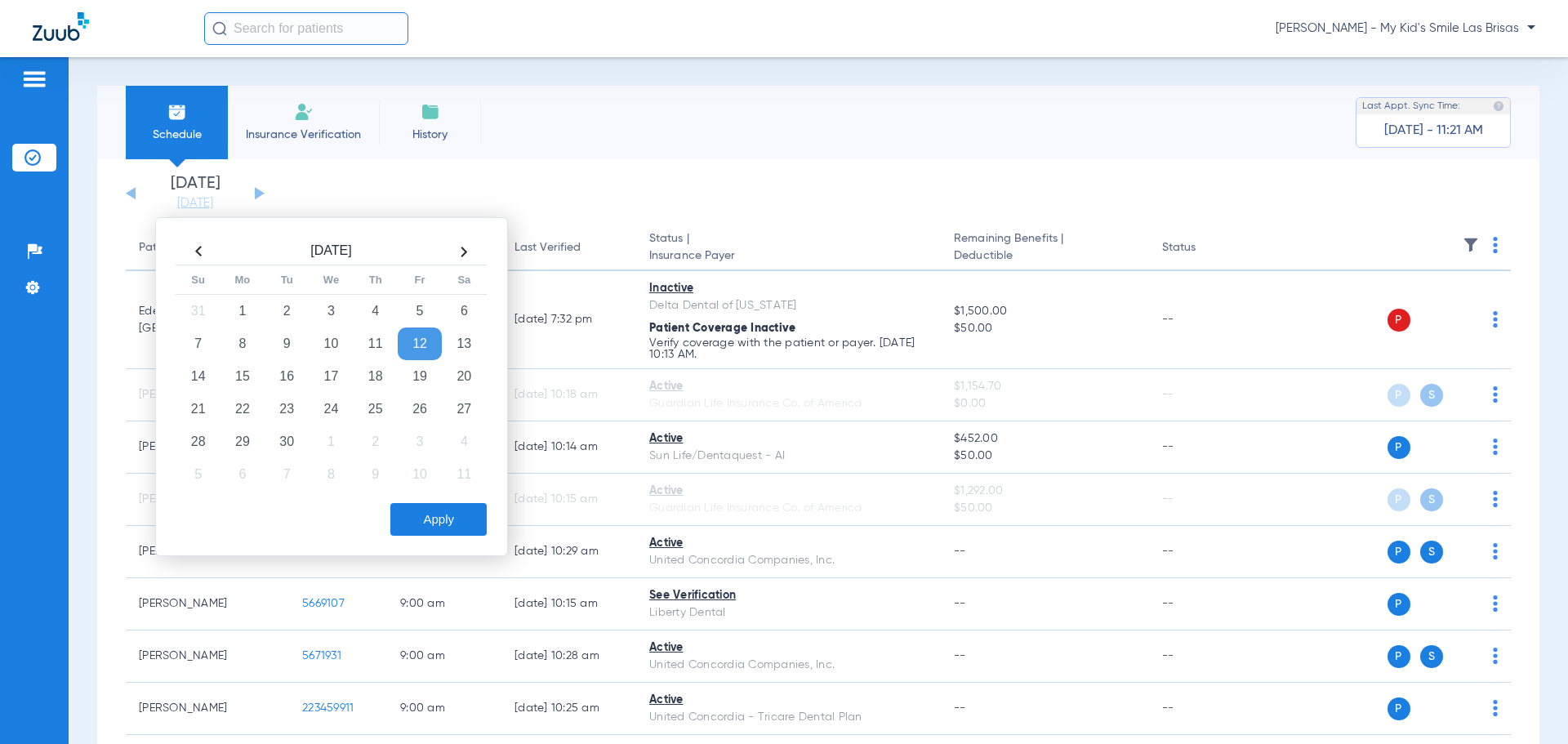
click at [200, 249] on th at bounding box center [198, 251] width 44 height 26
click at [427, 447] on td "29" at bounding box center [420, 442] width 44 height 32
click at [437, 516] on button "Apply" at bounding box center [438, 519] width 97 height 32
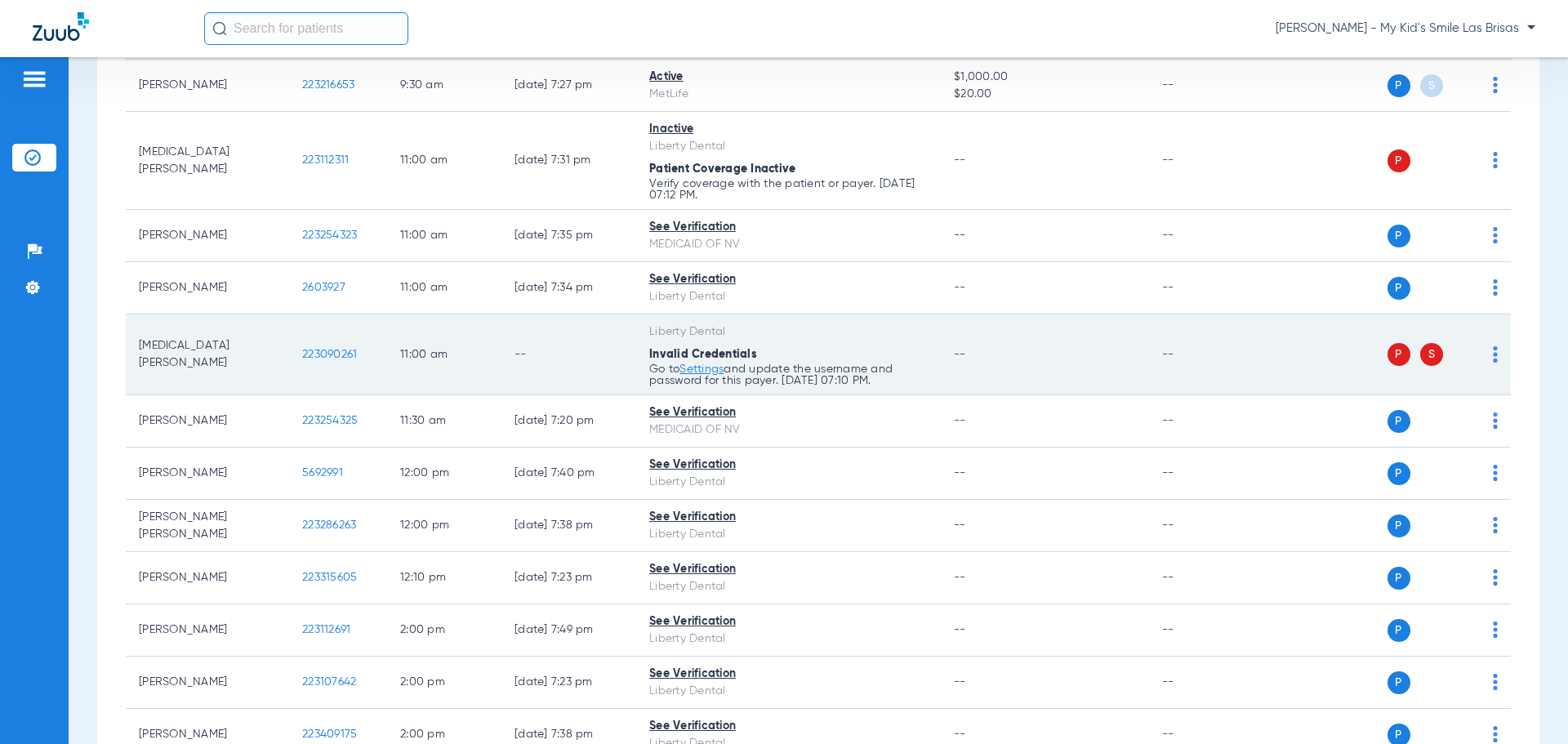
scroll to position [735, 0]
click at [1493, 353] on img at bounding box center [1495, 353] width 5 height 16
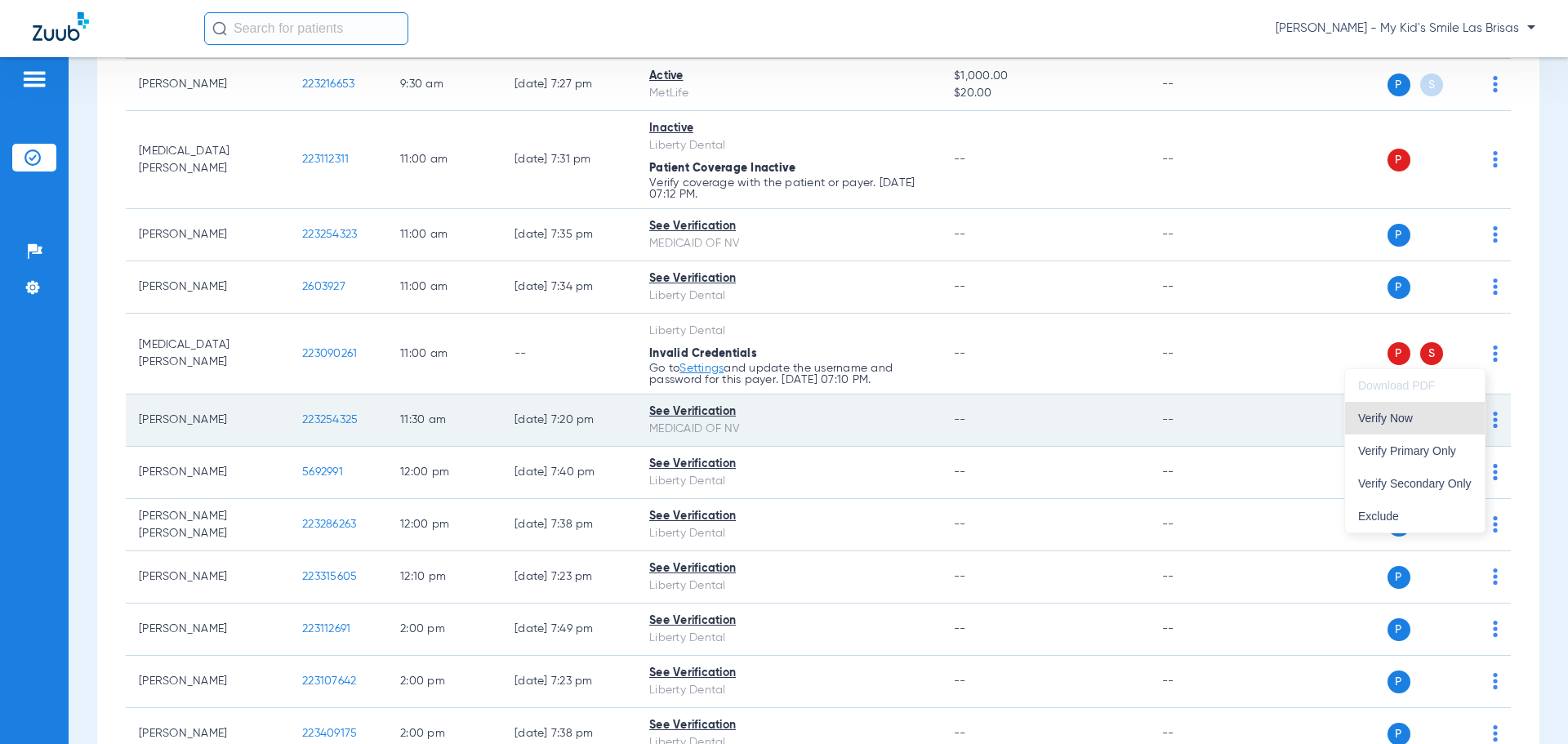
click at [1421, 420] on span "Verify Now" at bounding box center [1414, 418] width 114 height 11
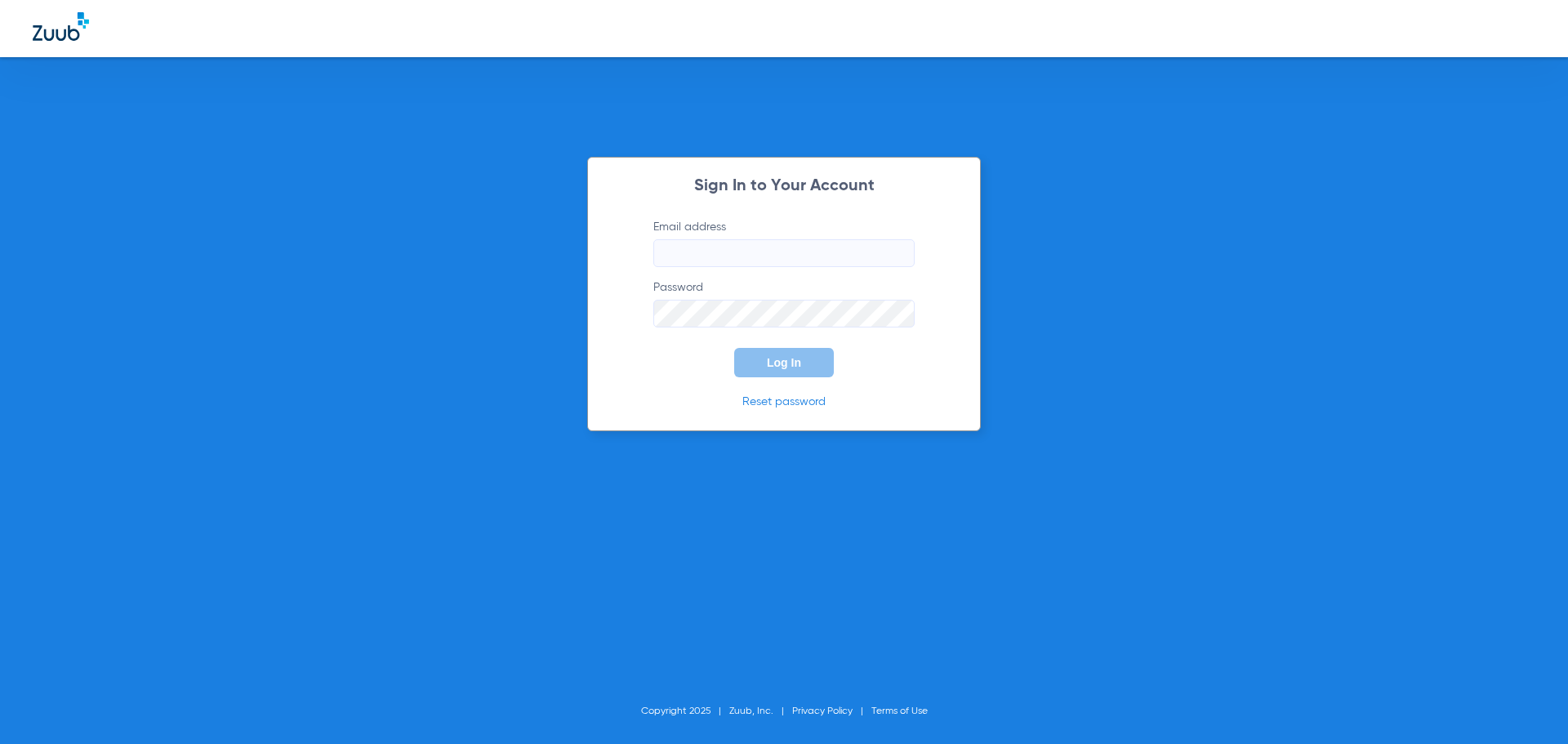
type input "[PERSON_NAME][EMAIL_ADDRESS][PERSON_NAME][DOMAIN_NAME]"
click at [790, 369] on button "Log In" at bounding box center [784, 362] width 100 height 29
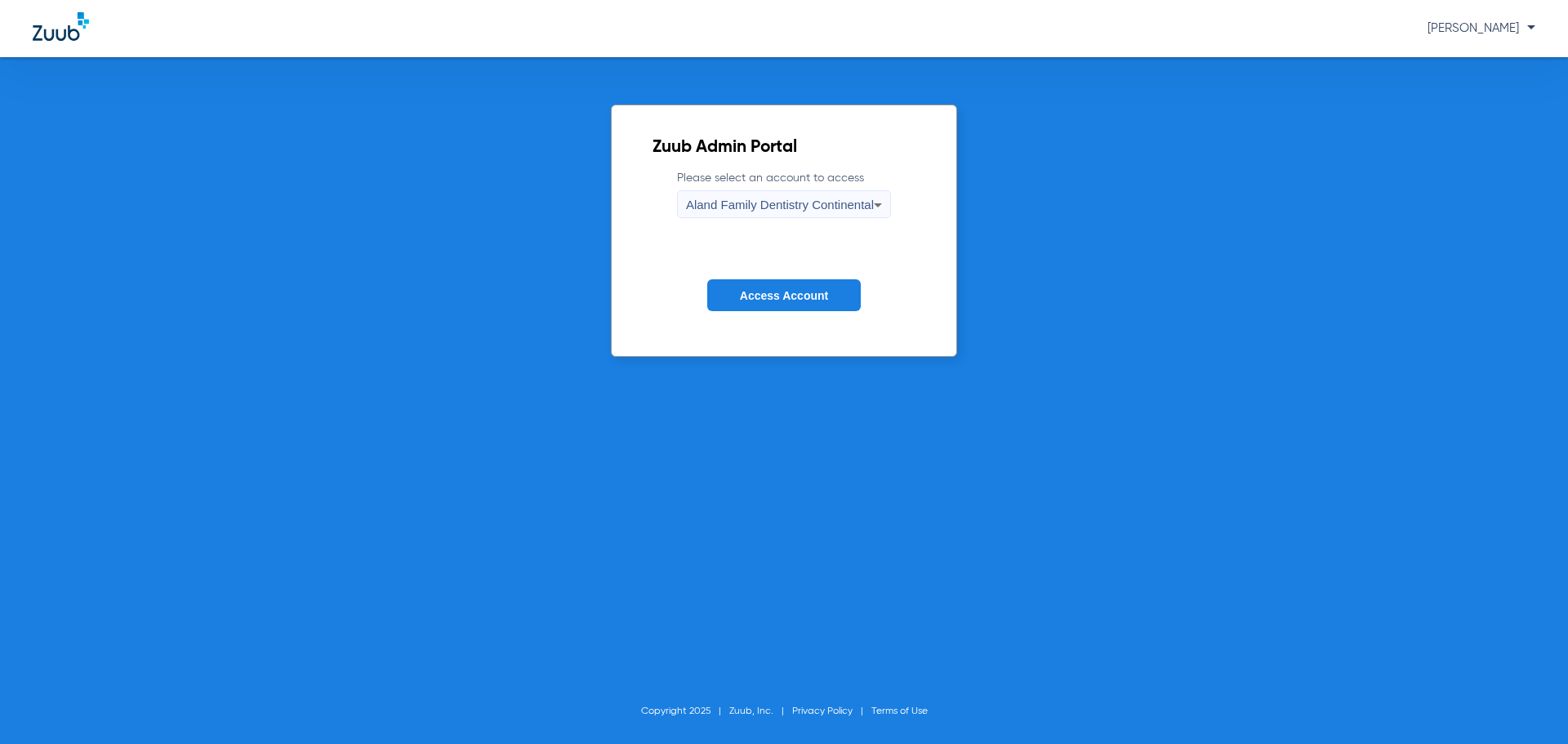
click at [729, 200] on span "Aland Family Dentistry Continental" at bounding box center [780, 204] width 188 height 14
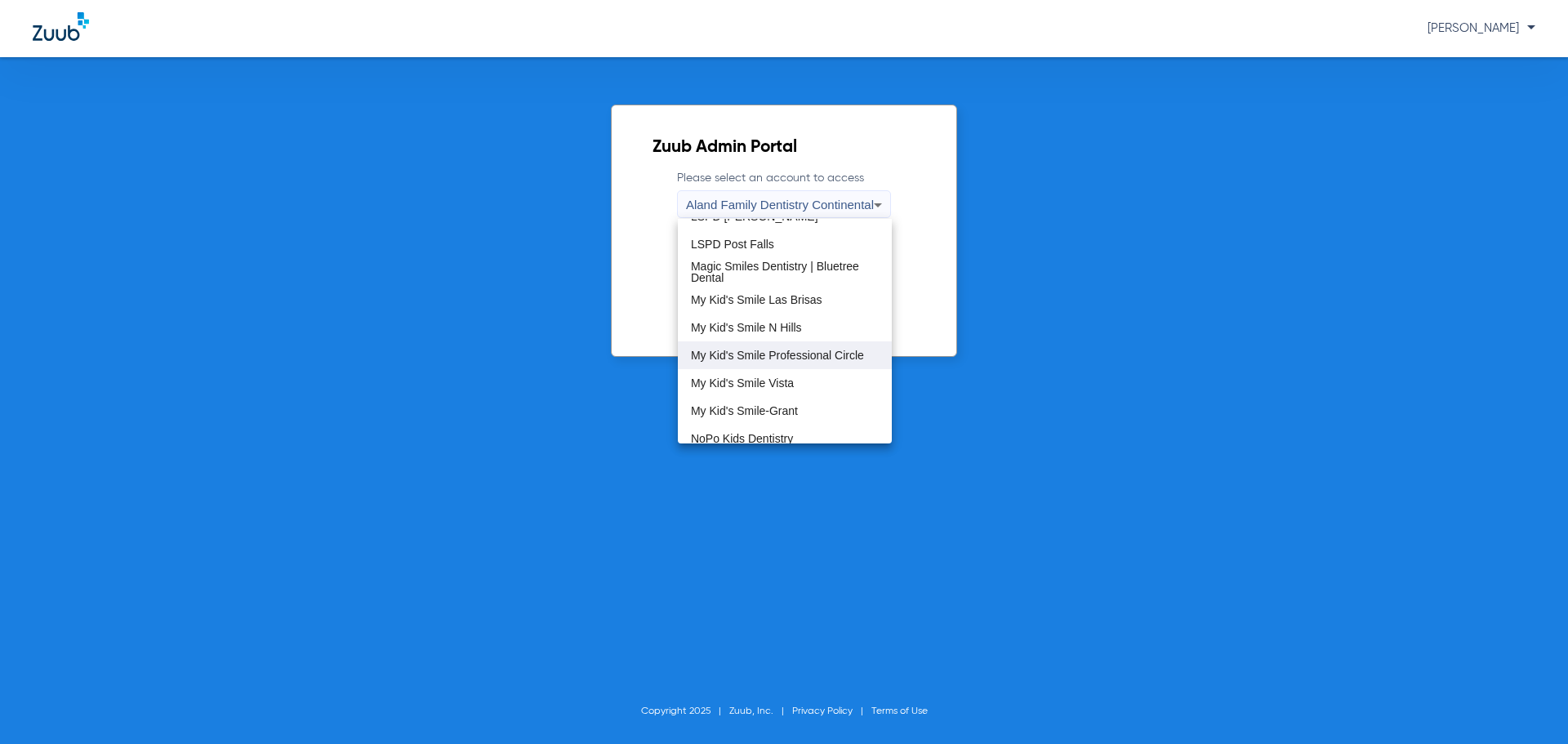
scroll to position [326, 0]
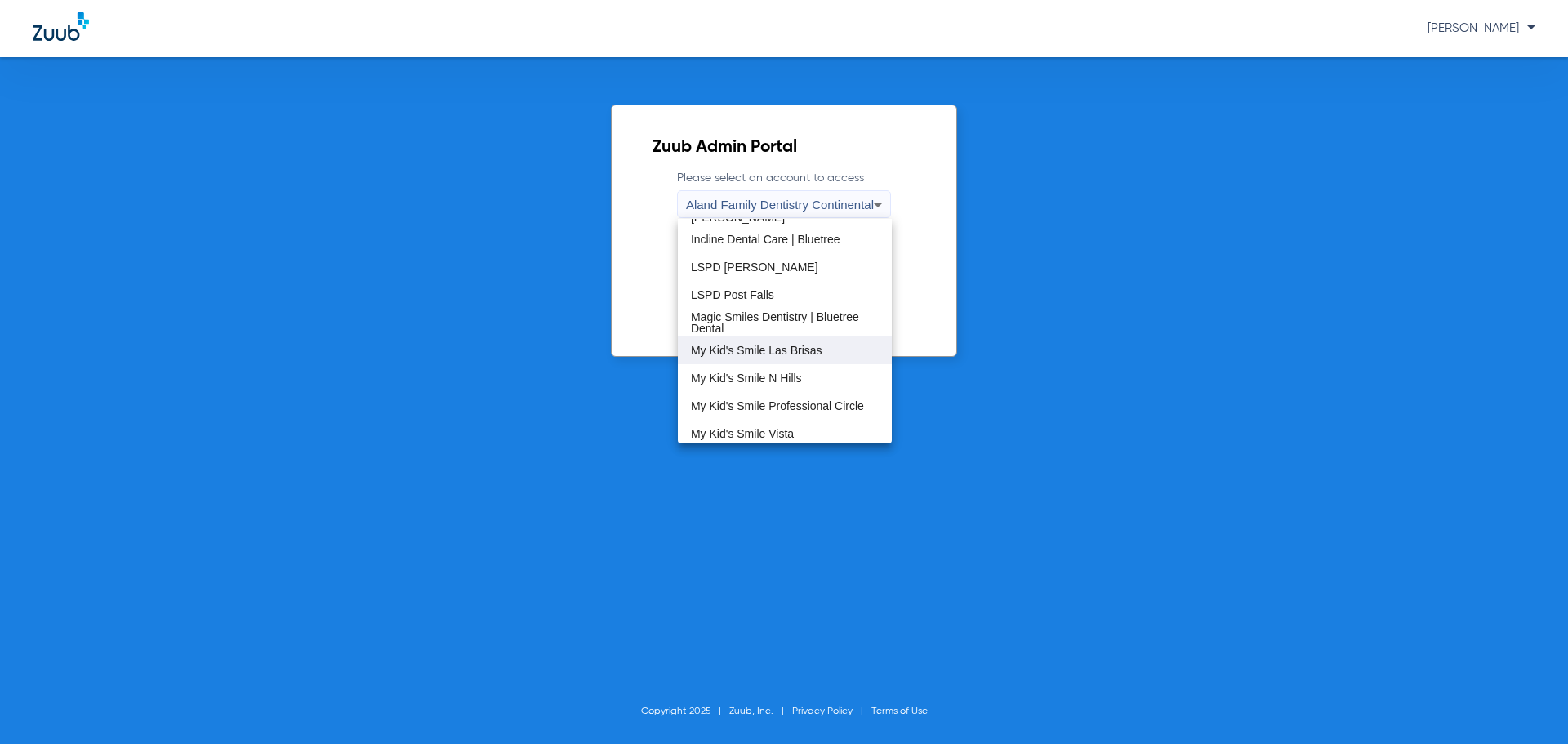
click at [748, 356] on span "My Kid's Smile Las Brisas" at bounding box center [756, 349] width 132 height 11
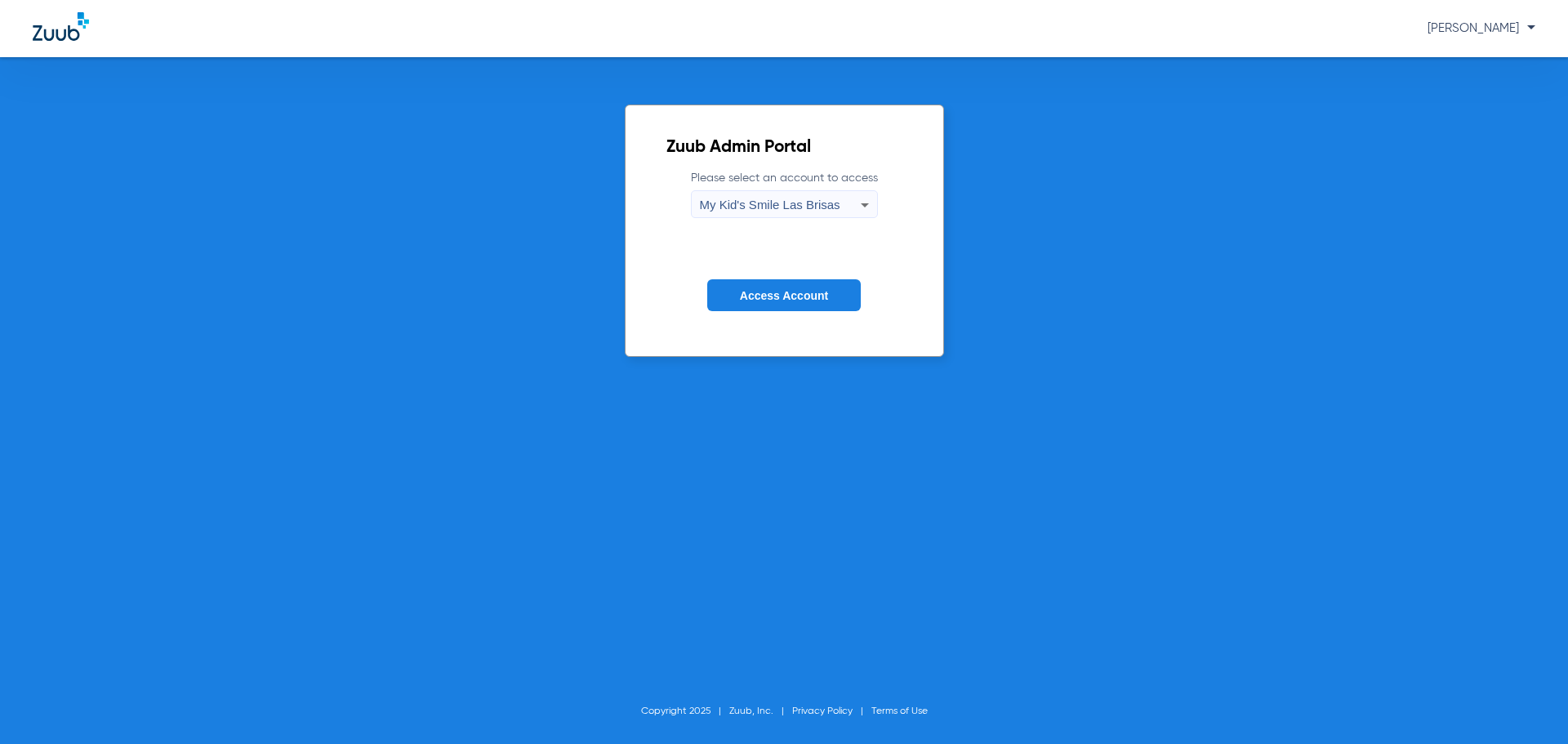
click at [768, 304] on button "Access Account" at bounding box center [784, 295] width 154 height 32
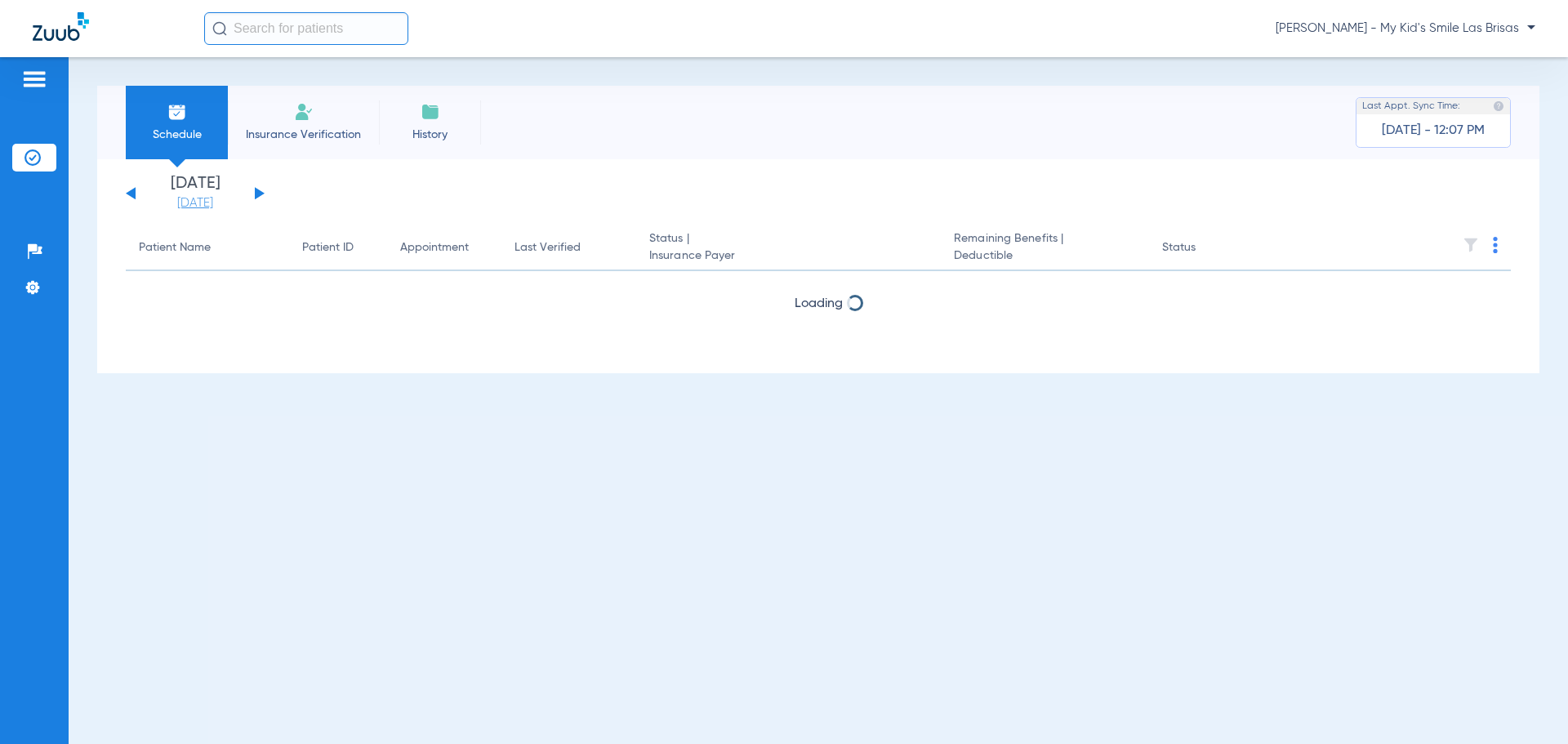
click at [206, 203] on link "[DATE]" at bounding box center [195, 202] width 98 height 16
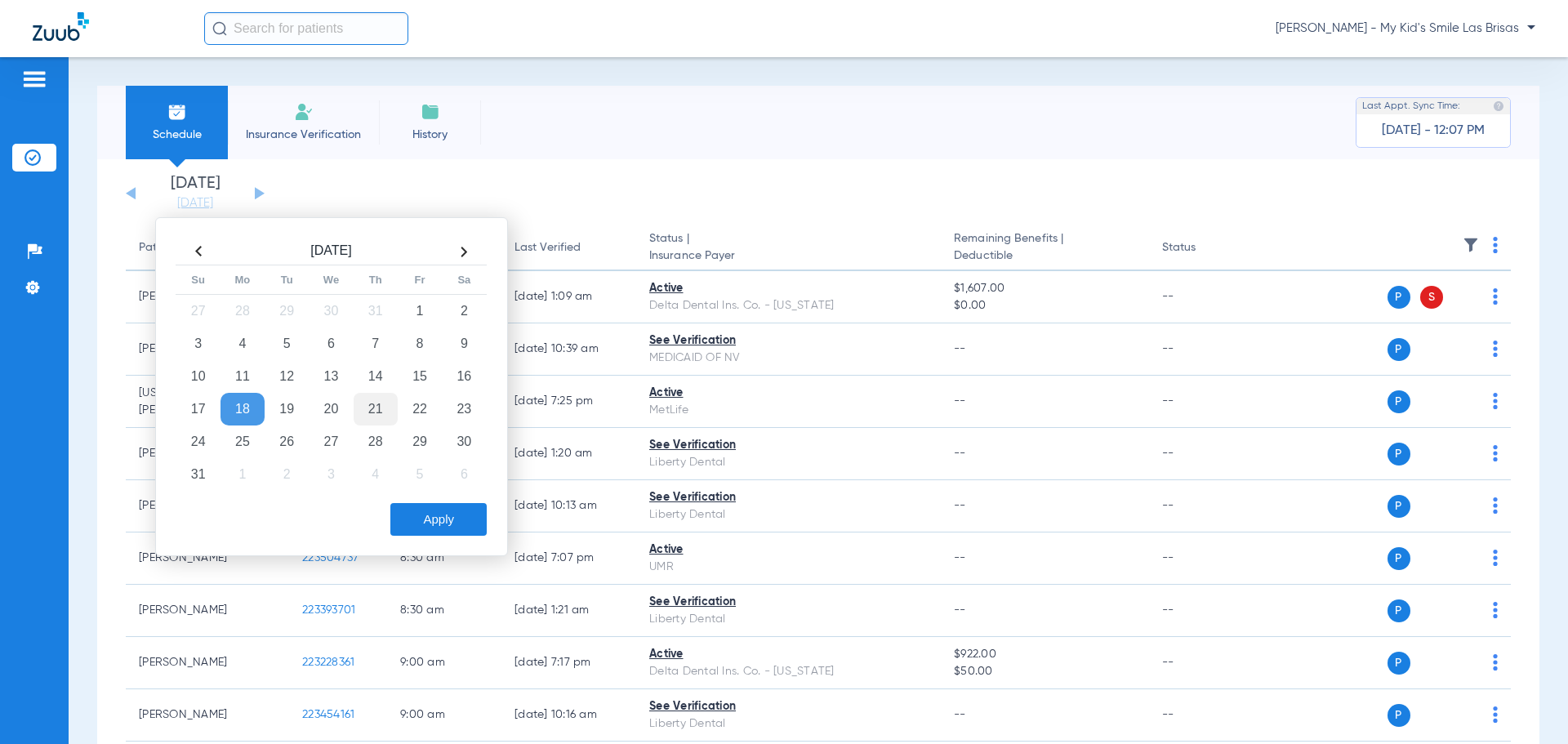
click at [375, 408] on td "21" at bounding box center [376, 409] width 44 height 32
click at [420, 518] on button "Apply" at bounding box center [438, 519] width 97 height 32
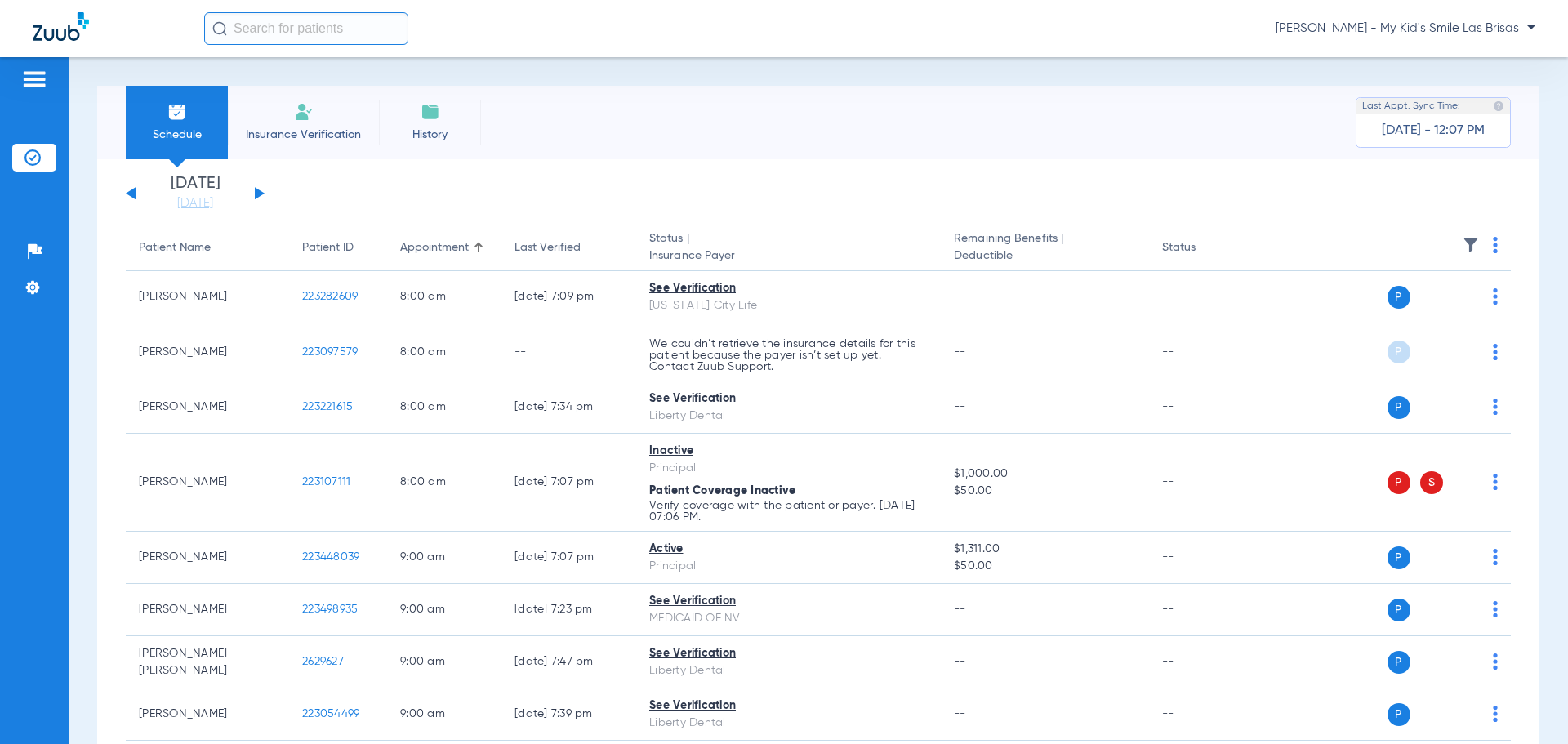
click at [1493, 249] on img at bounding box center [1495, 244] width 5 height 16
click at [1422, 199] on div at bounding box center [784, 372] width 1568 height 744
click at [1463, 237] on img at bounding box center [1471, 244] width 16 height 16
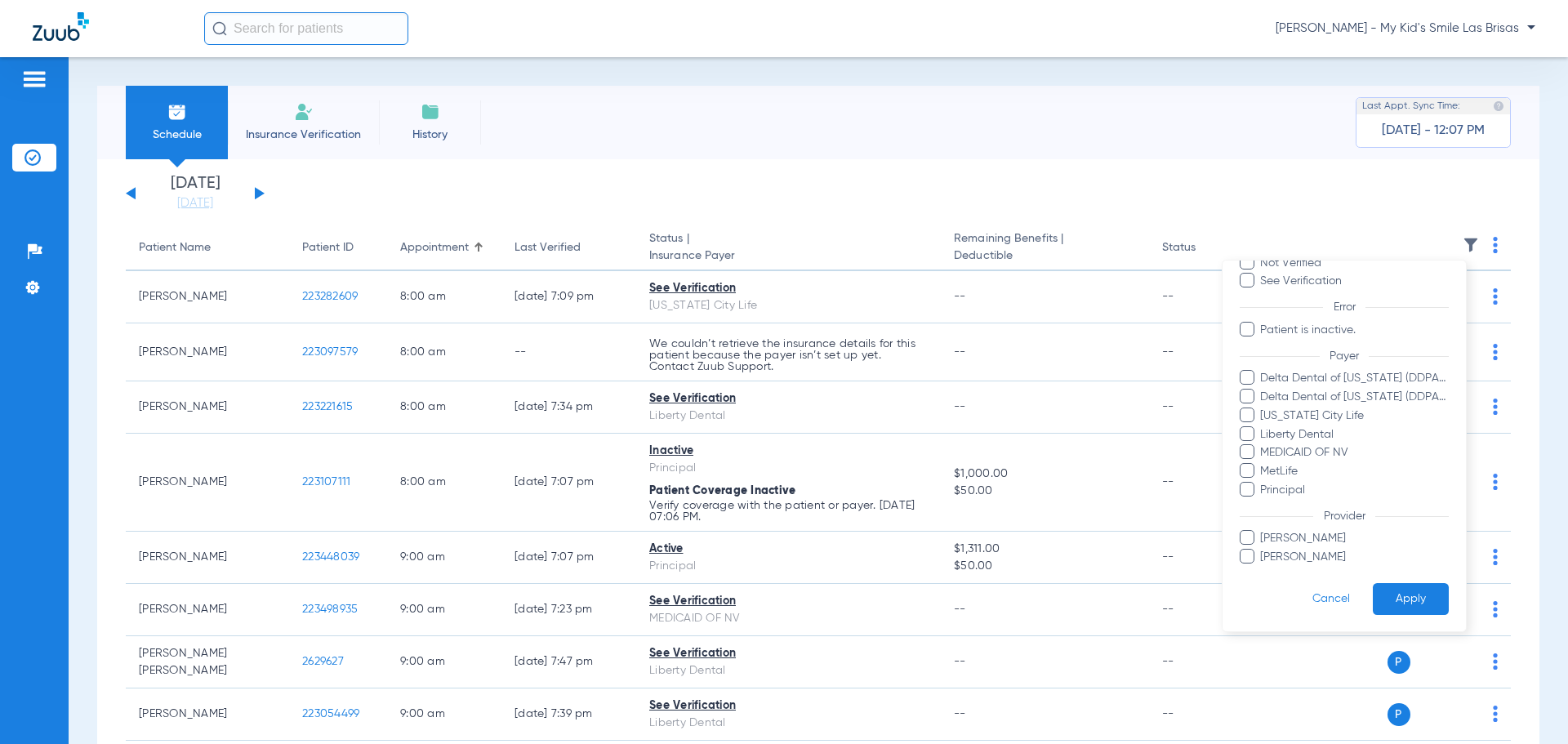
scroll to position [113, 0]
click at [1243, 432] on span at bounding box center [1247, 432] width 15 height 15
click at [1262, 445] on input "Liberty Dental" at bounding box center [1262, 445] width 0 height 0
click at [1395, 580] on form "Filters Clear All Status Active Inactive Not Verified See Verification Error Pa…" at bounding box center [1344, 390] width 244 height 483
click at [1397, 595] on button "Apply" at bounding box center [1410, 597] width 76 height 32
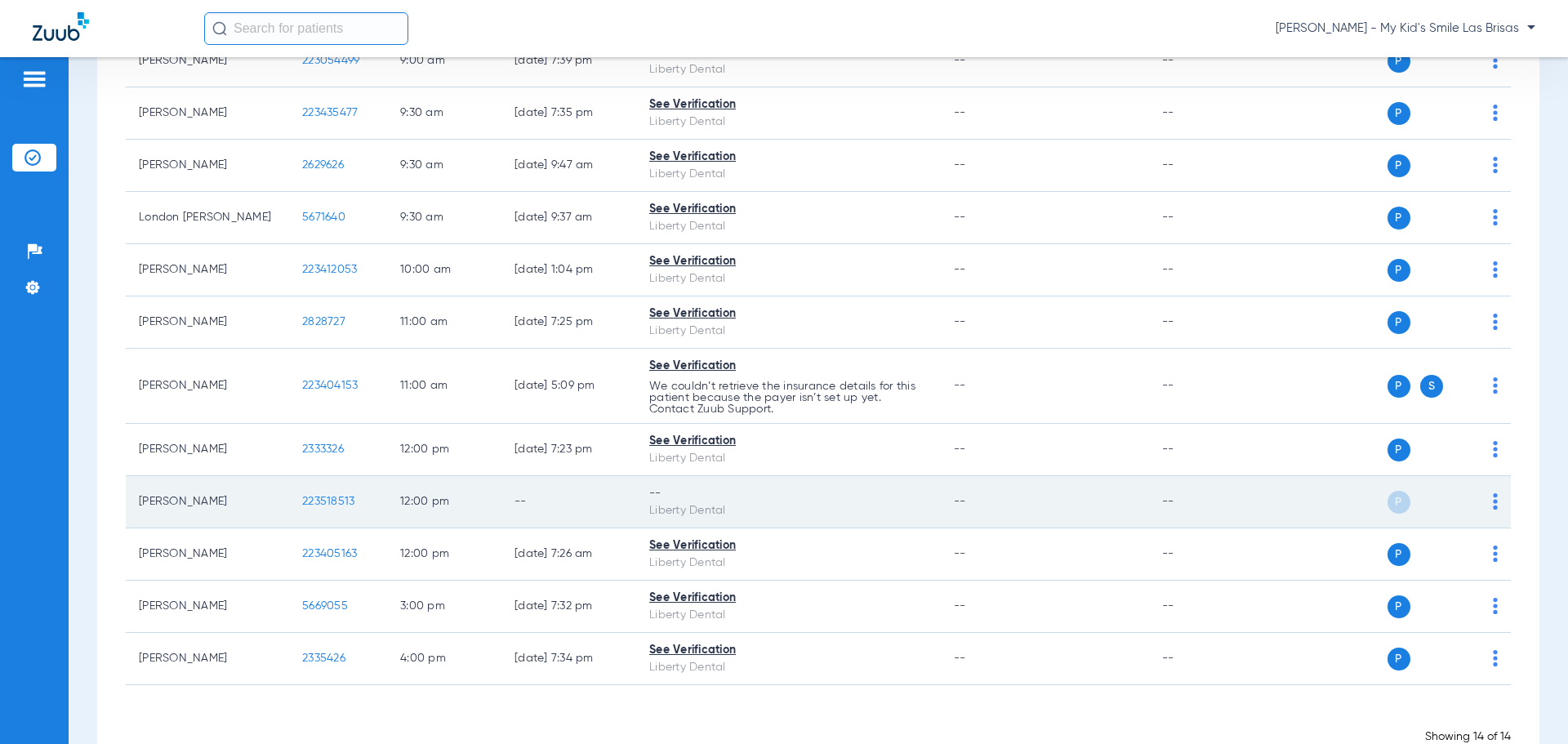
scroll to position [386, 0]
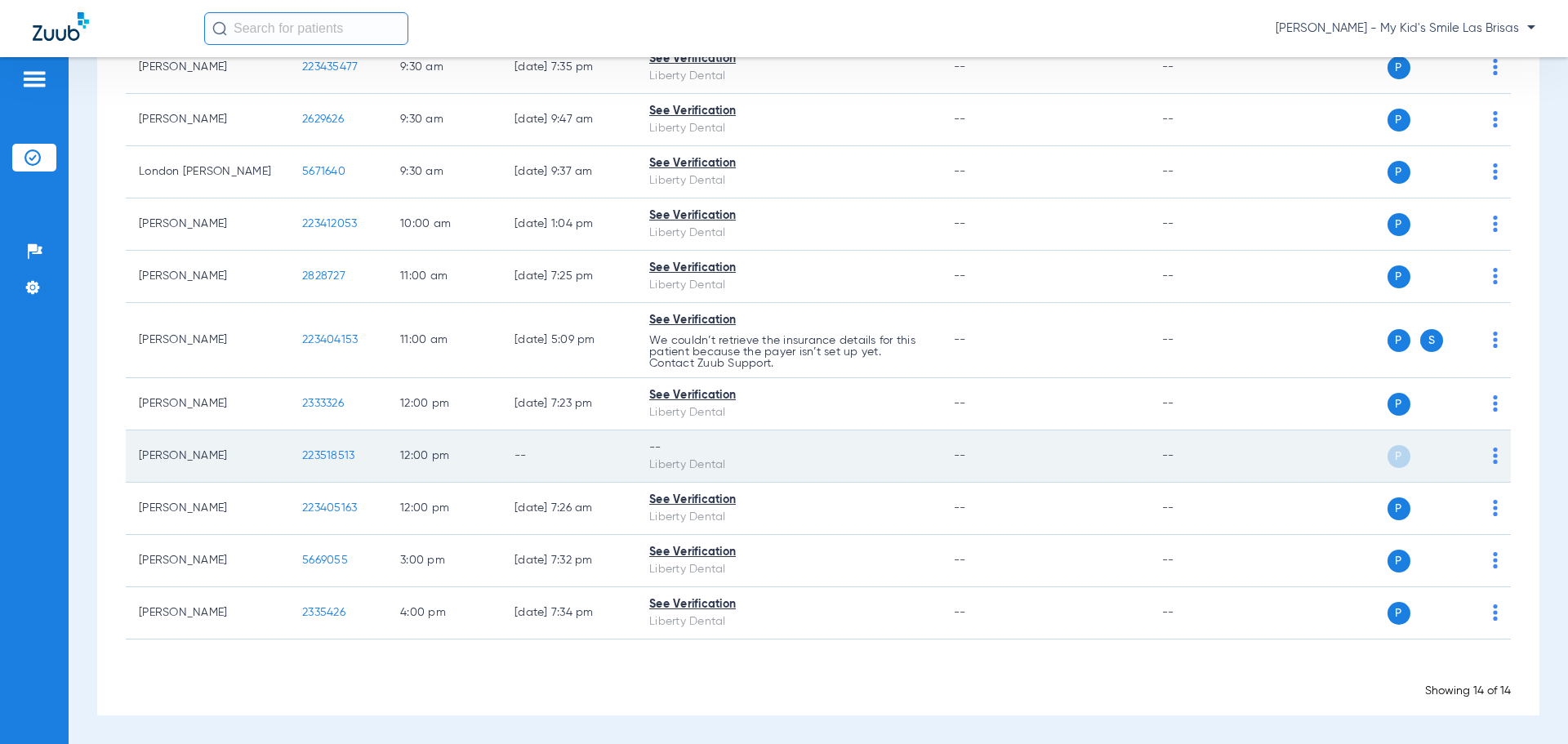
click at [1479, 453] on div "P S" at bounding box center [1379, 456] width 239 height 23
click at [1493, 453] on img at bounding box center [1495, 455] width 5 height 16
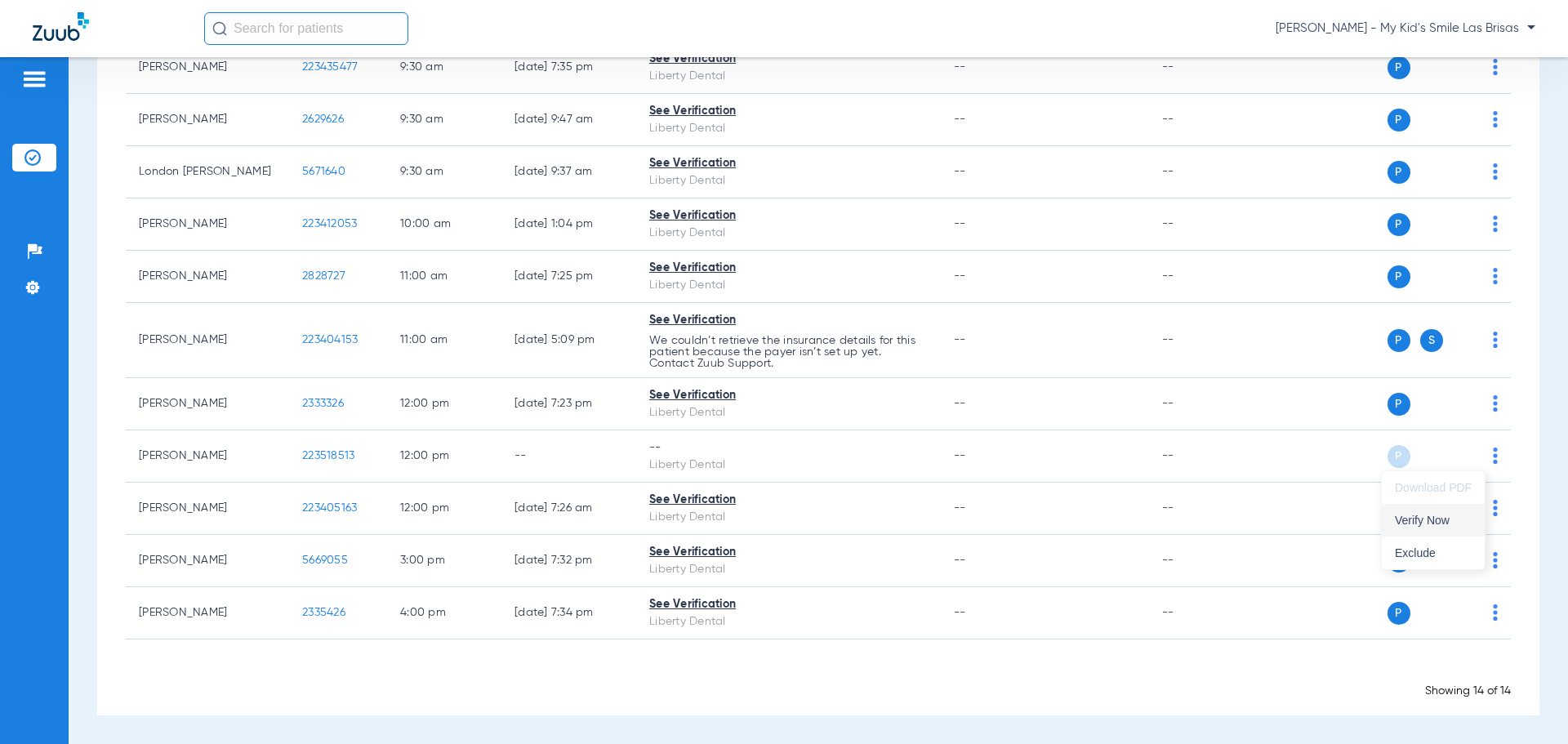
click at [1440, 517] on span "Verify Now" at bounding box center [1433, 519] width 77 height 11
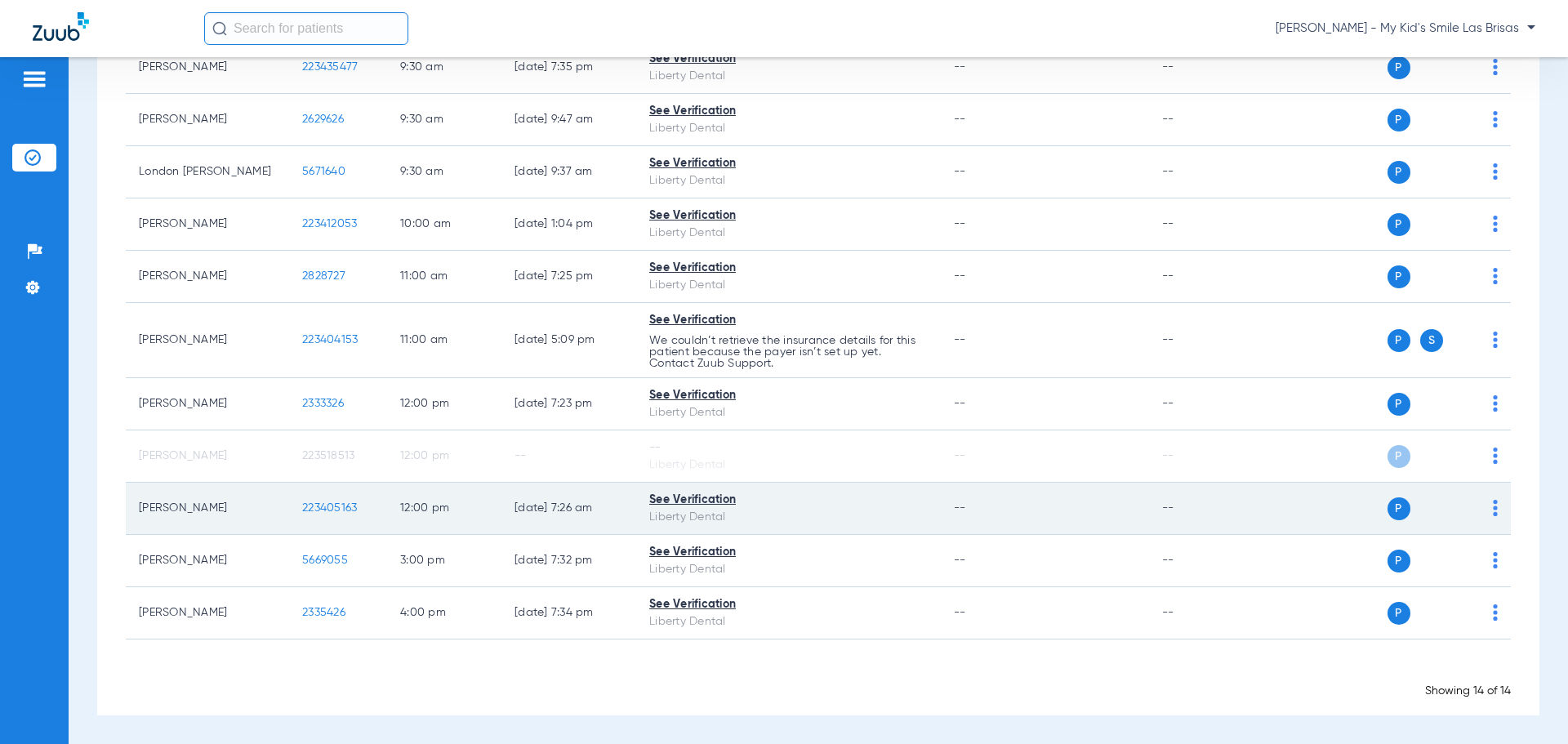
click at [1493, 509] on img at bounding box center [1495, 507] width 5 height 16
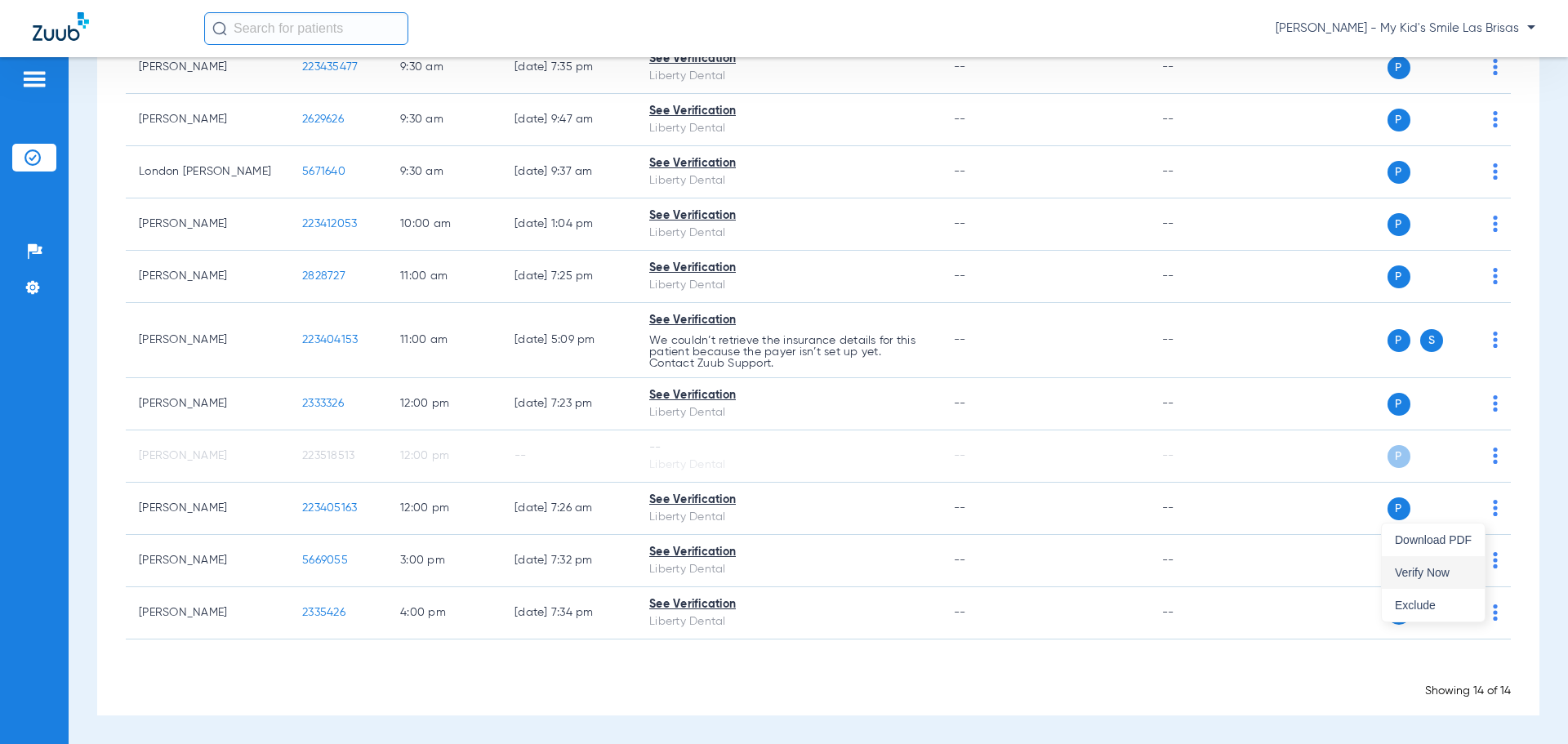
click at [1453, 566] on span "Verify Now" at bounding box center [1433, 571] width 77 height 11
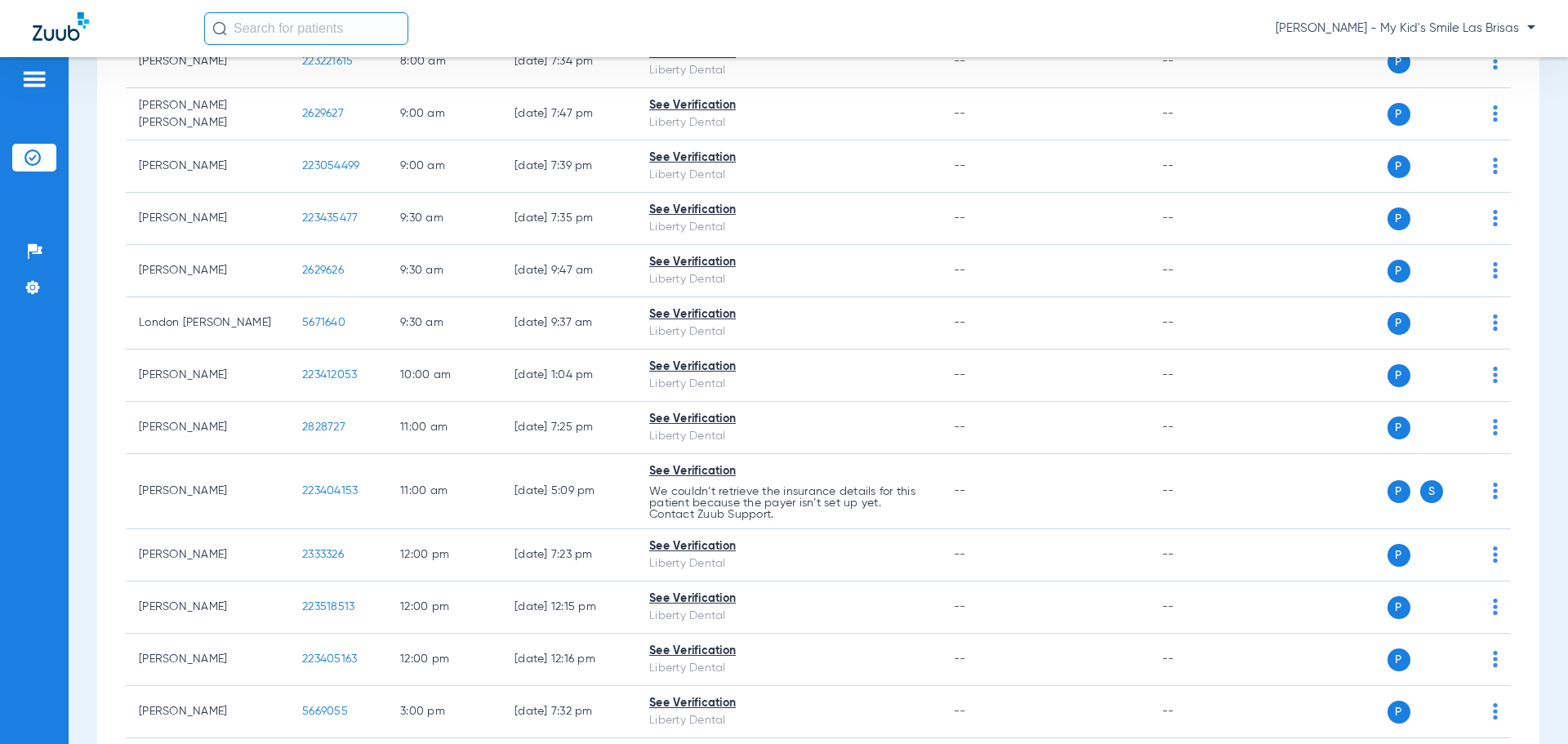
scroll to position [0, 0]
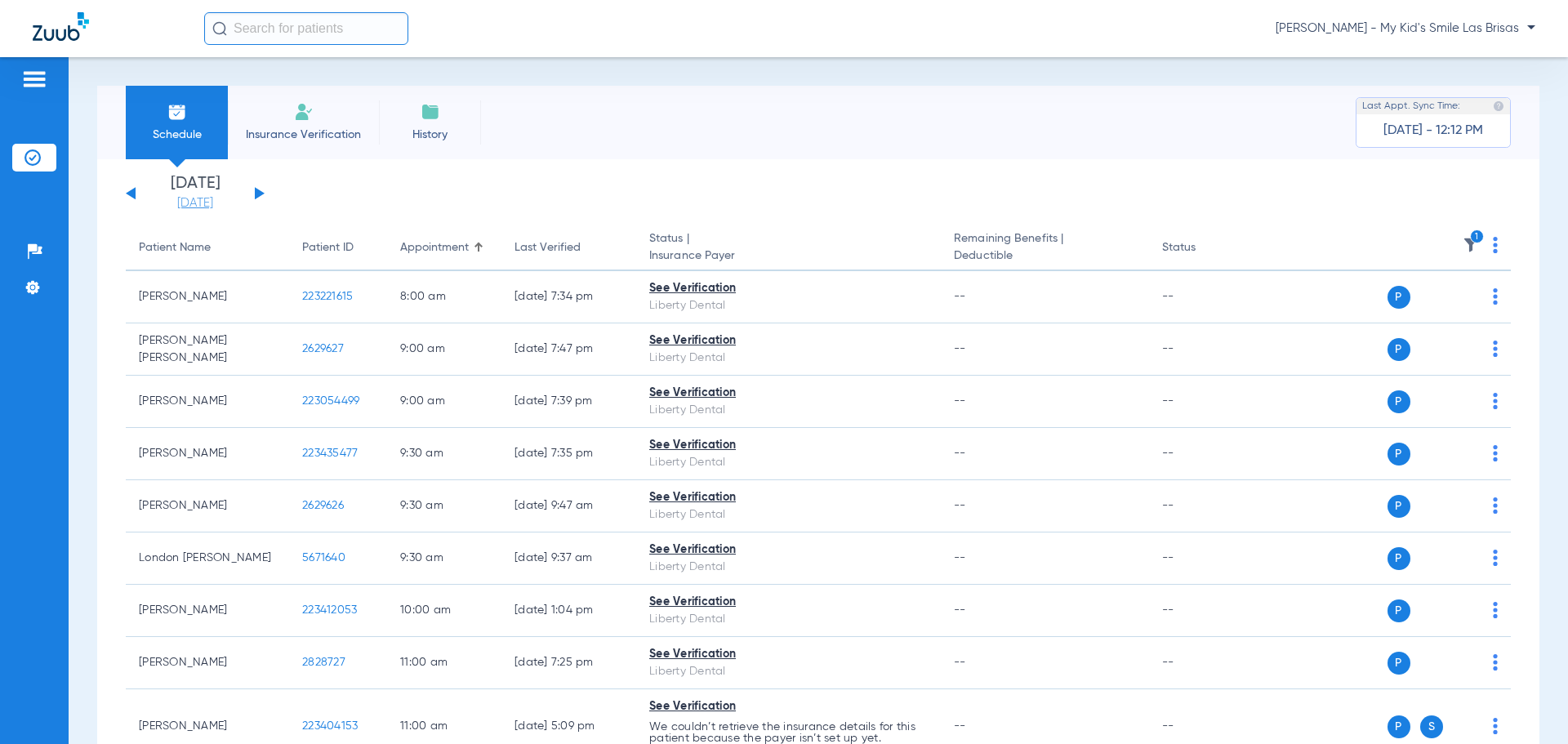
click at [214, 198] on link "[DATE]" at bounding box center [195, 202] width 98 height 16
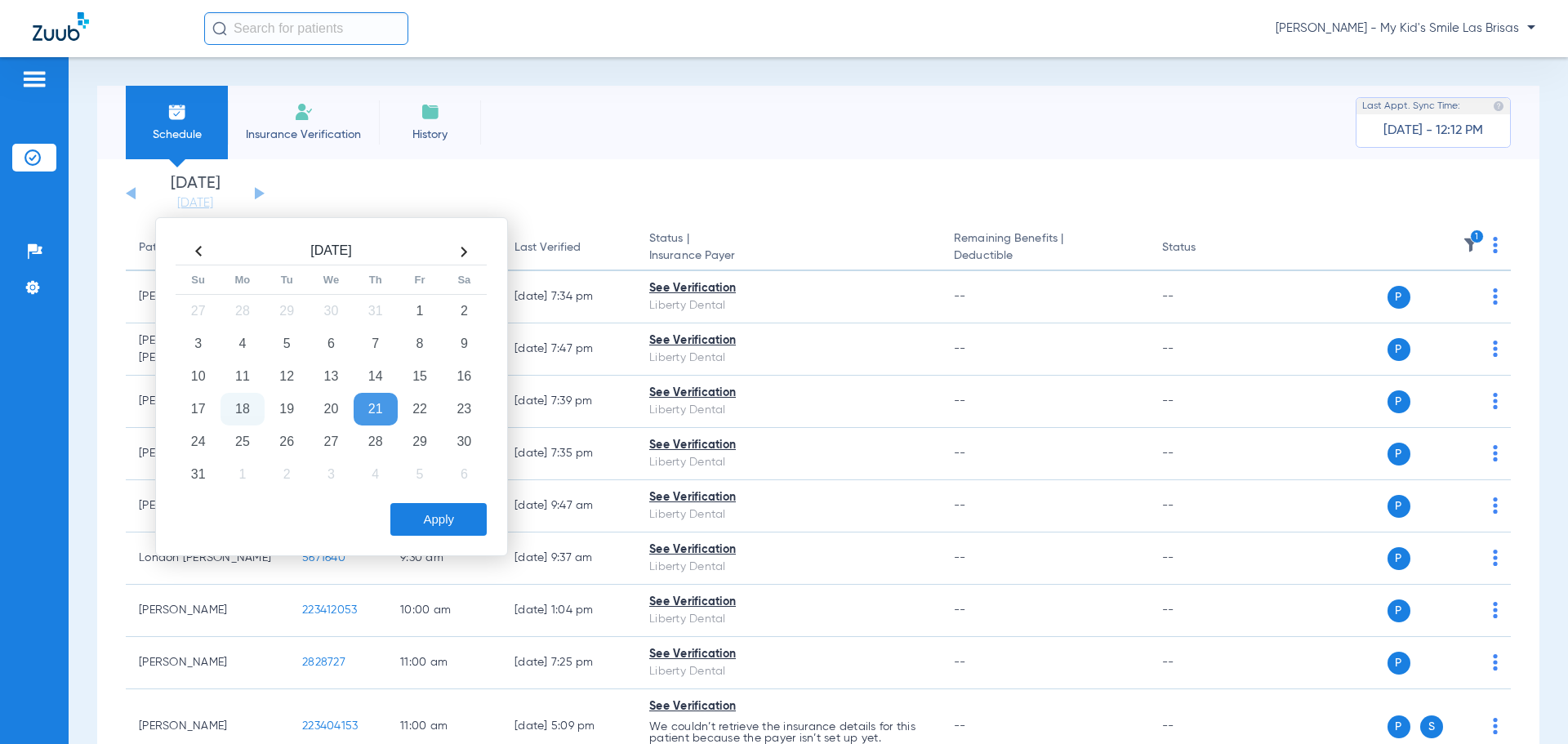
click at [462, 255] on th at bounding box center [464, 251] width 44 height 26
click at [295, 372] on td "16" at bounding box center [287, 376] width 44 height 32
click at [429, 517] on button "Apply" at bounding box center [438, 519] width 97 height 32
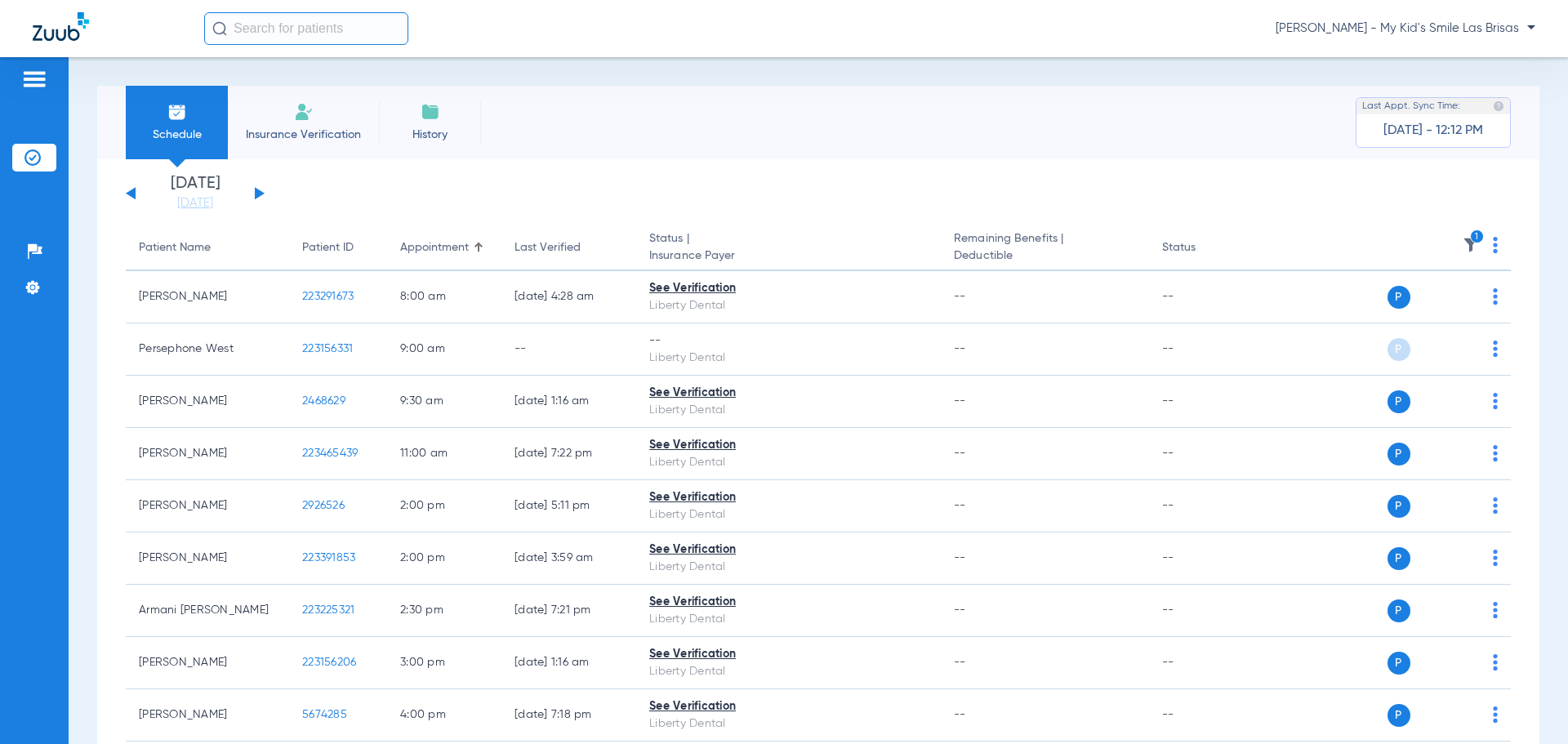
click at [1476, 244] on th "1" at bounding box center [1385, 249] width 252 height 46
click at [1480, 246] on th "1" at bounding box center [1385, 249] width 252 height 46
click at [1493, 246] on img at bounding box center [1495, 244] width 5 height 16
click at [1461, 302] on button "Verify All" at bounding box center [1422, 309] width 124 height 32
click at [1463, 242] on img at bounding box center [1471, 244] width 16 height 16
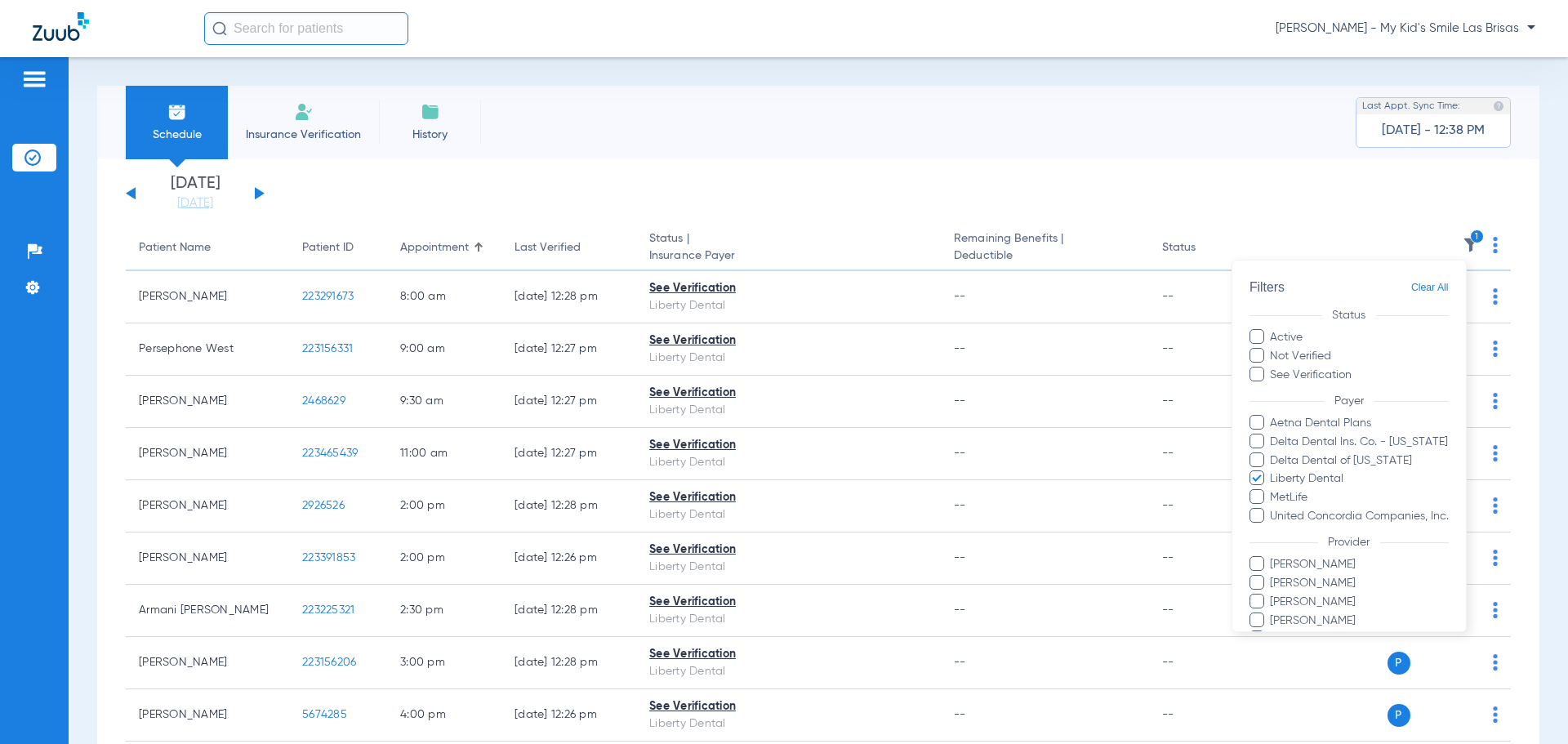
click at [1249, 474] on span at bounding box center [1256, 477] width 15 height 15
click at [1273, 489] on input "Liberty Dental" at bounding box center [1273, 489] width 0 height 0
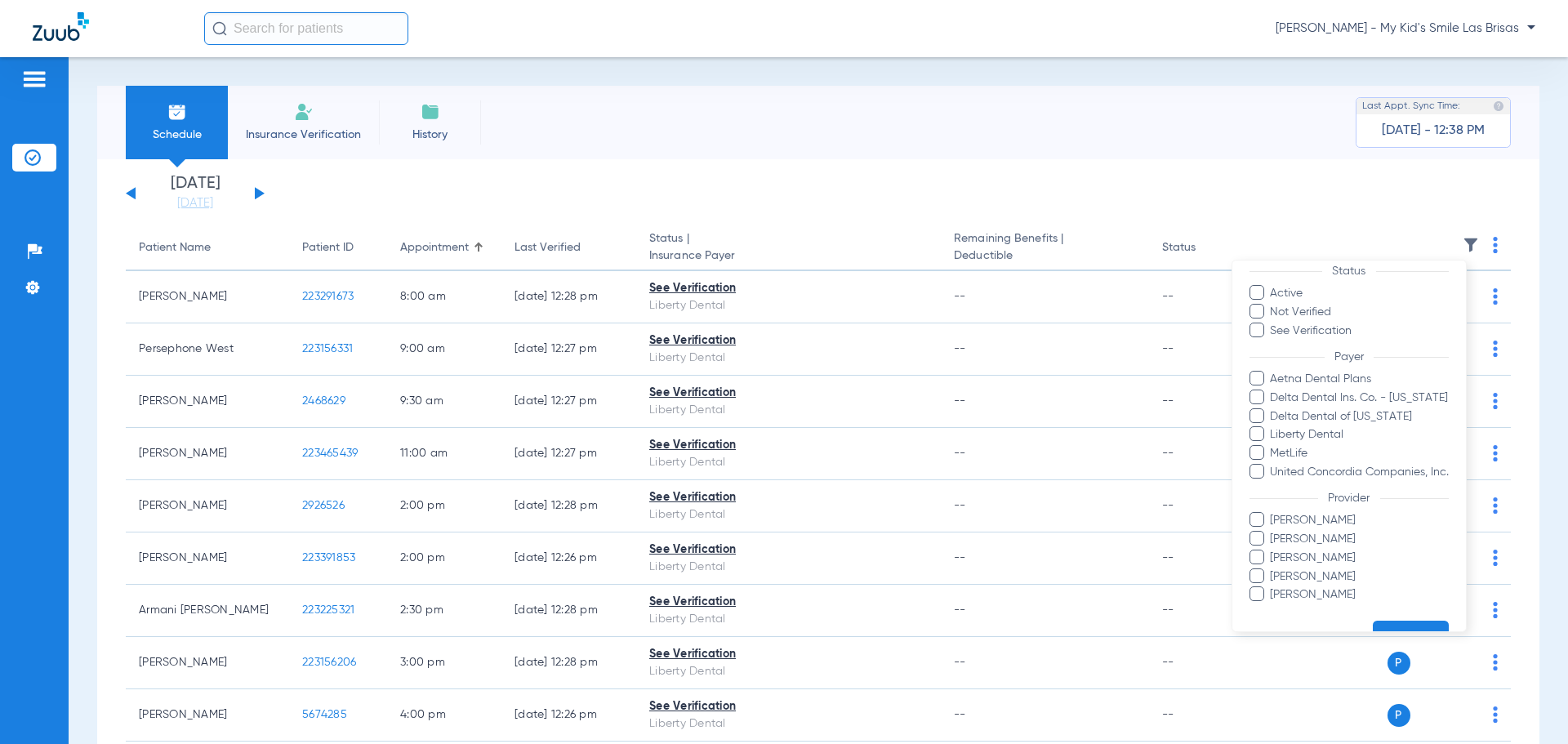
scroll to position [83, 0]
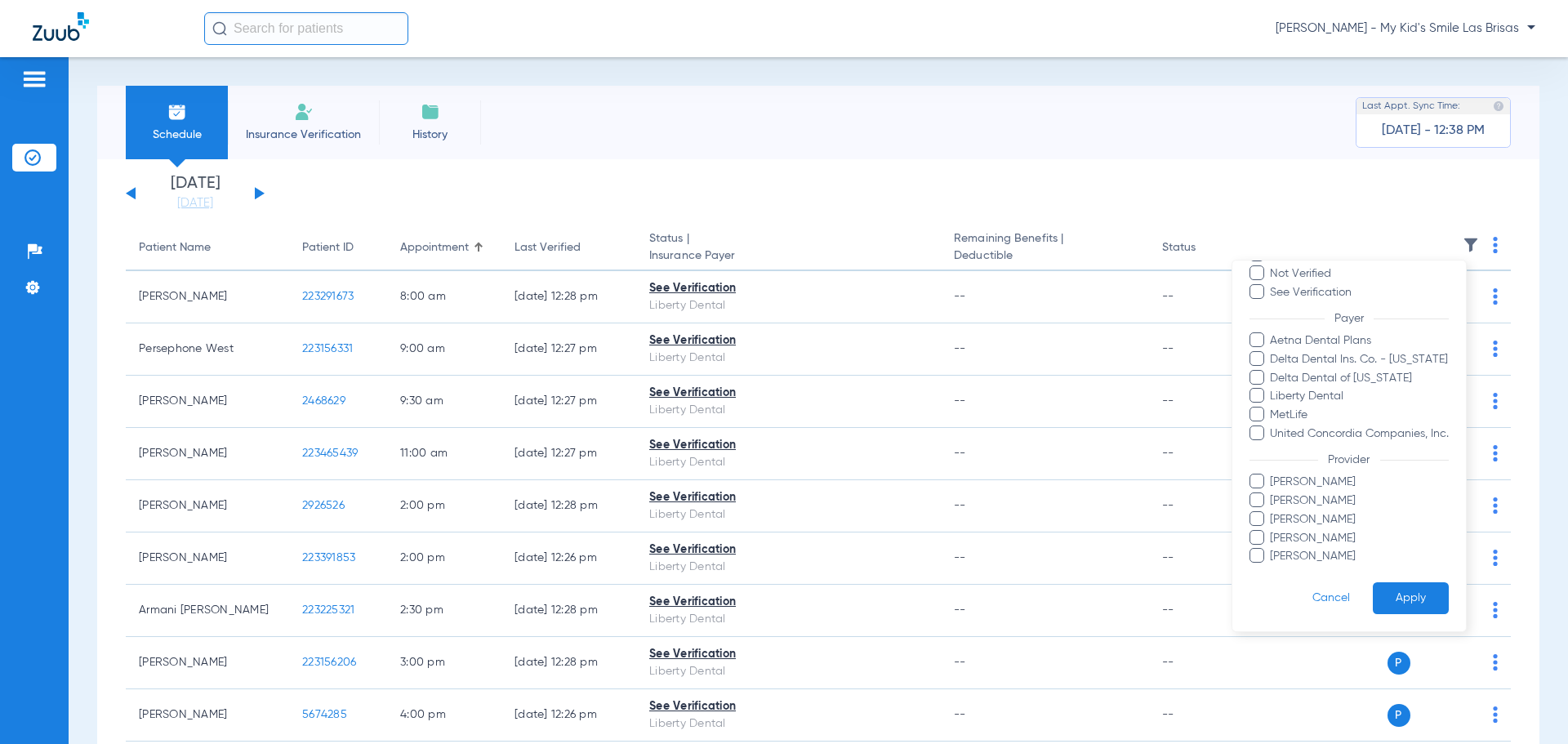
click at [1383, 600] on button "Apply" at bounding box center [1410, 597] width 76 height 32
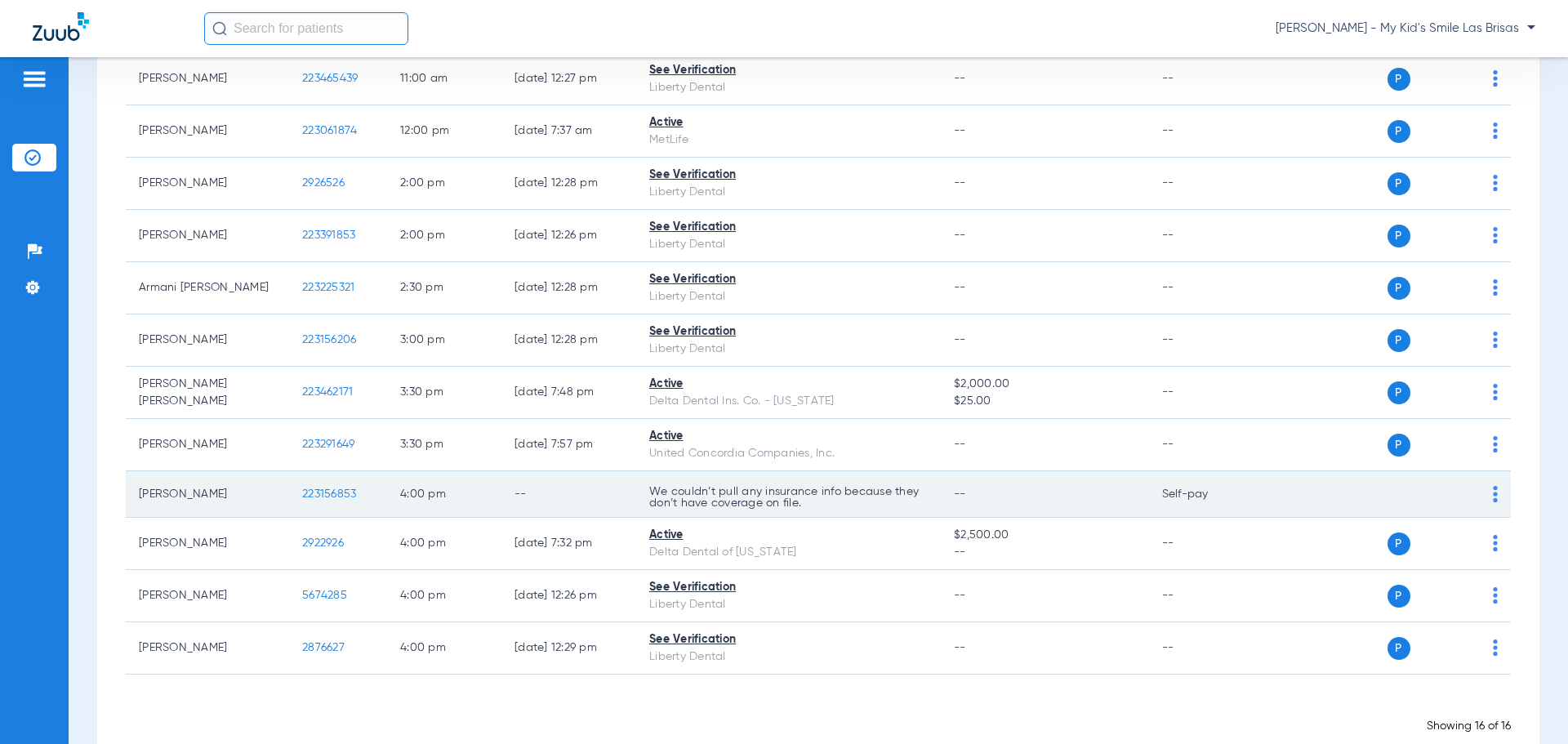
scroll to position [462, 0]
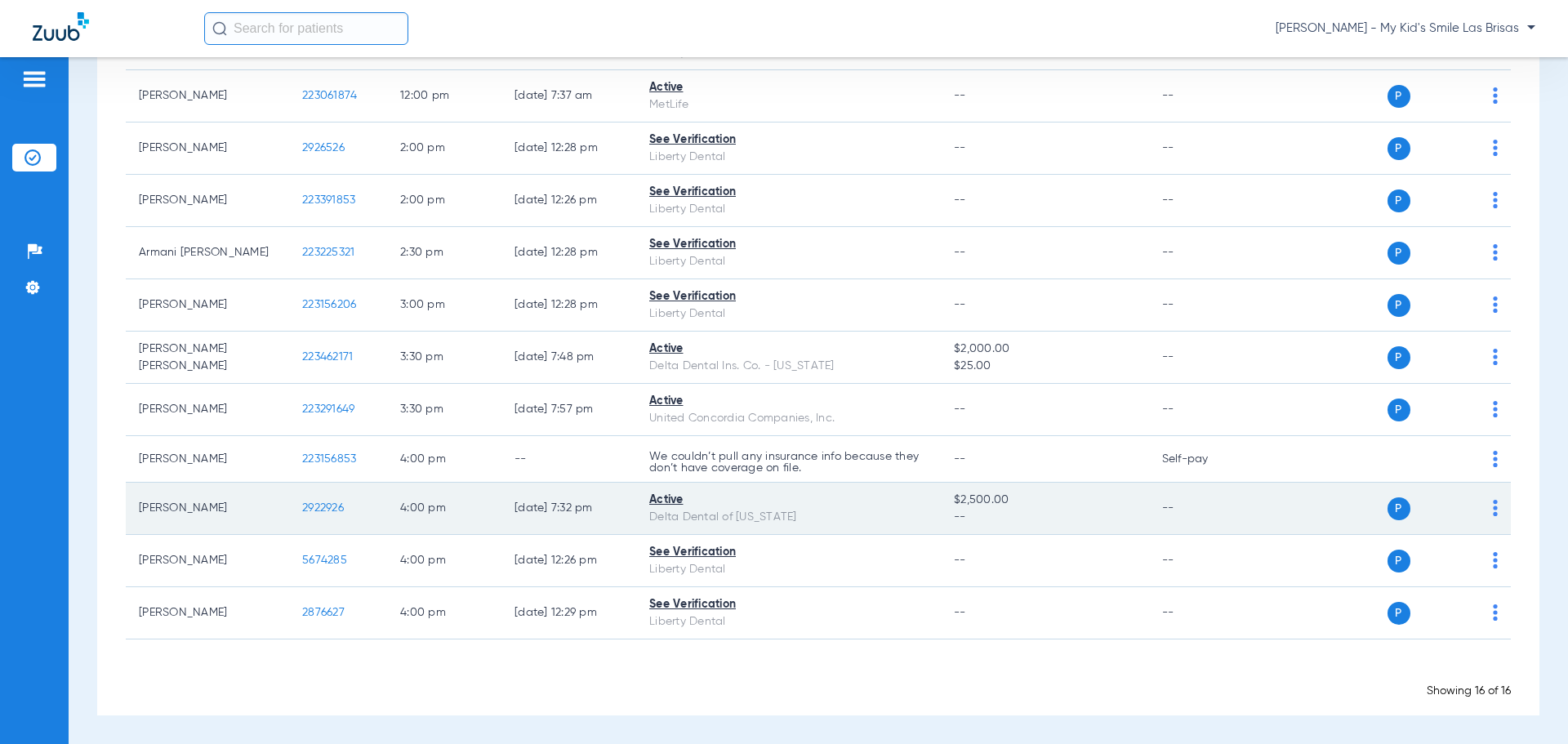
click at [1493, 508] on img at bounding box center [1495, 507] width 5 height 16
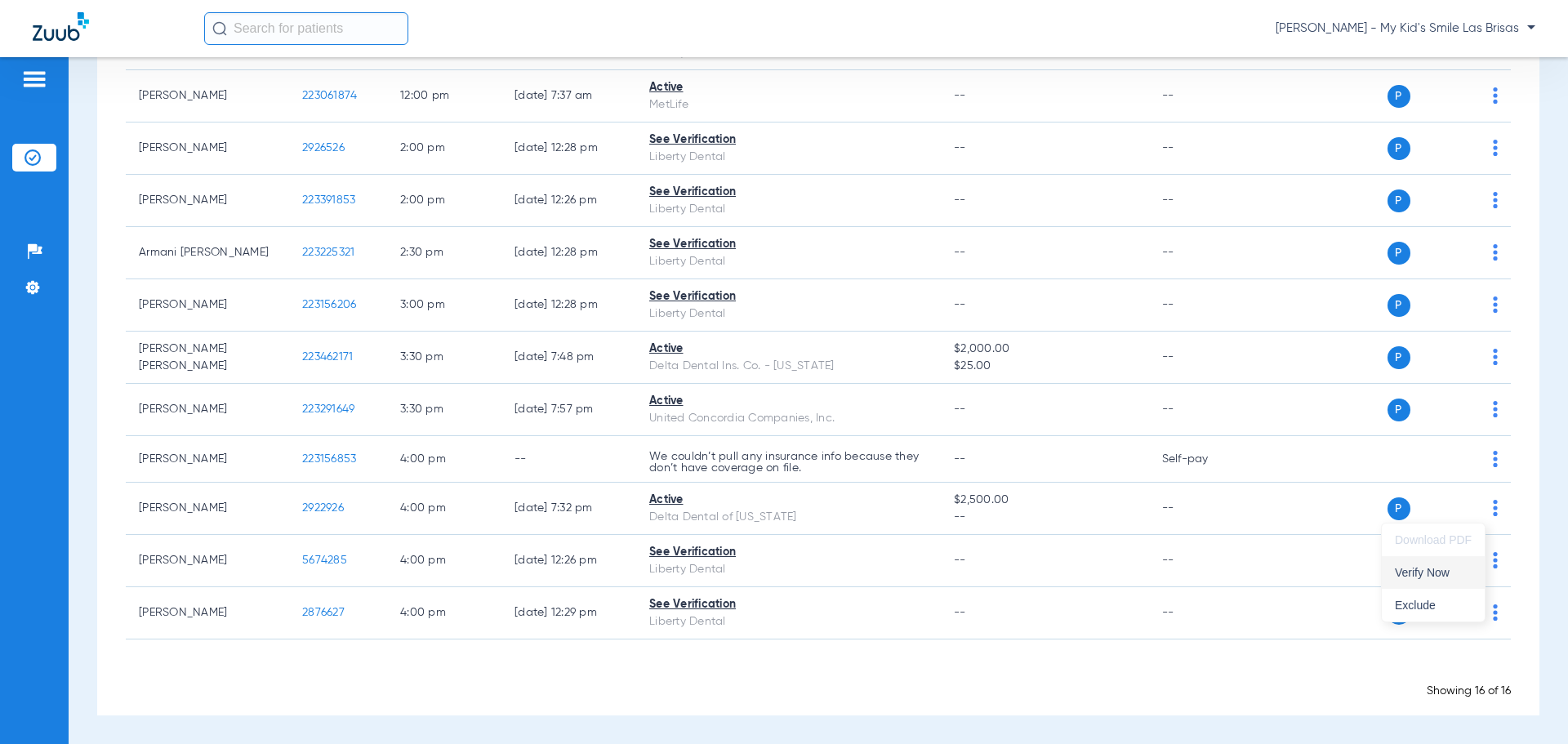
click at [1418, 579] on button "Verify Now" at bounding box center [1433, 572] width 103 height 32
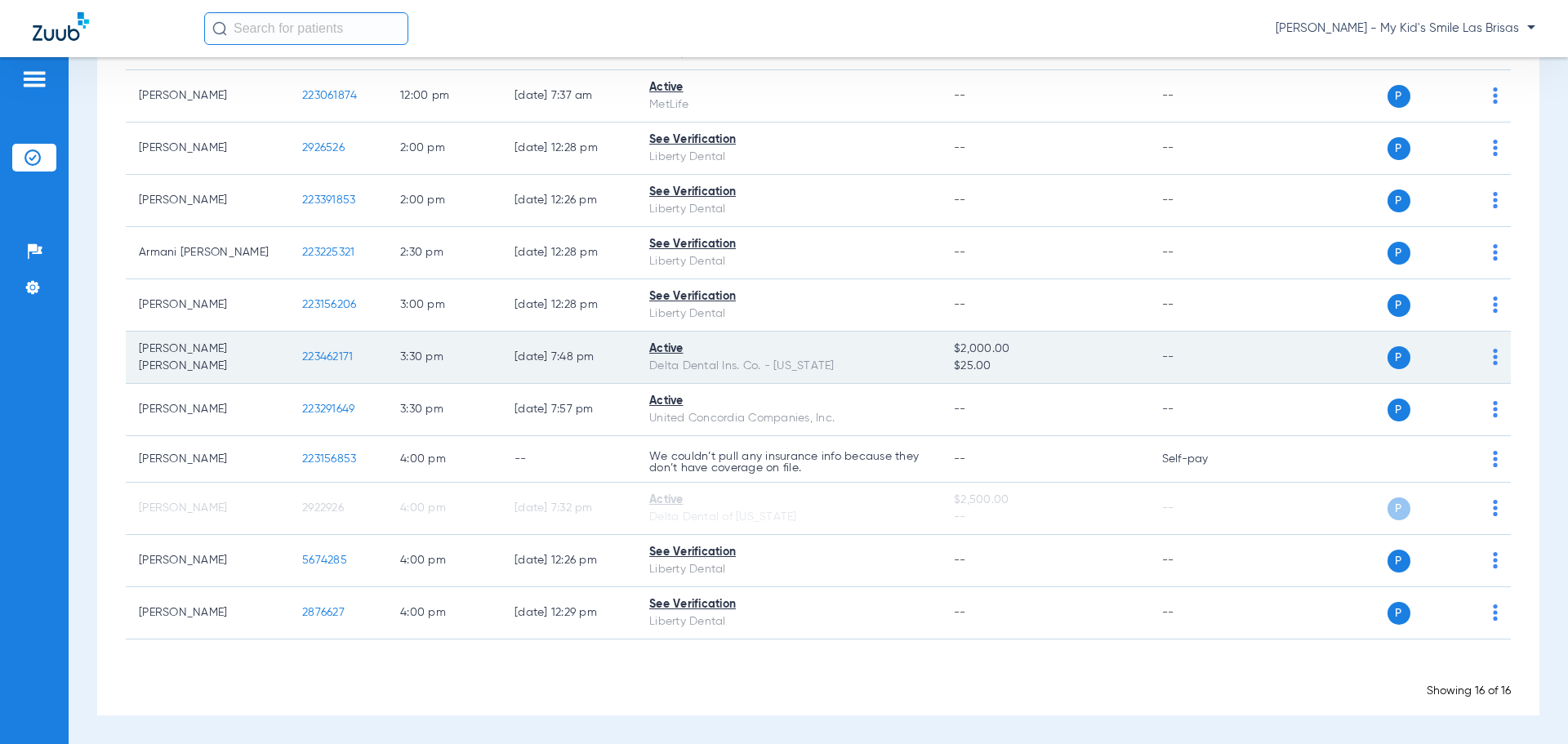
click at [1487, 357] on td "P S" at bounding box center [1385, 357] width 252 height 52
click at [1493, 359] on img at bounding box center [1495, 356] width 5 height 16
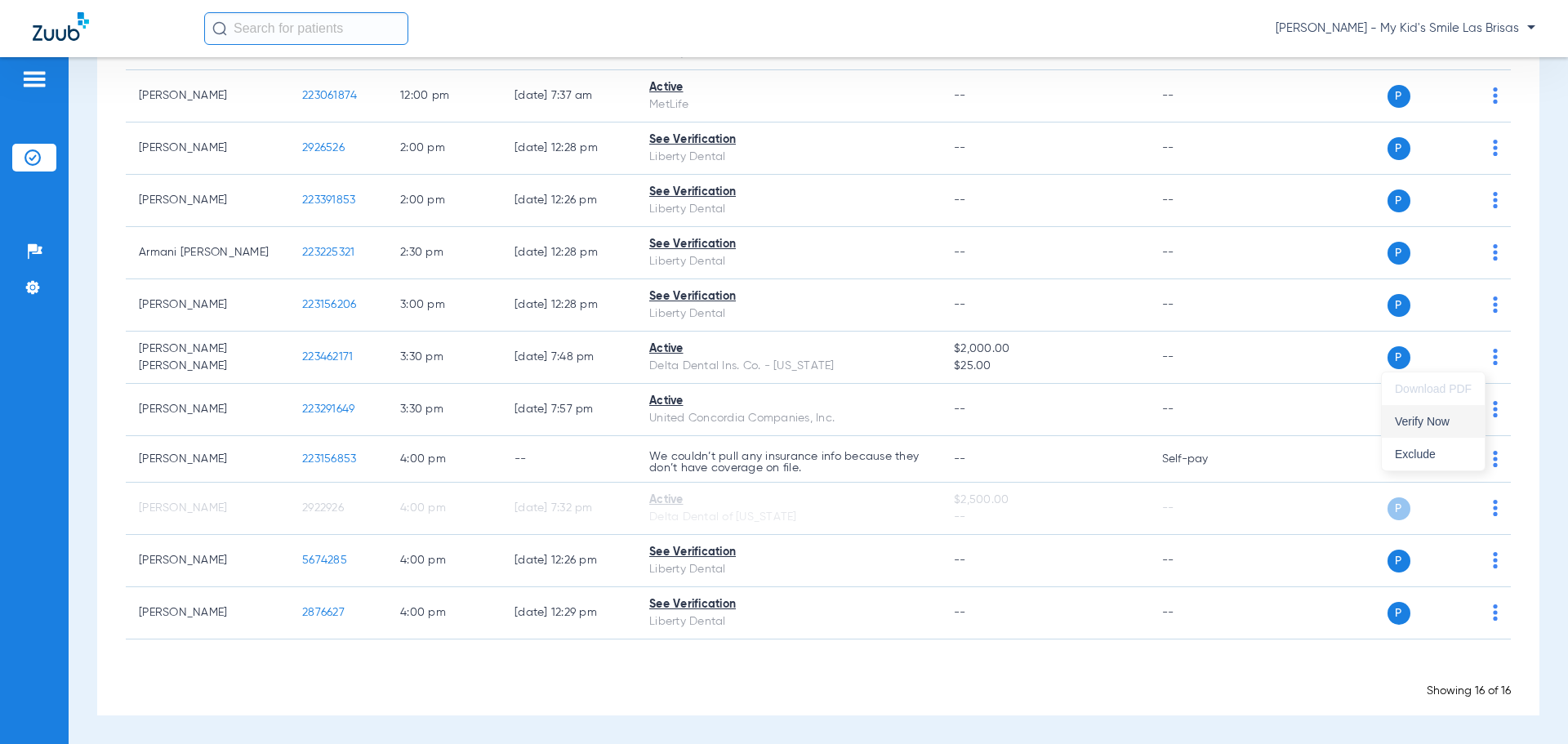
click at [1453, 421] on span "Verify Now" at bounding box center [1433, 420] width 77 height 11
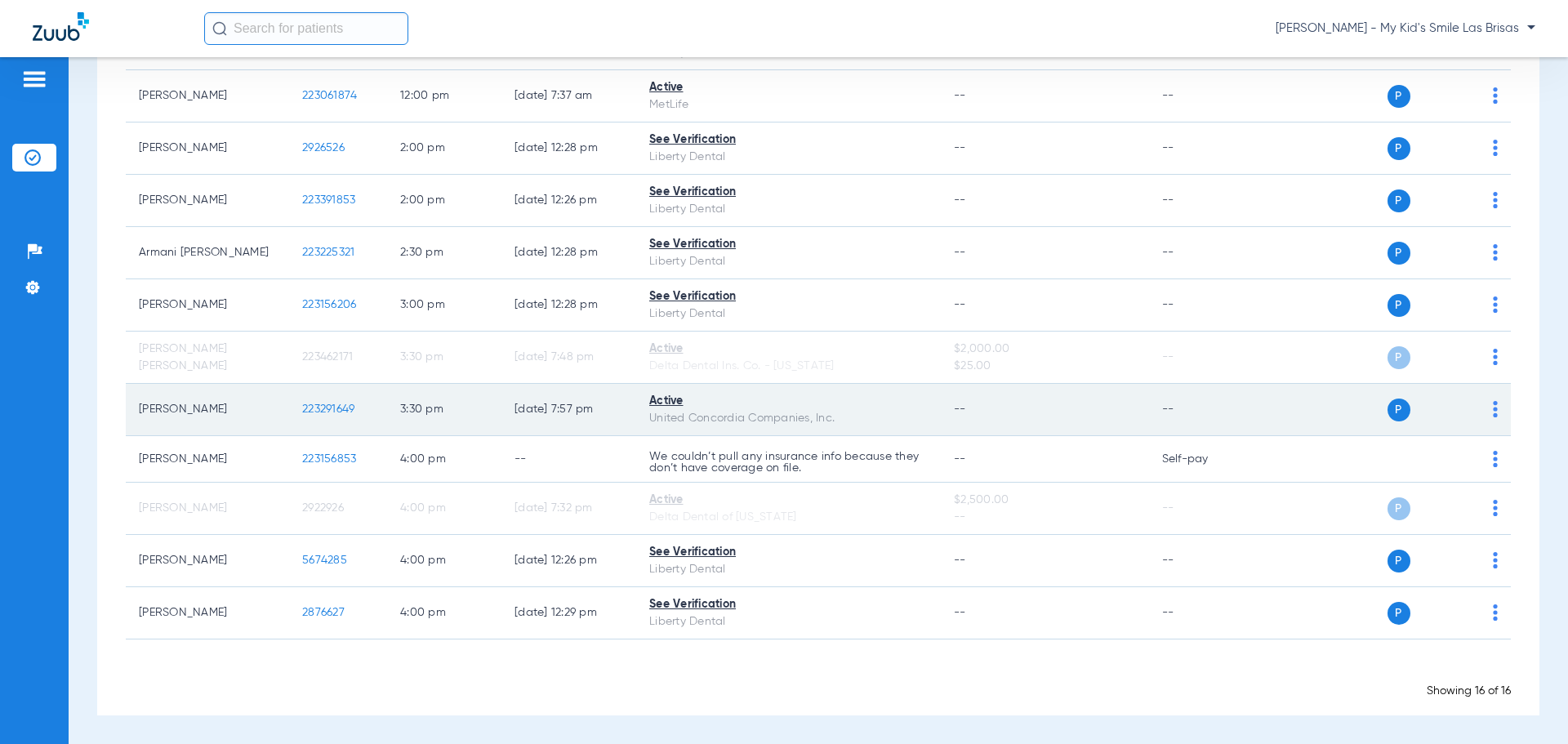
click at [1493, 406] on img at bounding box center [1495, 408] width 5 height 16
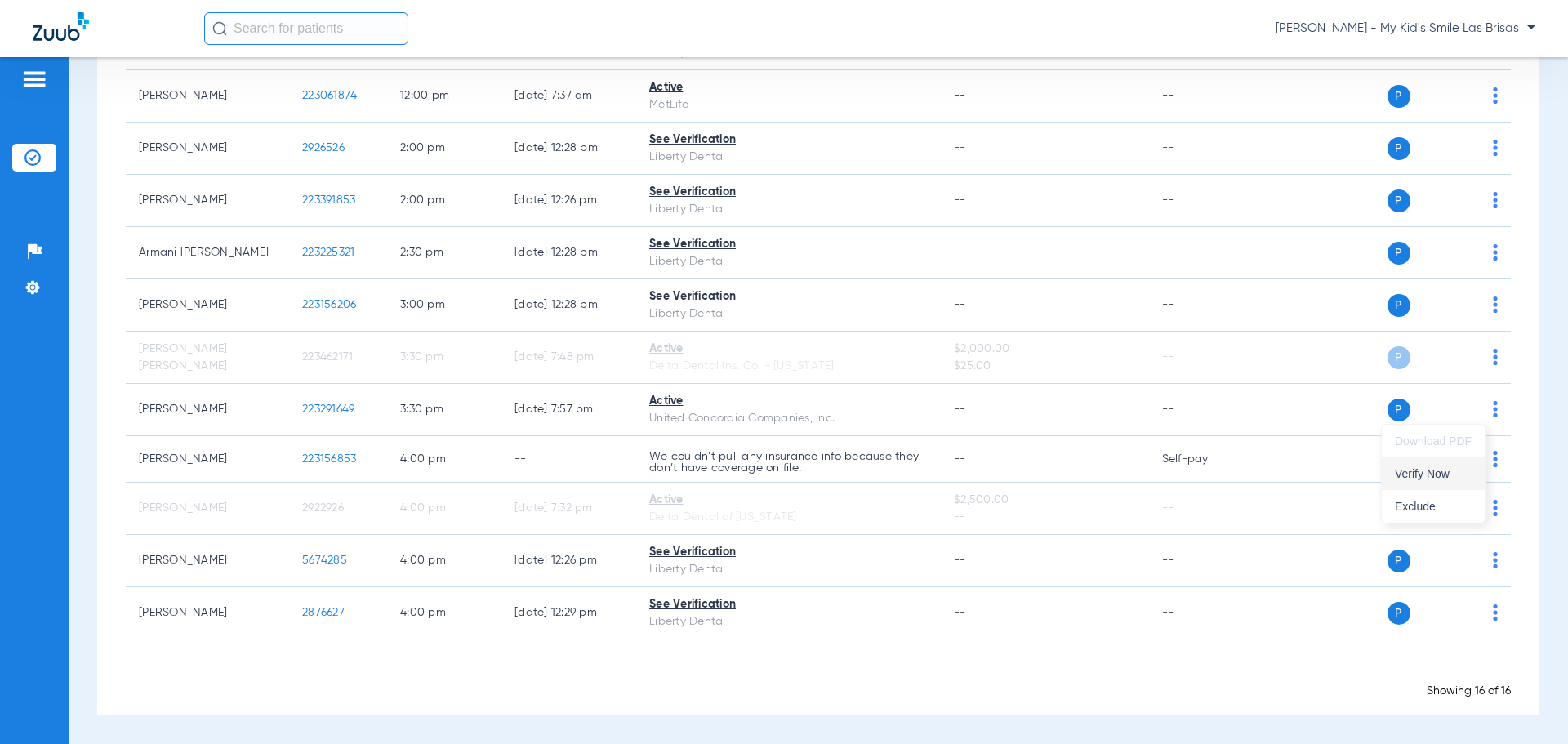
click at [1456, 470] on span "Verify Now" at bounding box center [1433, 473] width 77 height 11
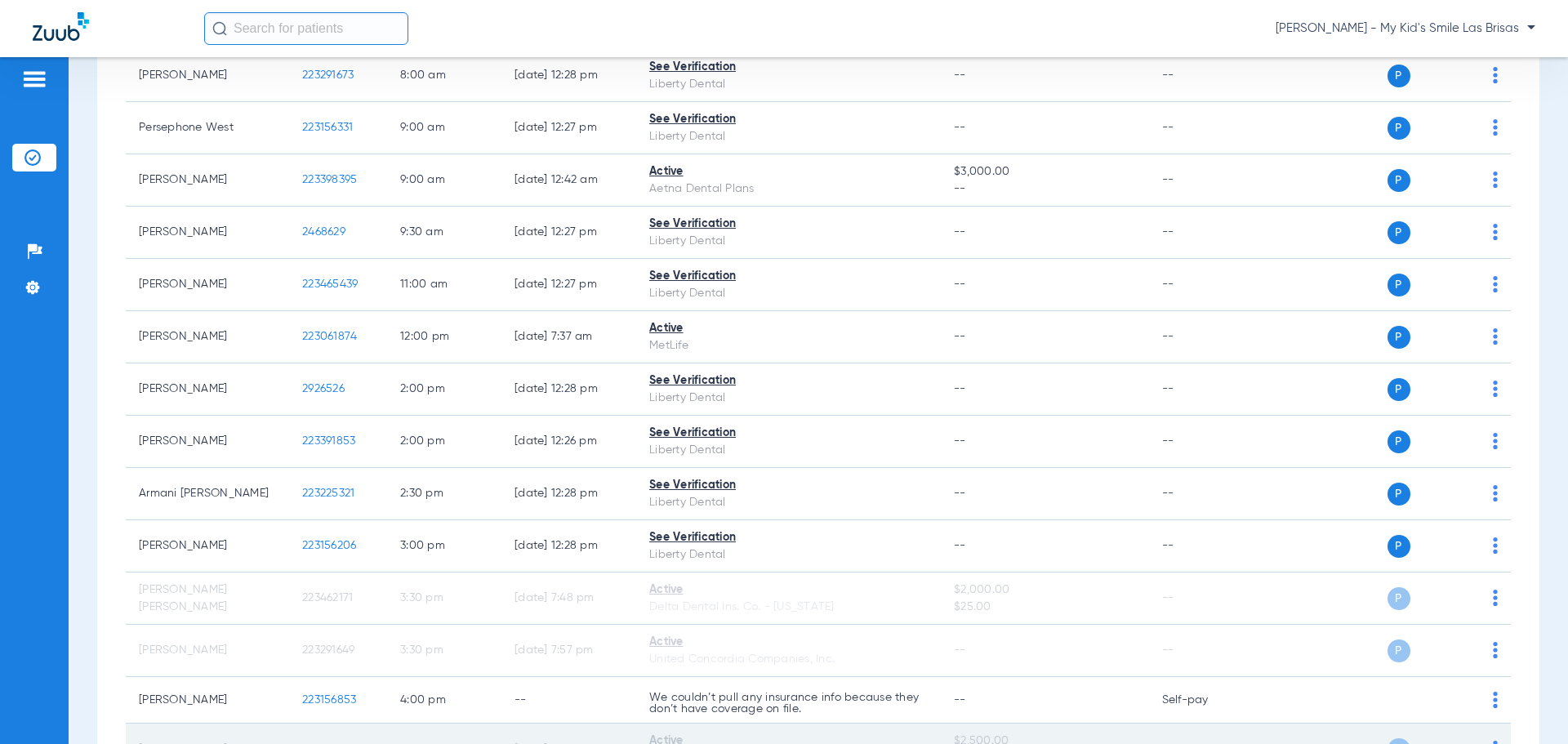
scroll to position [217, 0]
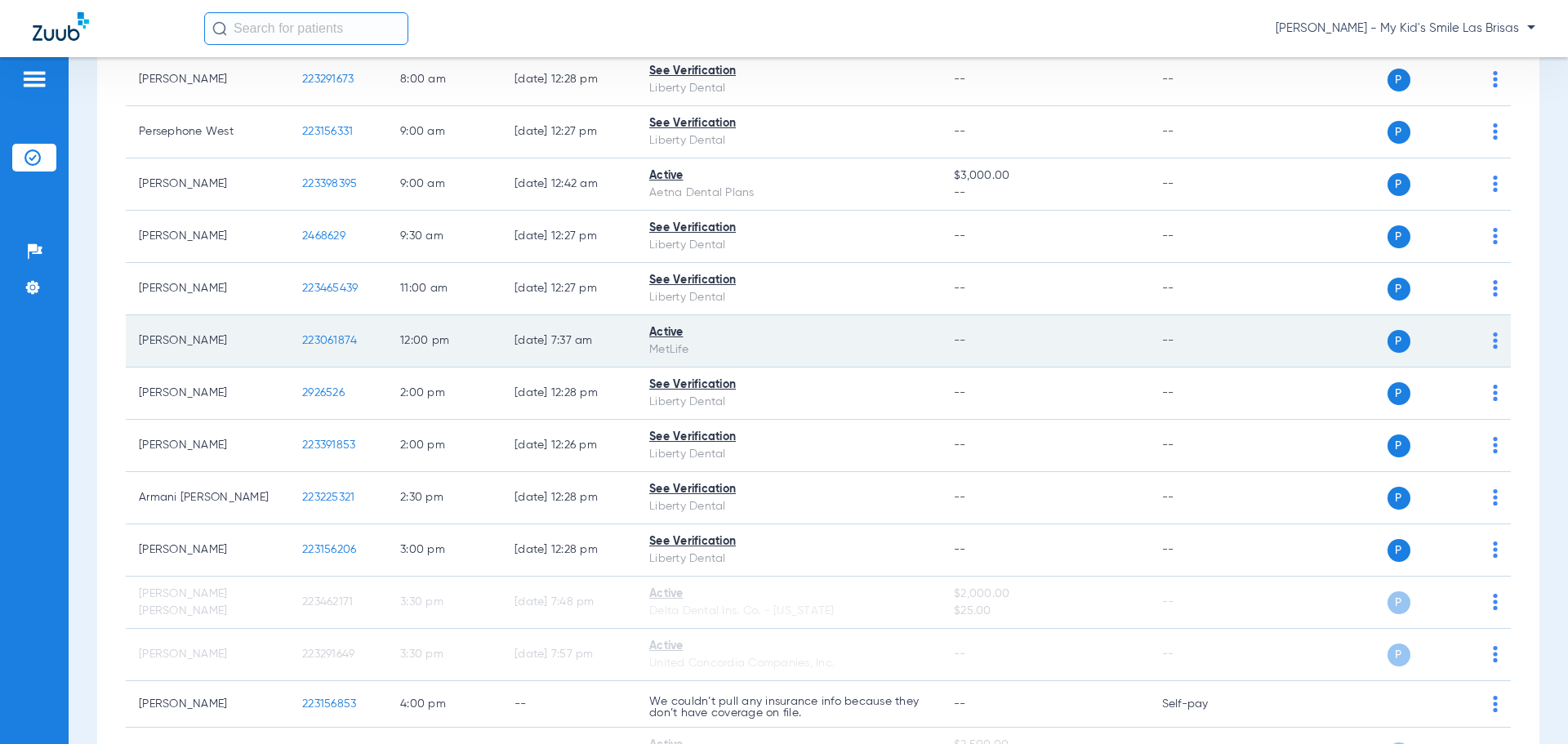
click at [1493, 336] on img at bounding box center [1495, 340] width 5 height 16
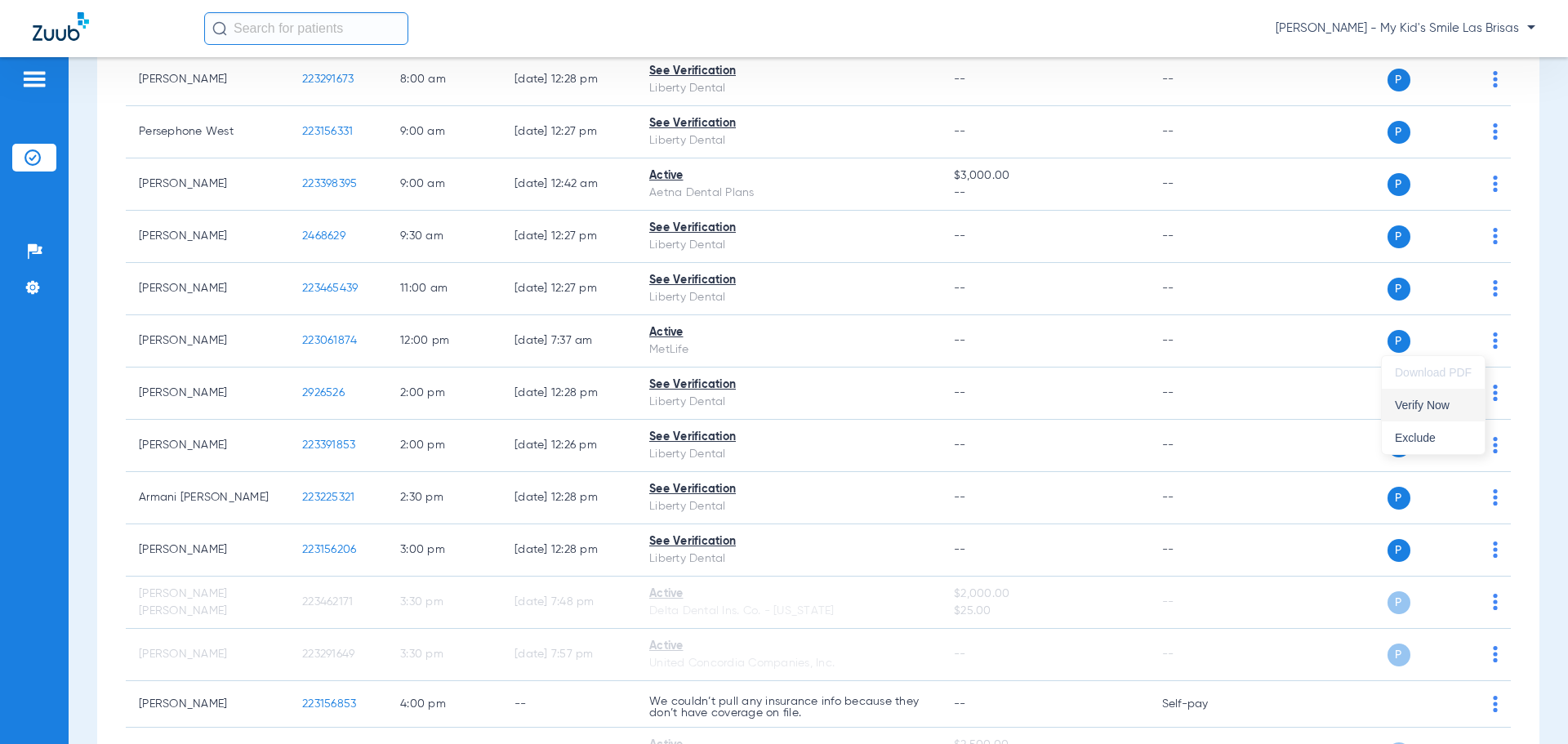
click at [1427, 410] on span "Verify Now" at bounding box center [1433, 404] width 77 height 11
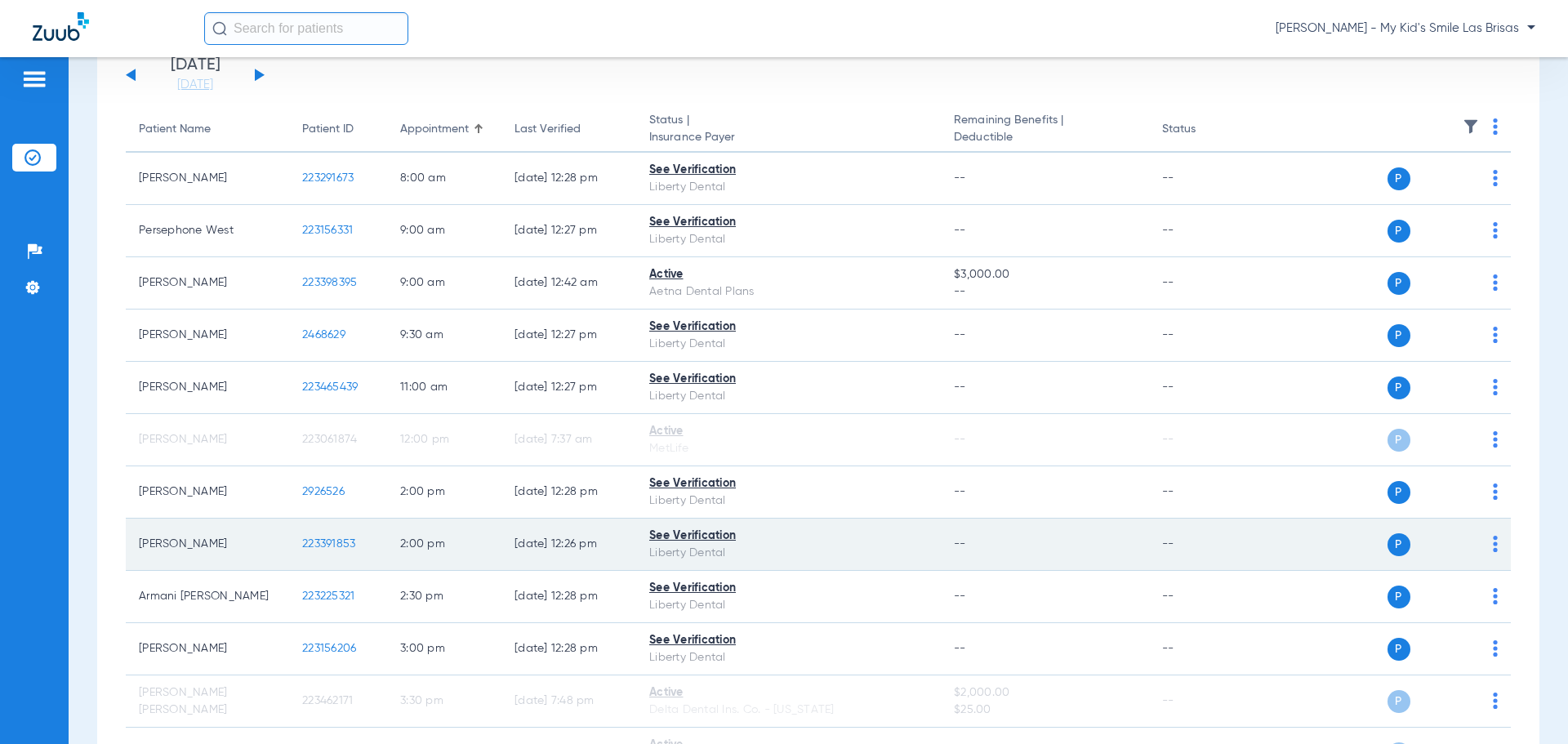
scroll to position [0, 0]
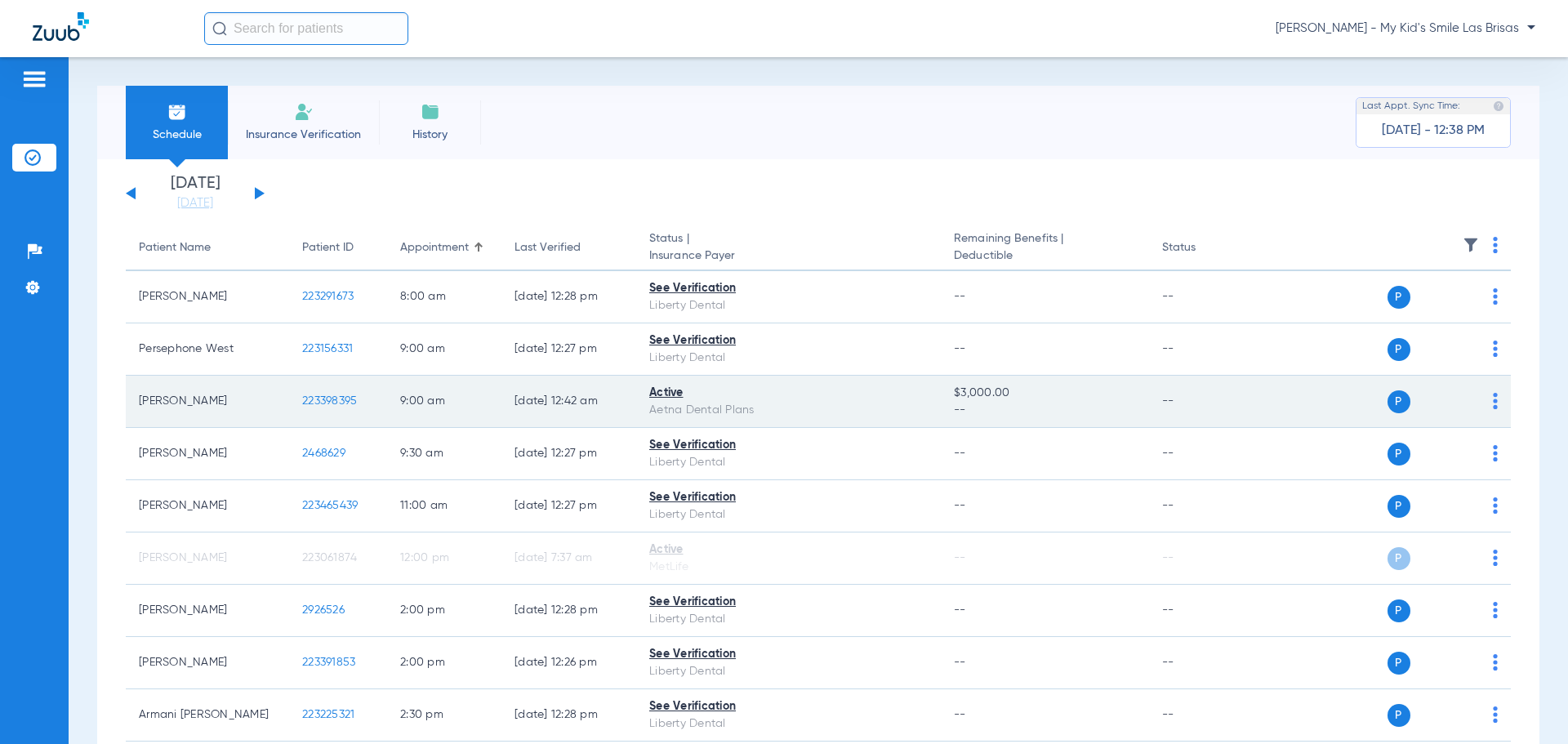
click at [1479, 398] on div "P S" at bounding box center [1379, 401] width 239 height 23
click at [1493, 400] on img at bounding box center [1495, 401] width 5 height 16
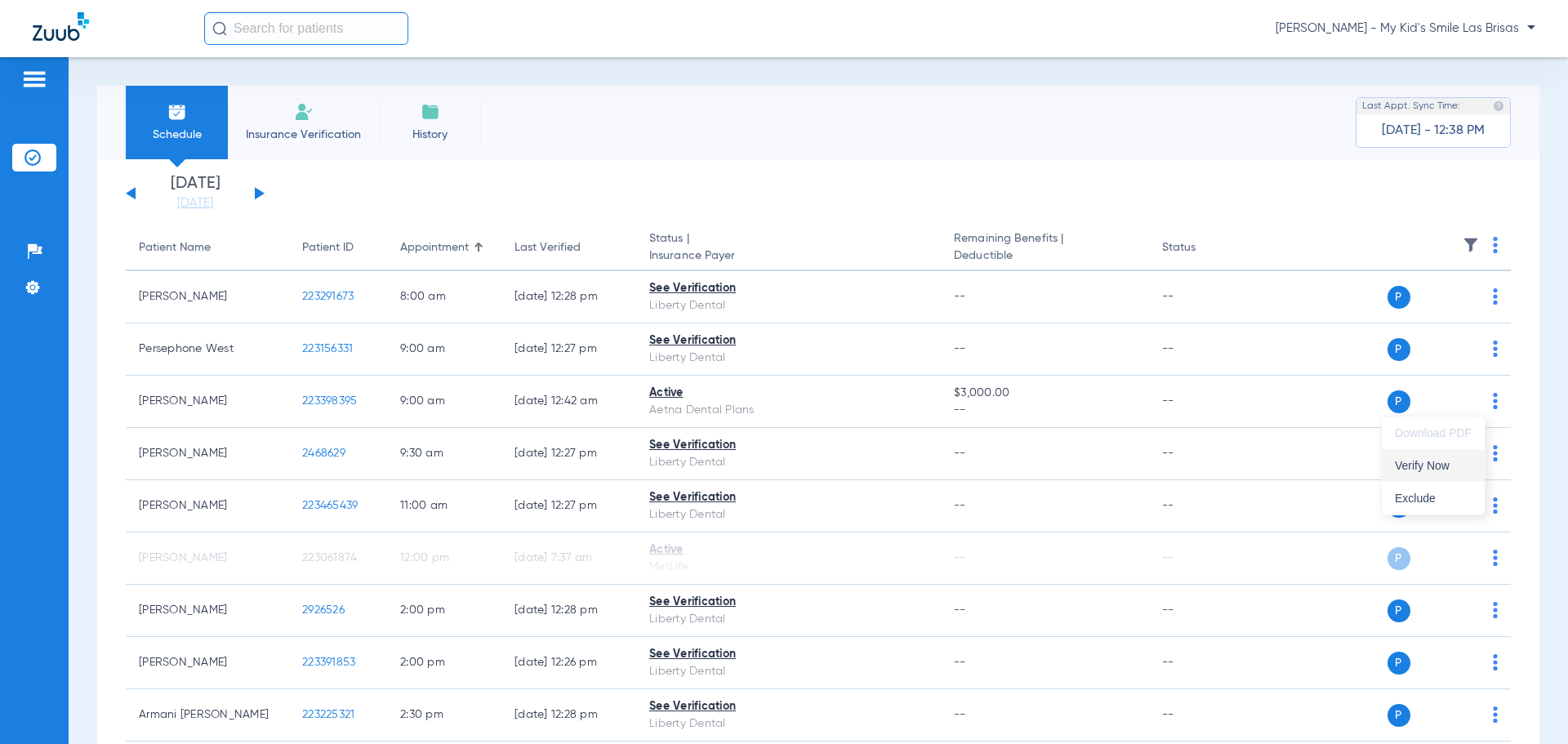
click at [1442, 460] on span "Verify Now" at bounding box center [1433, 465] width 77 height 11
click at [203, 202] on link "[DATE]" at bounding box center [195, 202] width 98 height 16
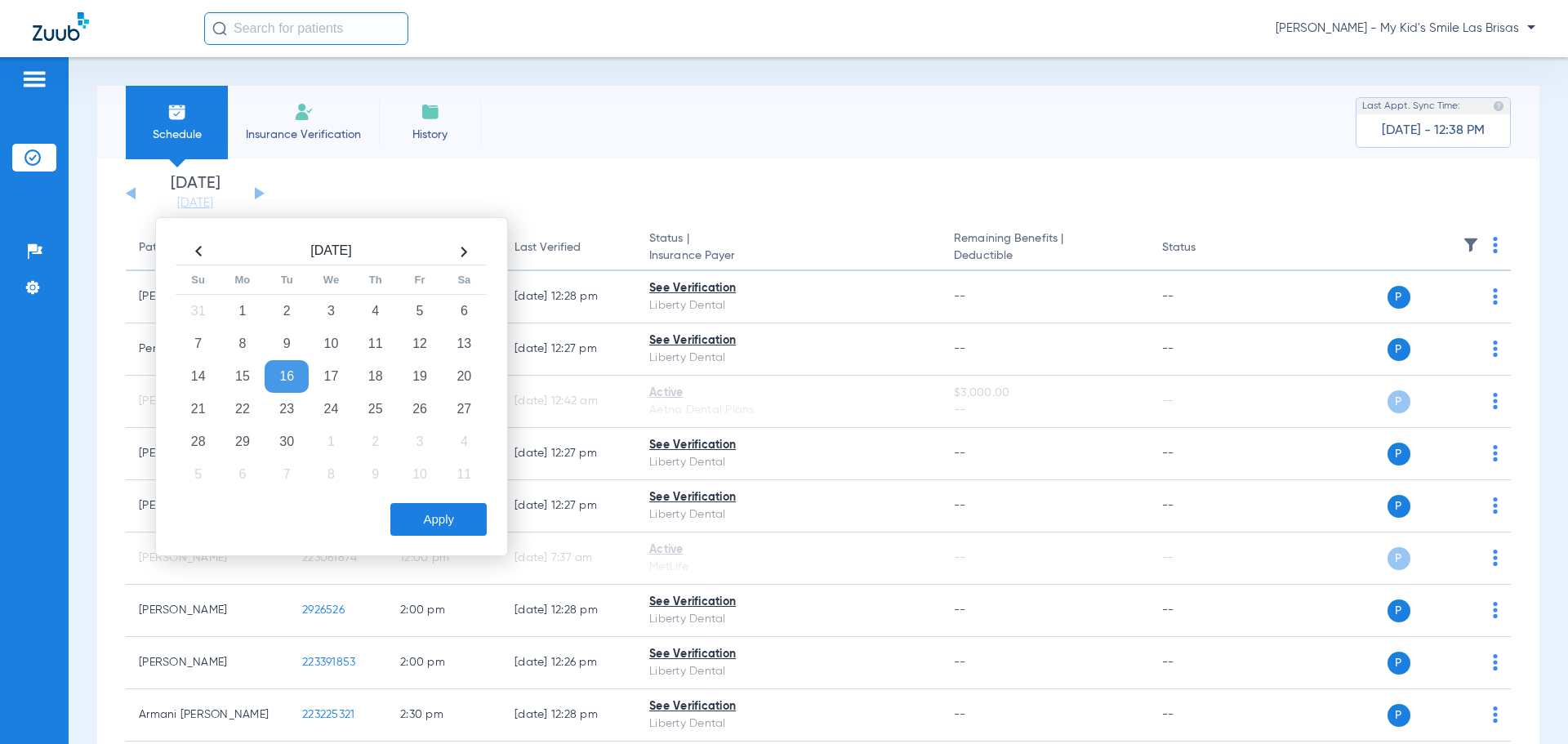
click at [531, 176] on app-single-date-navigator "[DATE] [DATE] [DATE] [DATE] [DATE] [DATE] [DATE] [DATE] [DATE] [DATE] [DATE] [D…" at bounding box center [818, 193] width 1385 height 36
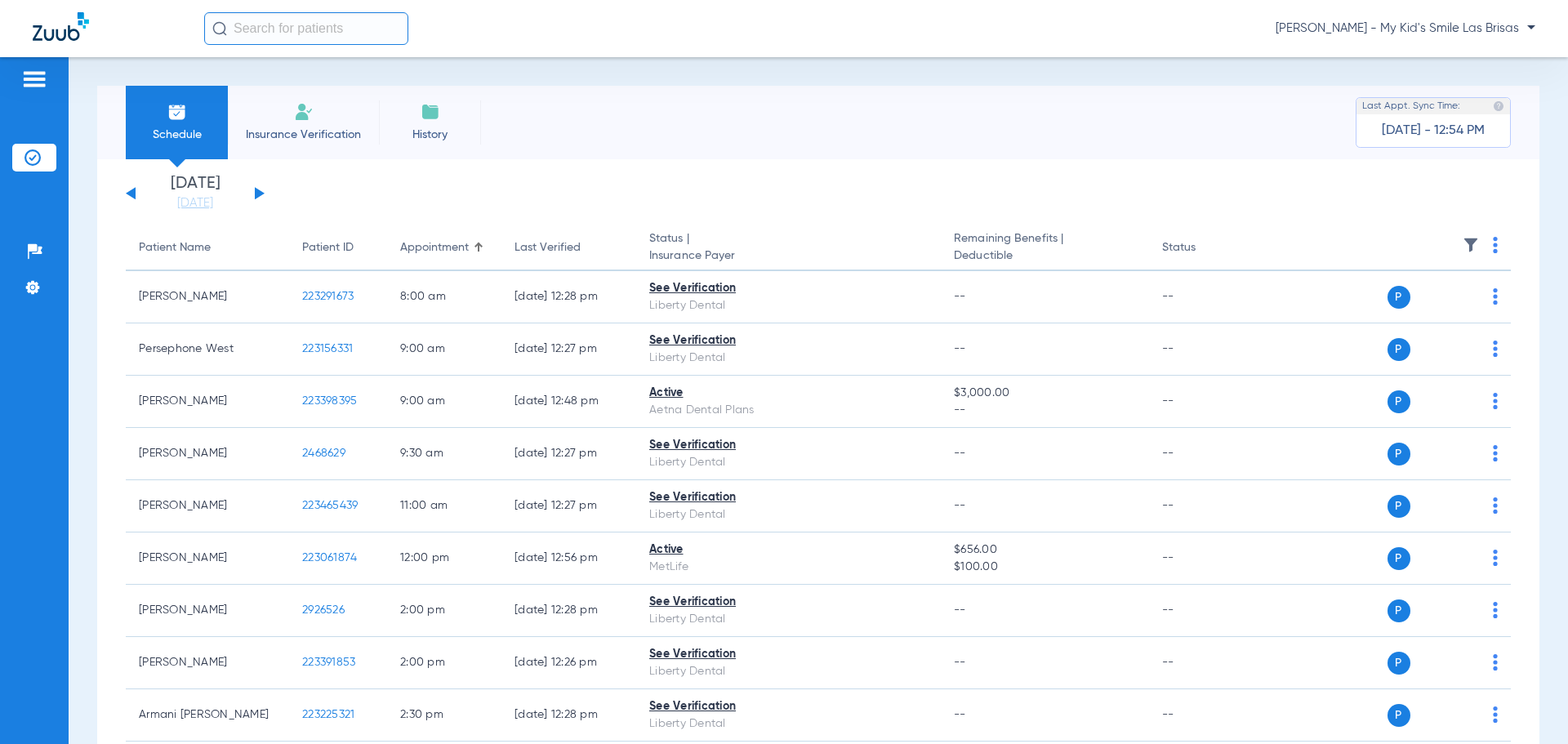
click at [255, 191] on button at bounding box center [259, 193] width 9 height 12
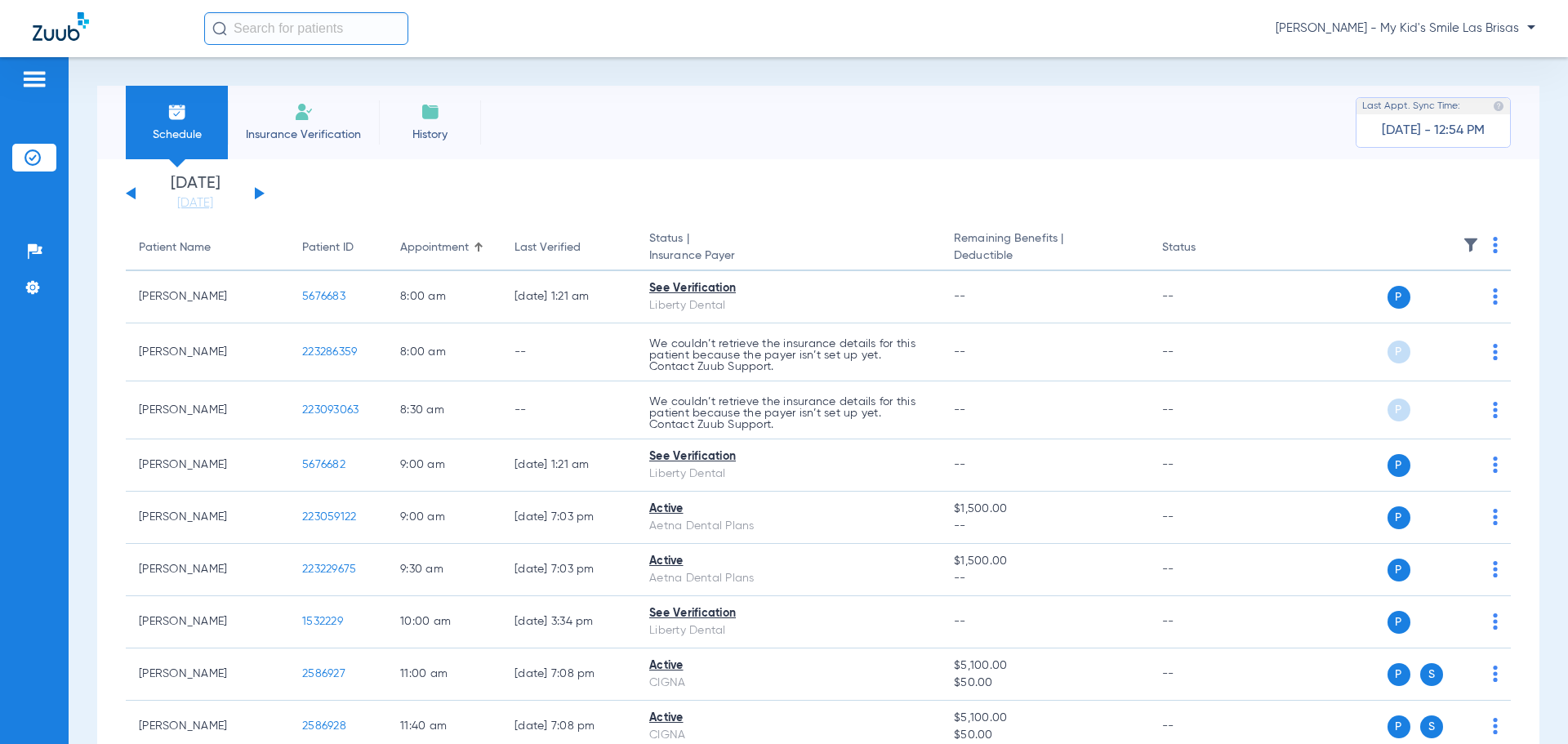
click at [1493, 248] on img at bounding box center [1495, 244] width 5 height 16
click at [1461, 303] on button "Verify All" at bounding box center [1420, 309] width 128 height 32
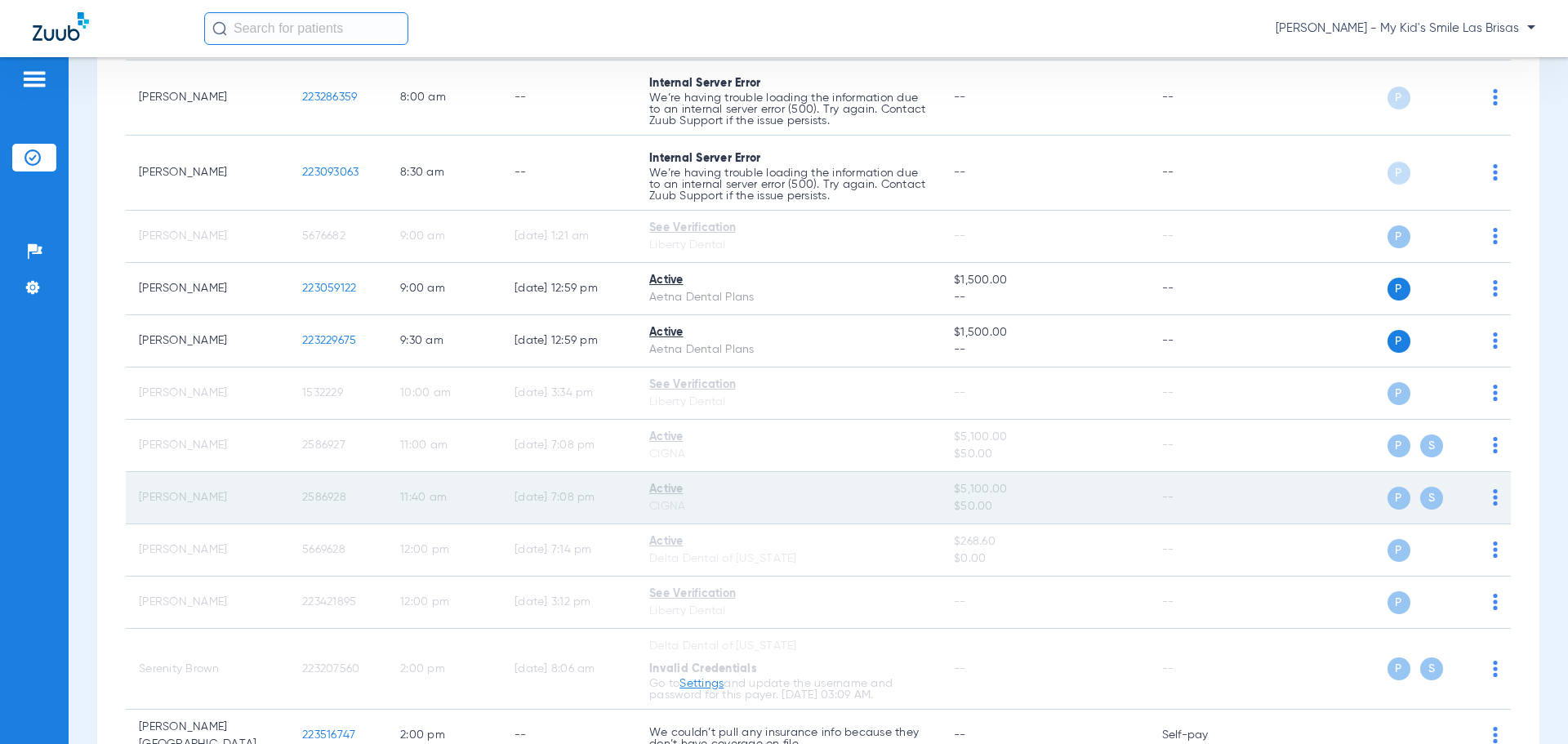
scroll to position [163, 0]
